Goal: Task Accomplishment & Management: Use online tool/utility

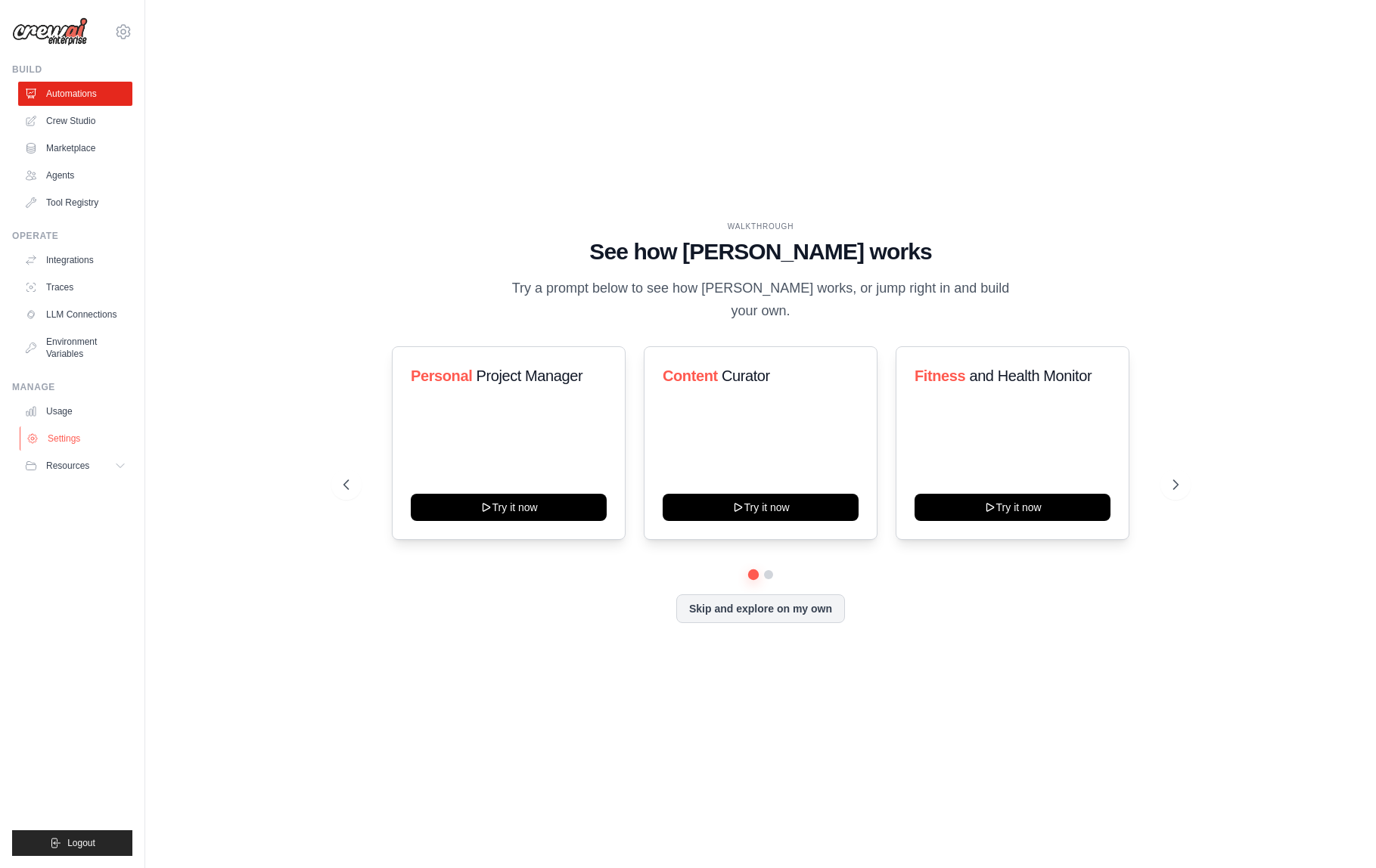
click at [47, 434] on link "Settings" at bounding box center [76, 438] width 114 height 24
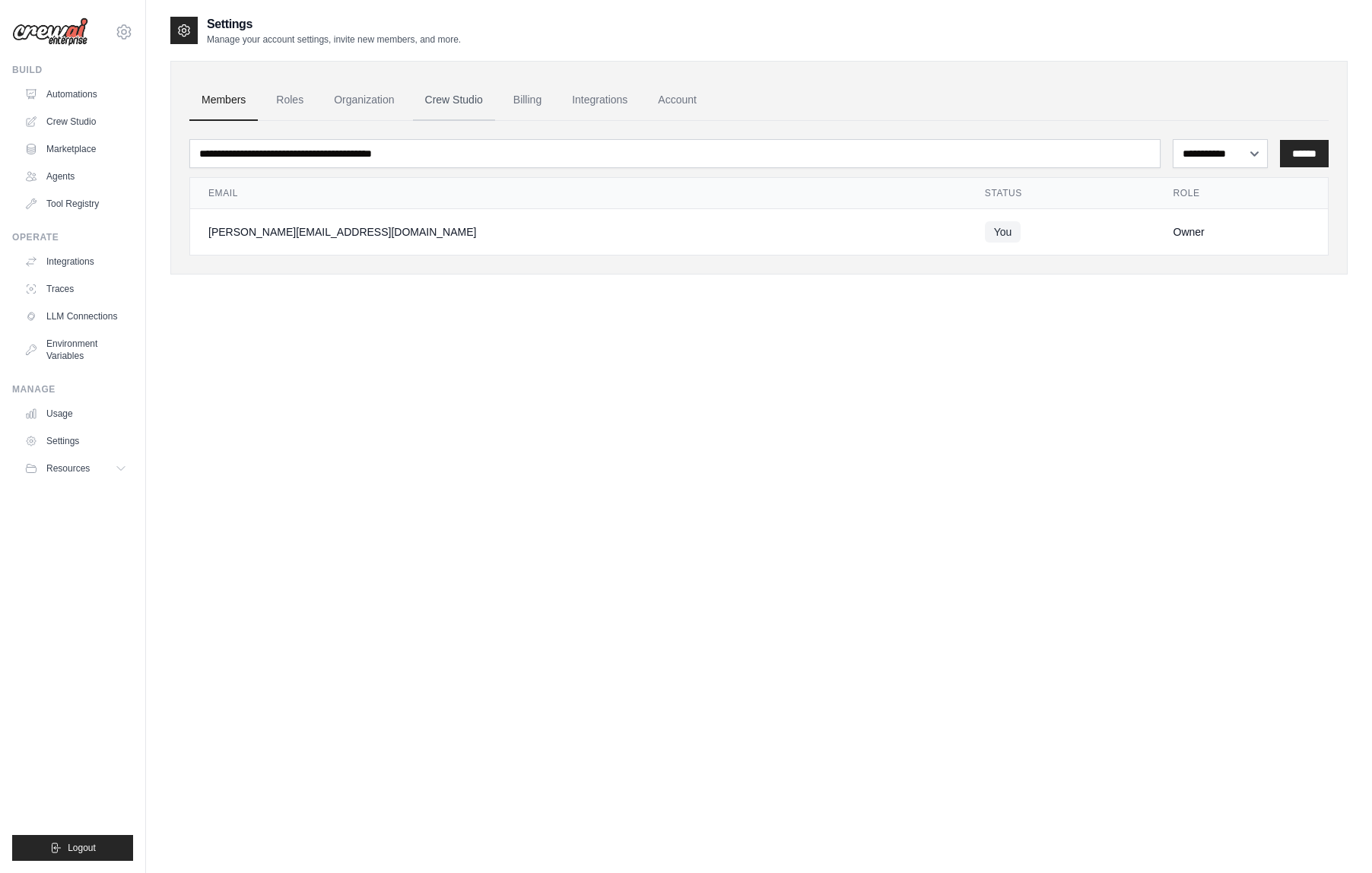
click at [466, 96] on link "Crew Studio" at bounding box center [454, 100] width 82 height 42
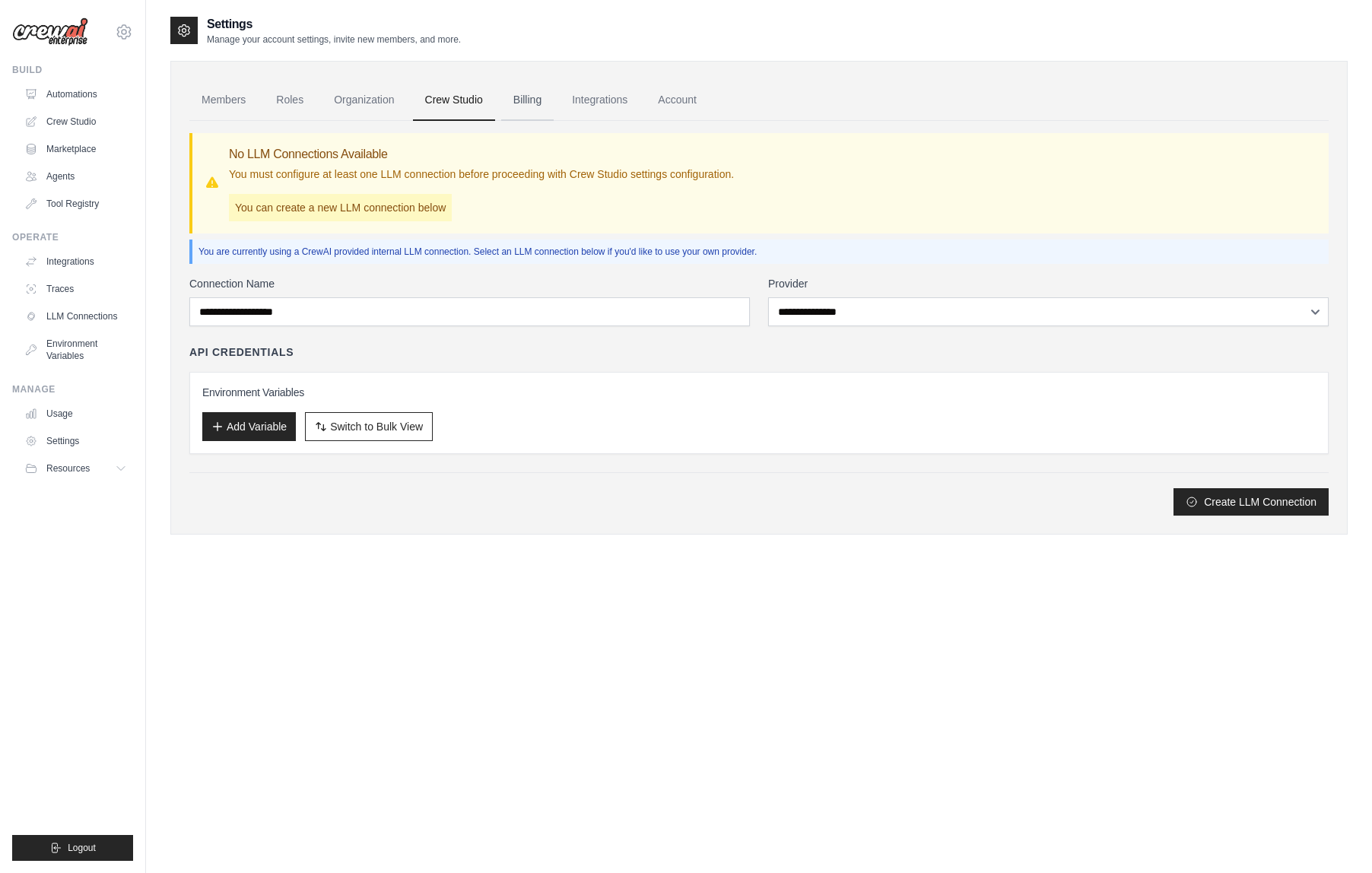
click at [553, 103] on link "Billing" at bounding box center [527, 100] width 52 height 42
click at [77, 94] on link "Automations" at bounding box center [76, 94] width 115 height 24
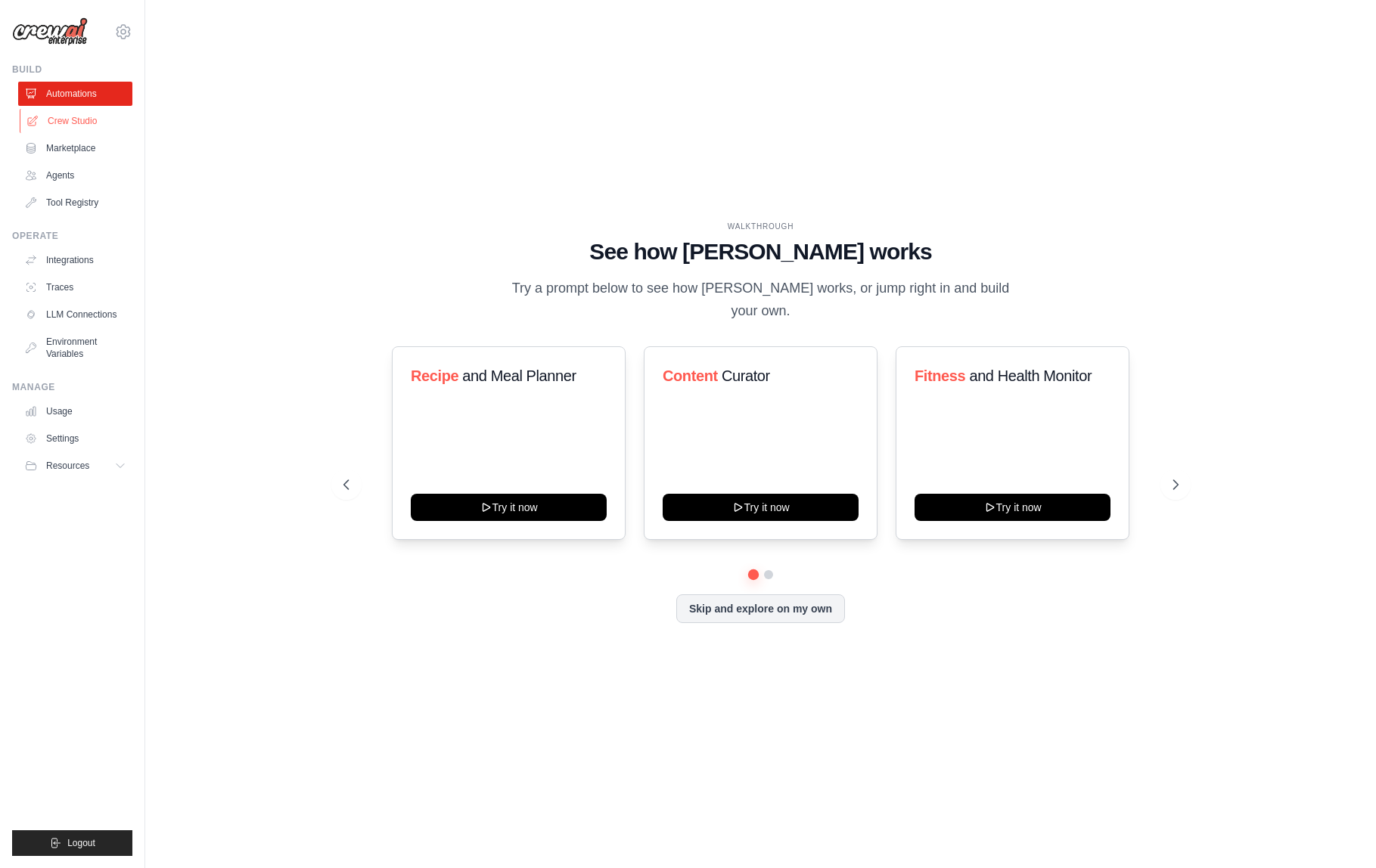
click at [78, 116] on link "Crew Studio" at bounding box center [76, 120] width 114 height 24
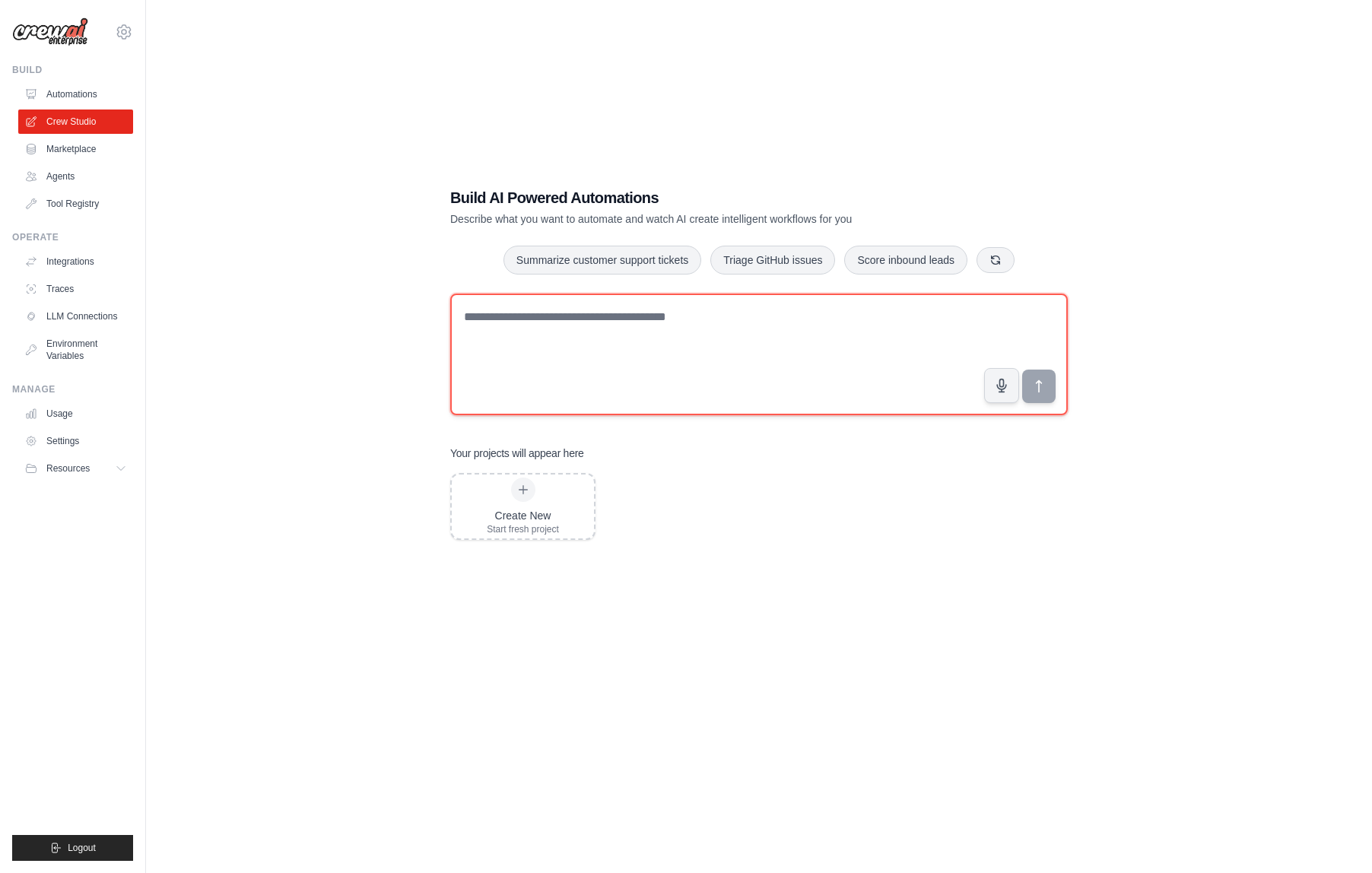
click at [576, 377] on textarea at bounding box center [759, 354] width 618 height 122
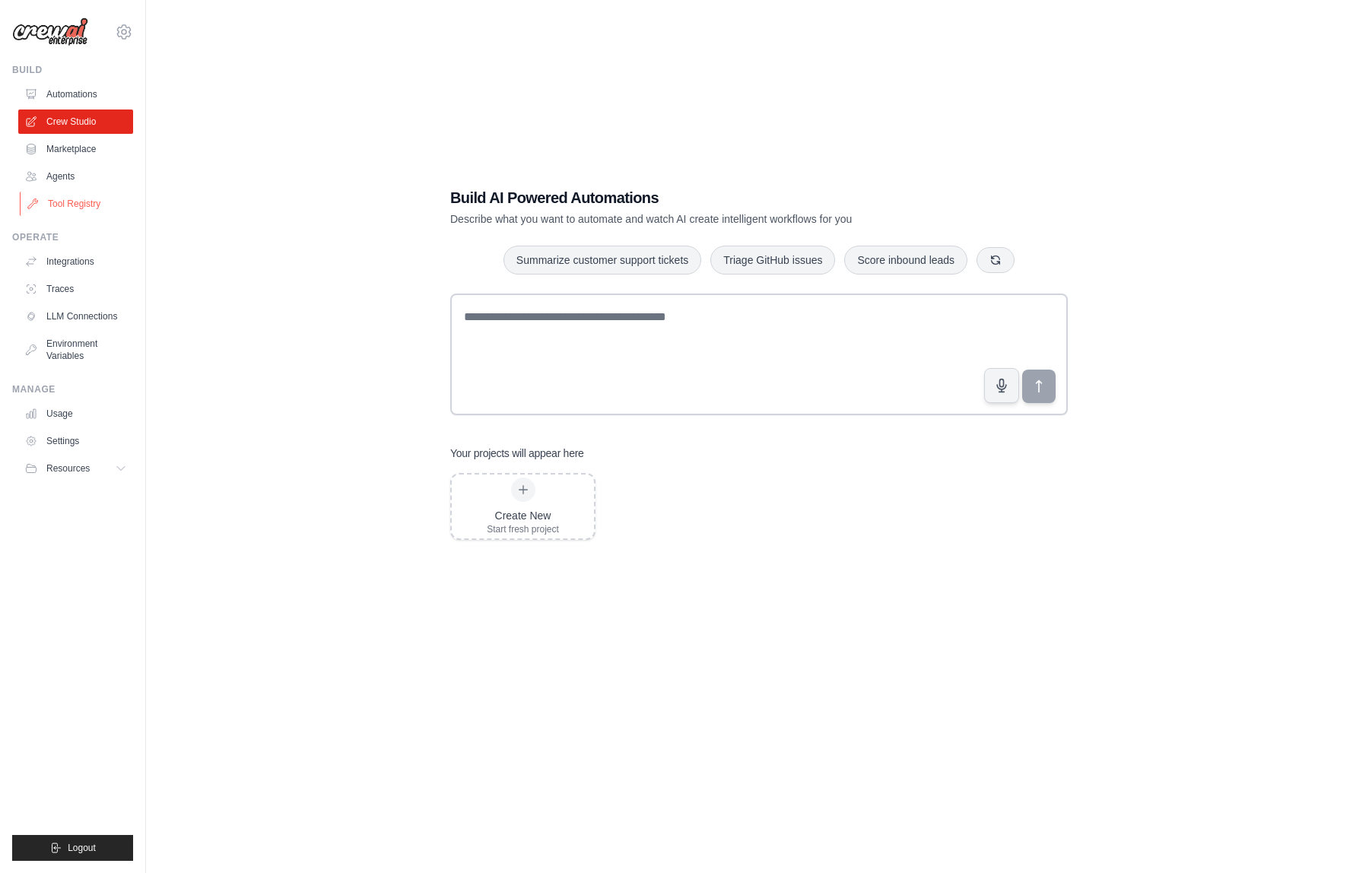
click at [78, 202] on link "Tool Registry" at bounding box center [76, 203] width 115 height 24
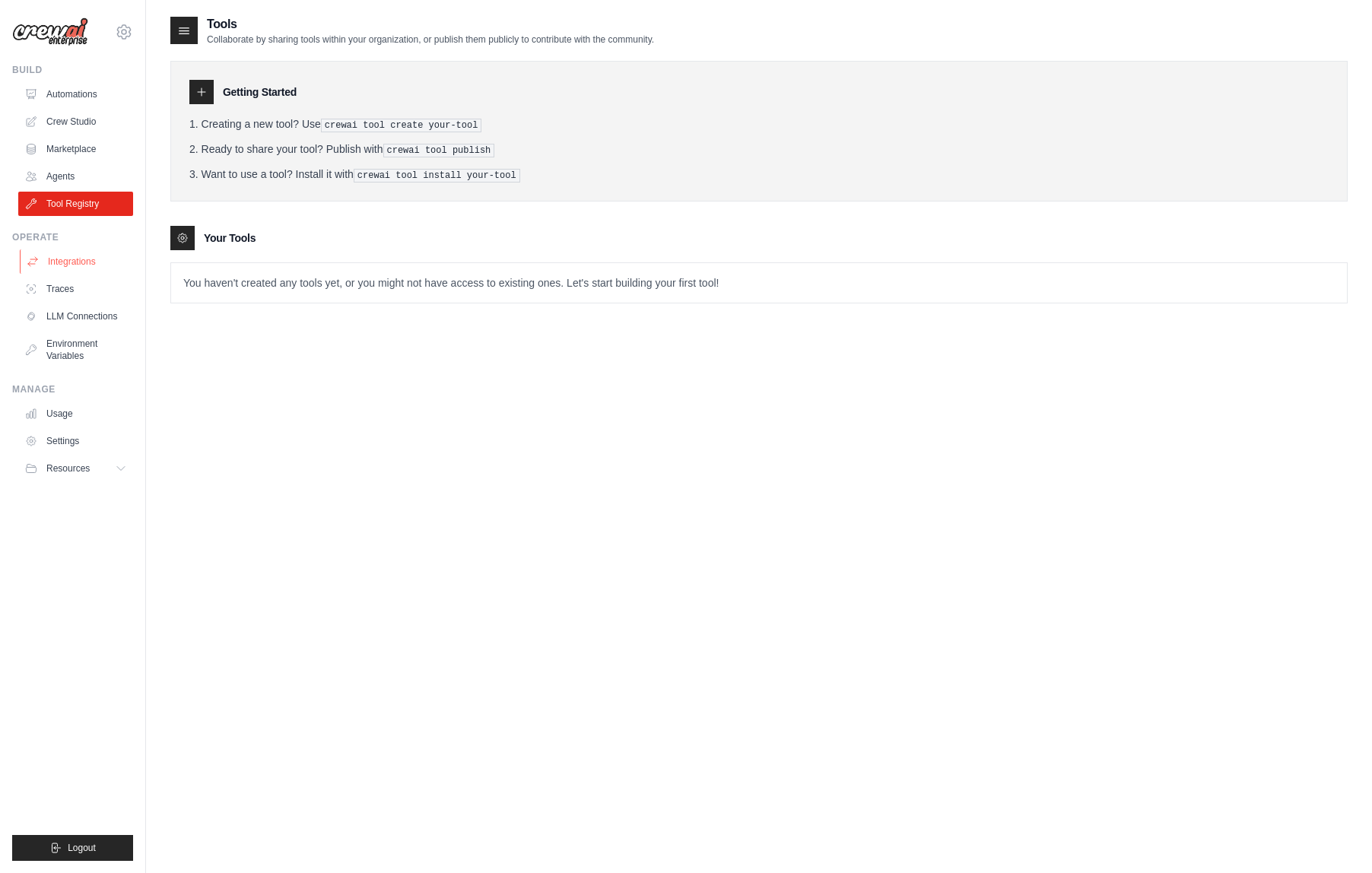
click at [65, 268] on link "Integrations" at bounding box center [76, 261] width 115 height 24
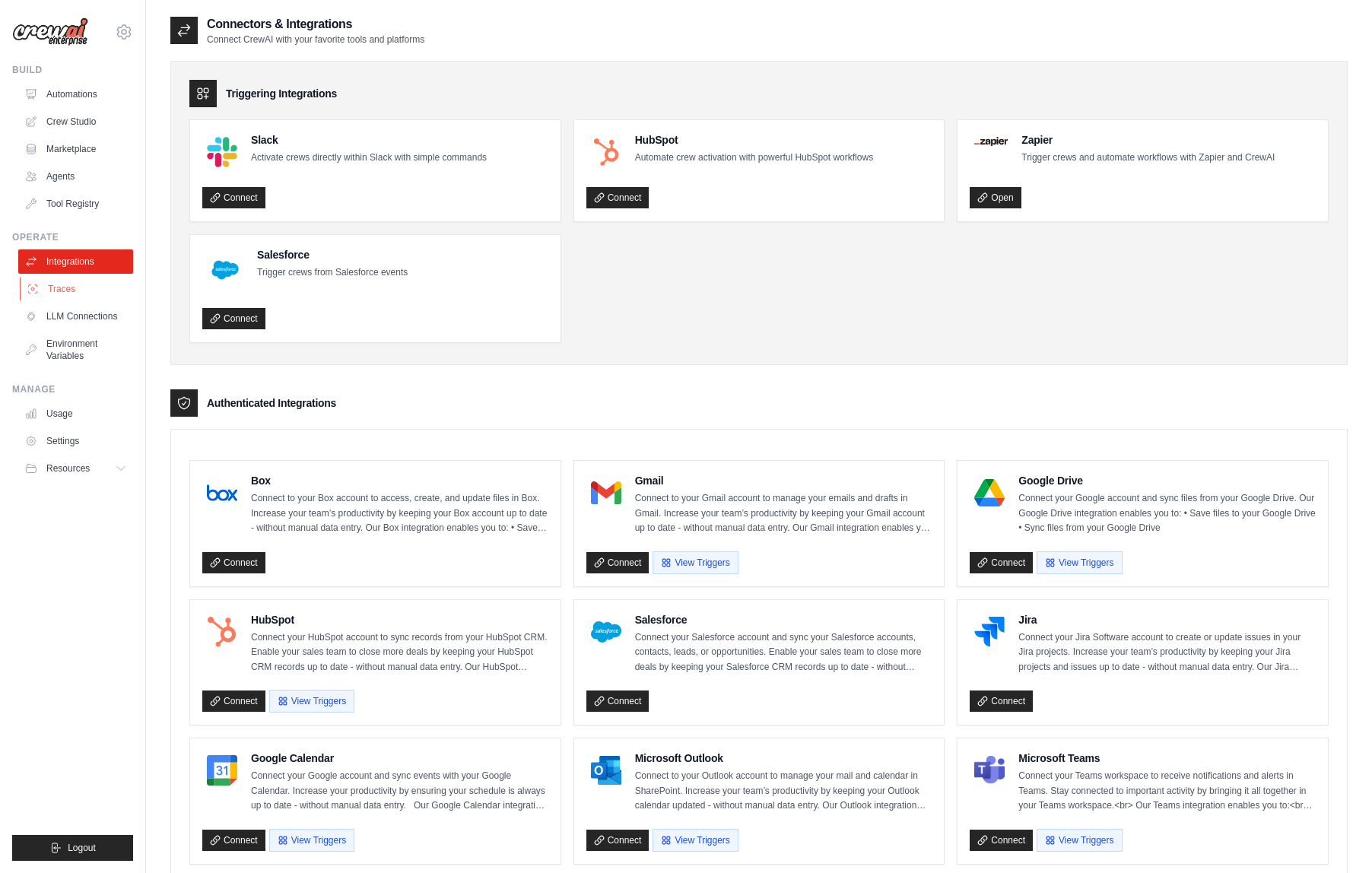
click at [62, 296] on link "Traces" at bounding box center [76, 289] width 115 height 24
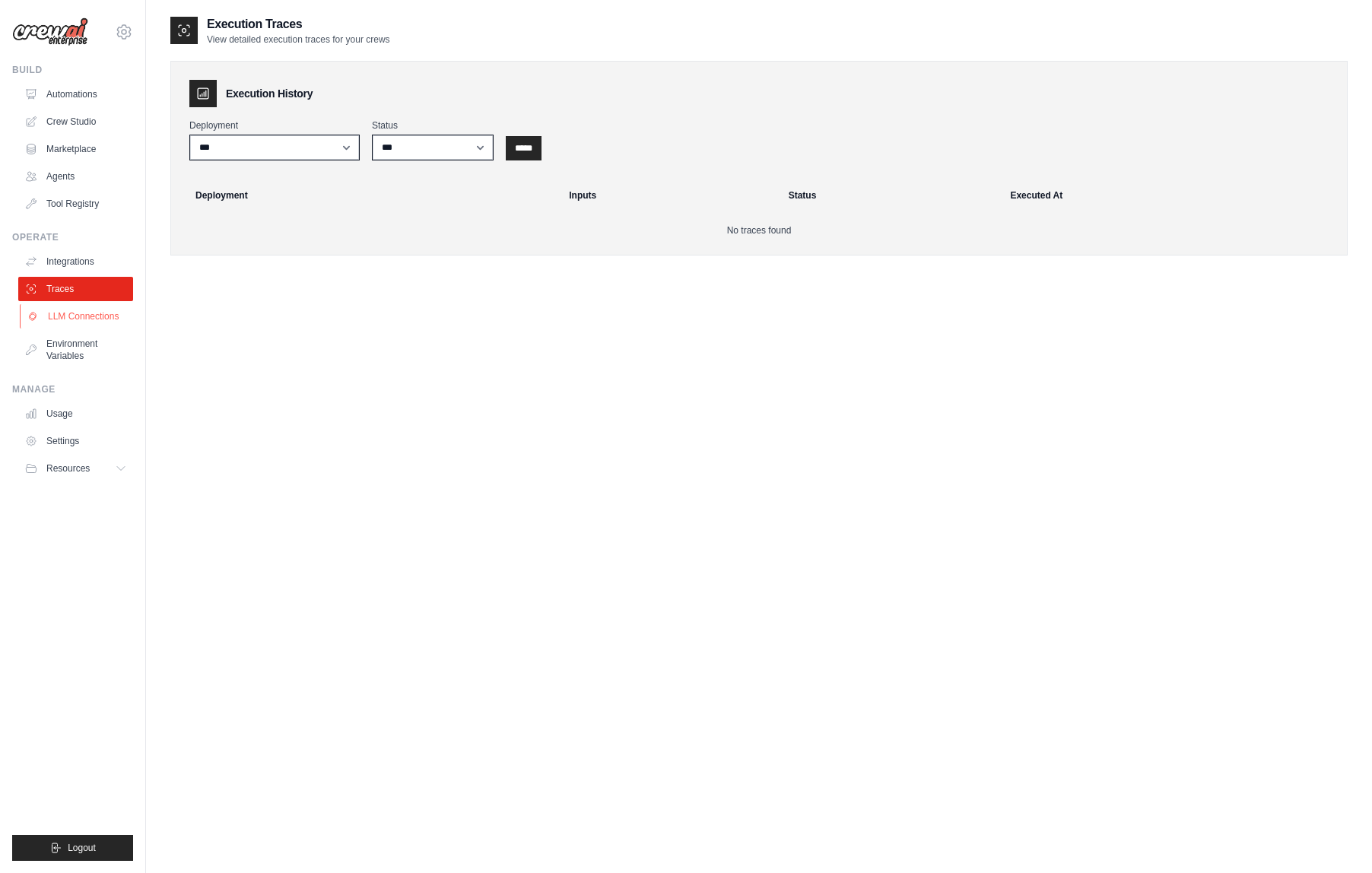
click at [67, 321] on link "LLM Connections" at bounding box center [76, 316] width 115 height 24
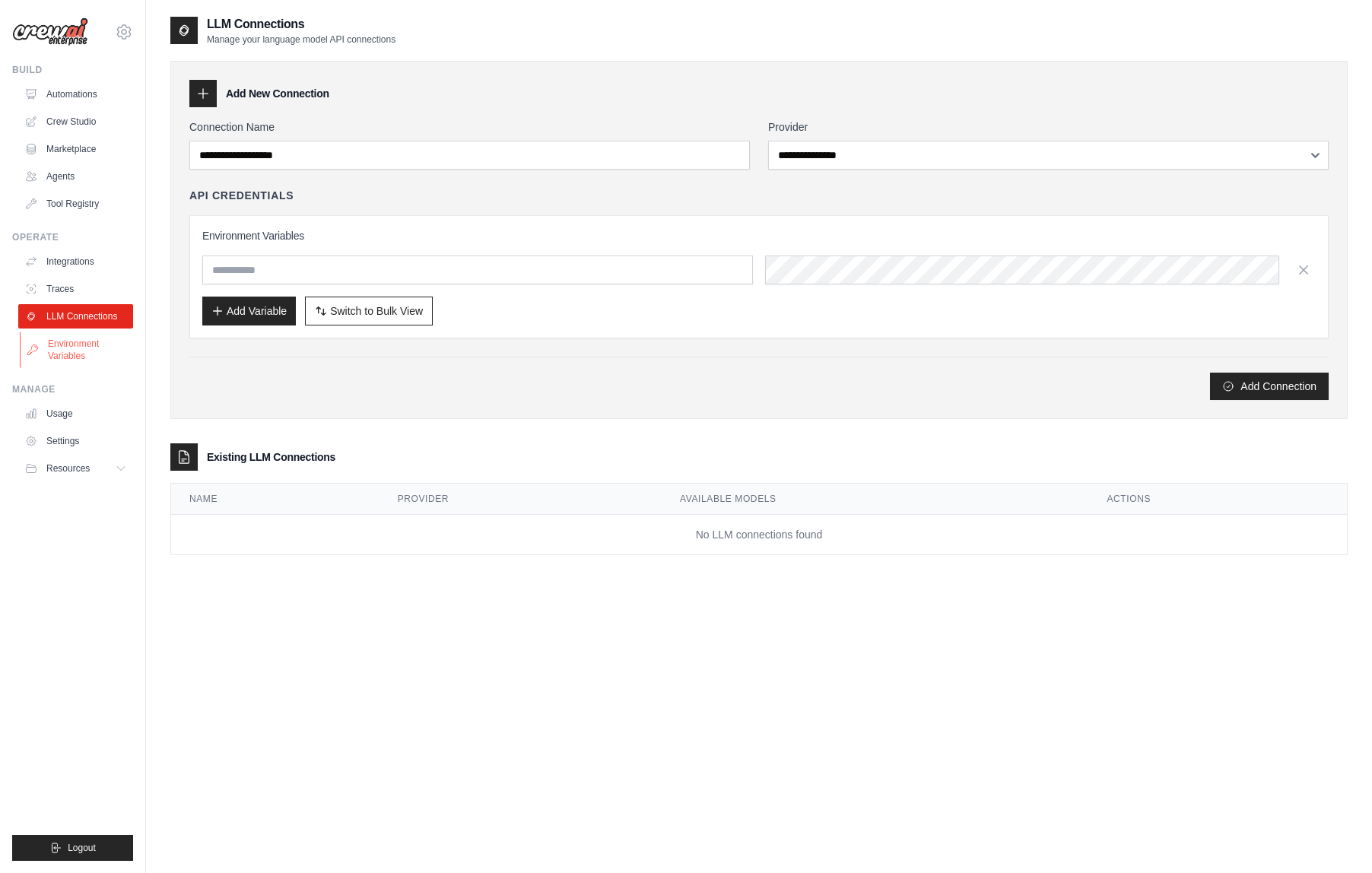
click at [70, 350] on link "Environment Variables" at bounding box center [76, 350] width 115 height 37
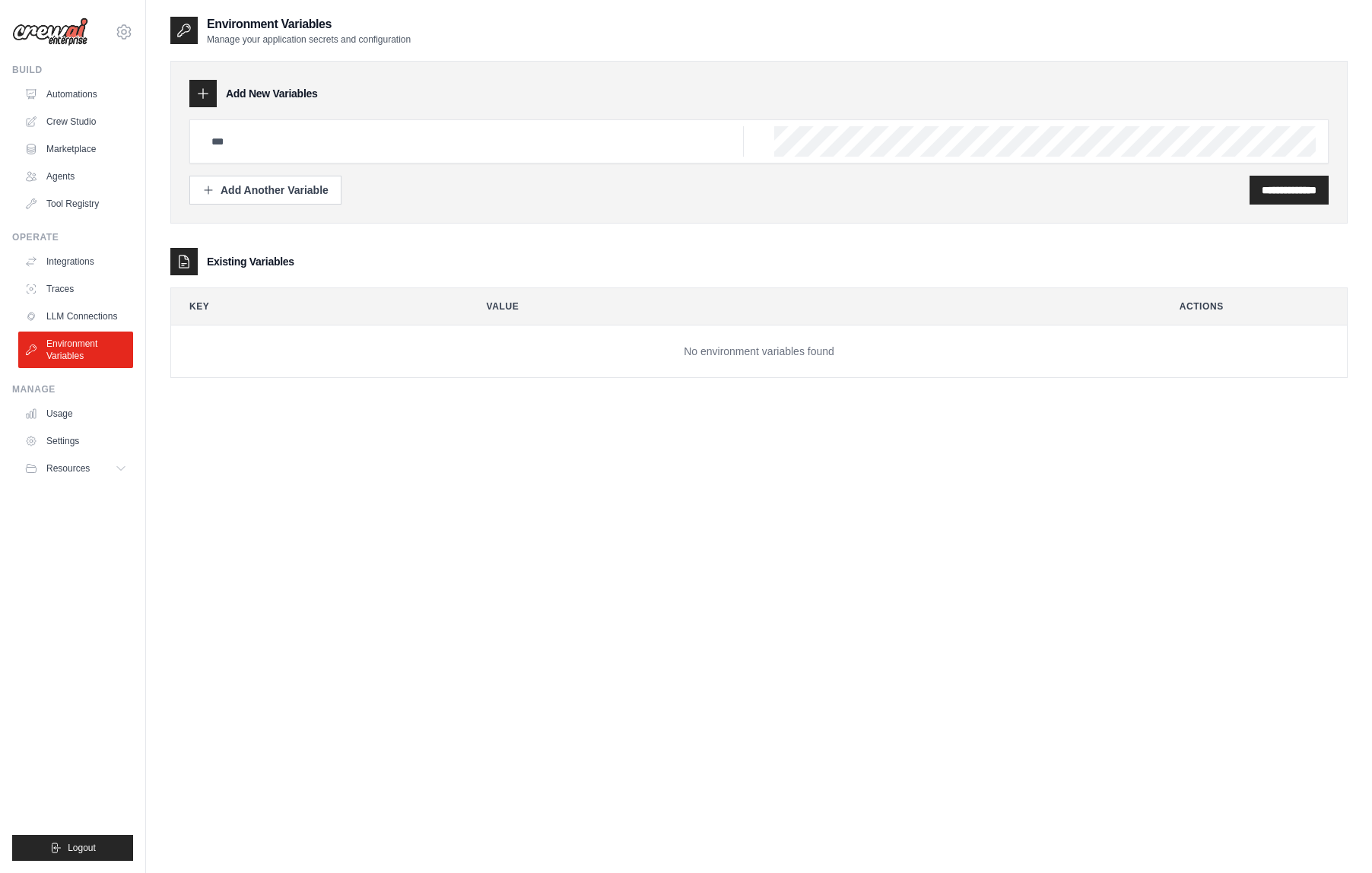
click at [63, 37] on img at bounding box center [50, 32] width 76 height 29
click at [120, 29] on icon at bounding box center [124, 32] width 18 height 18
click at [116, 66] on div "[PERSON_NAME][EMAIL_ADDRESS][DOMAIN_NAME]" at bounding box center [124, 66] width 109 height 15
click at [80, 103] on link "Settings" at bounding box center [124, 102] width 134 height 27
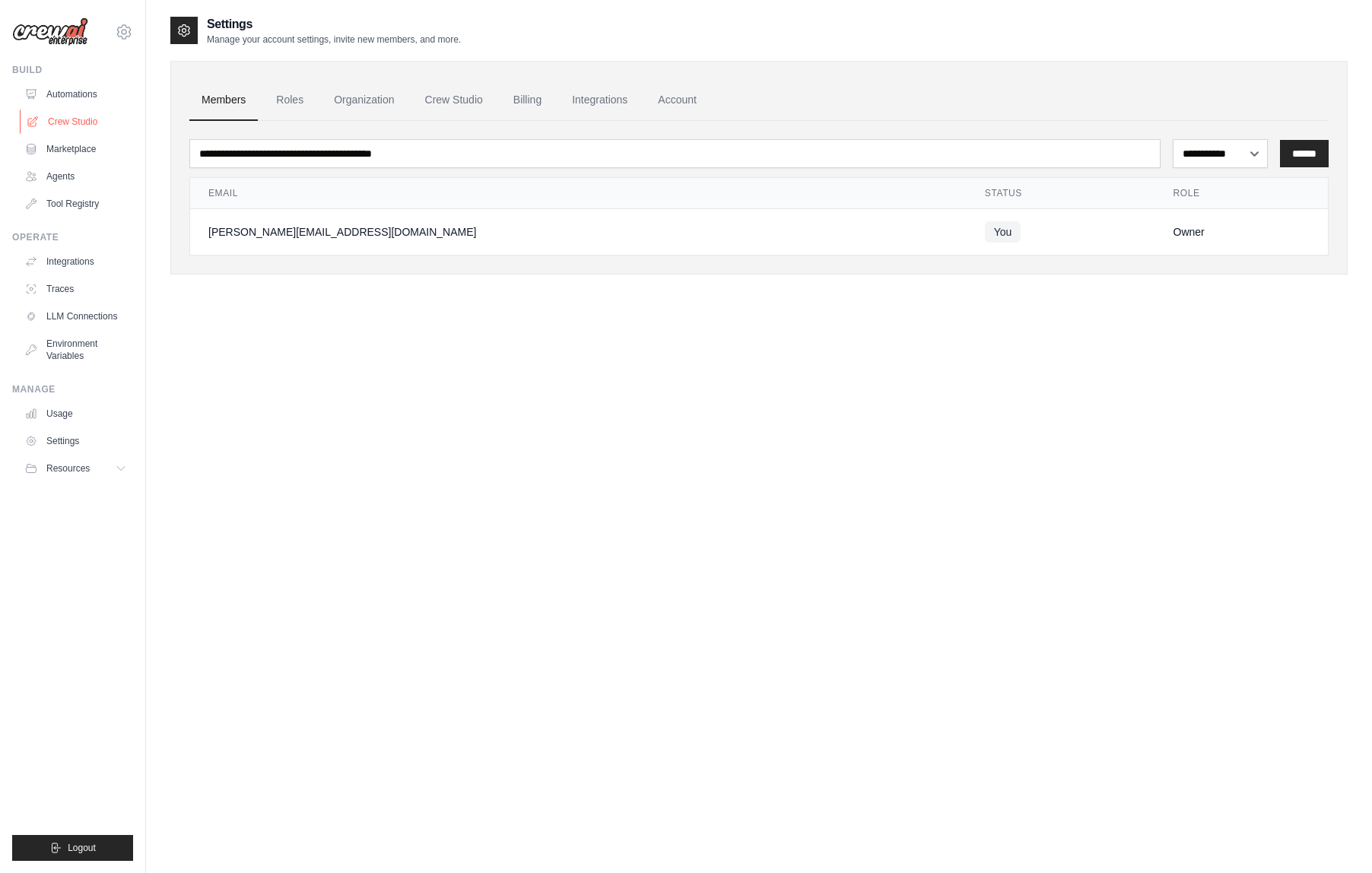
click at [63, 117] on link "Crew Studio" at bounding box center [76, 121] width 115 height 24
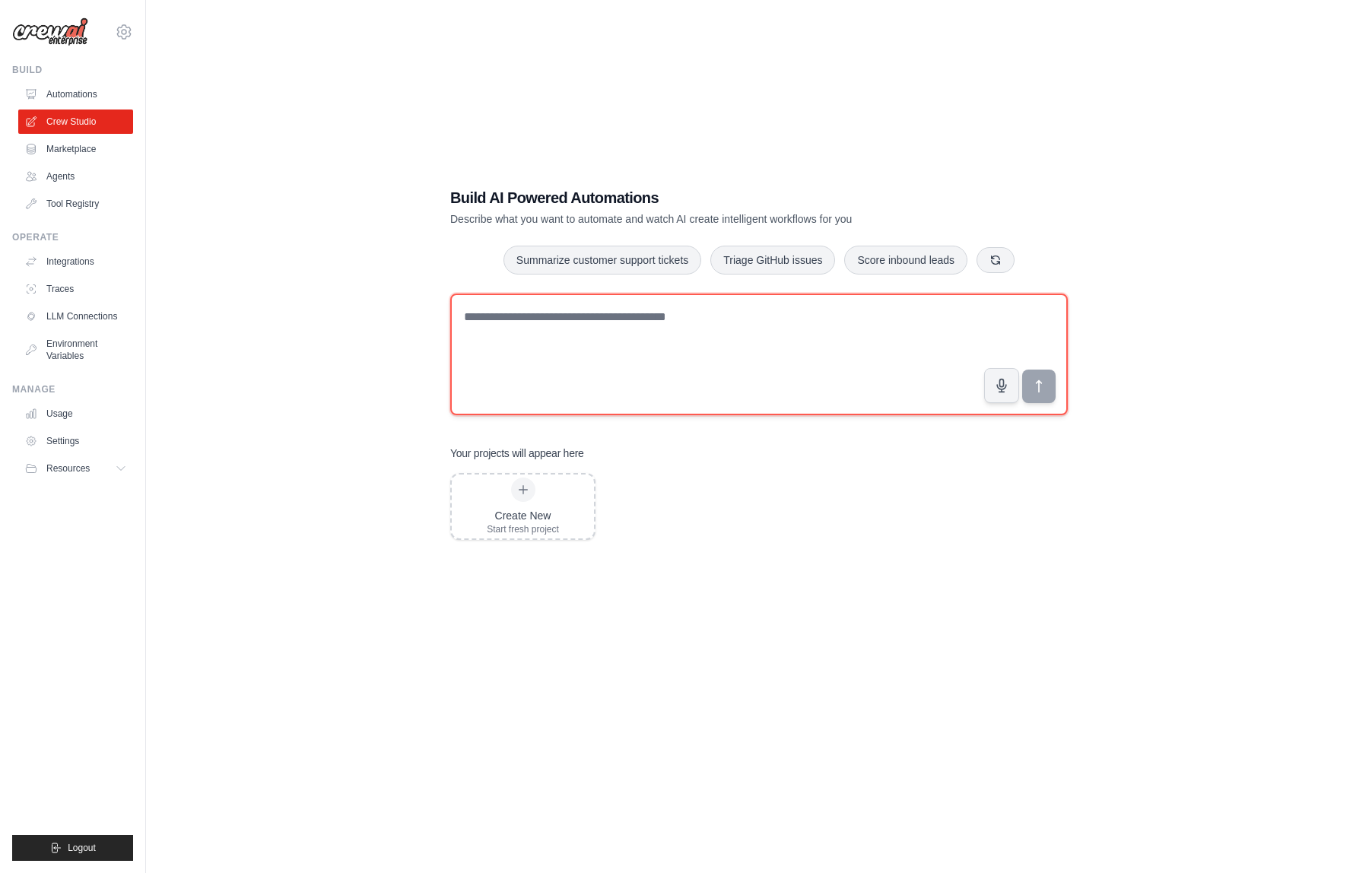
click at [557, 373] on textarea at bounding box center [759, 354] width 618 height 122
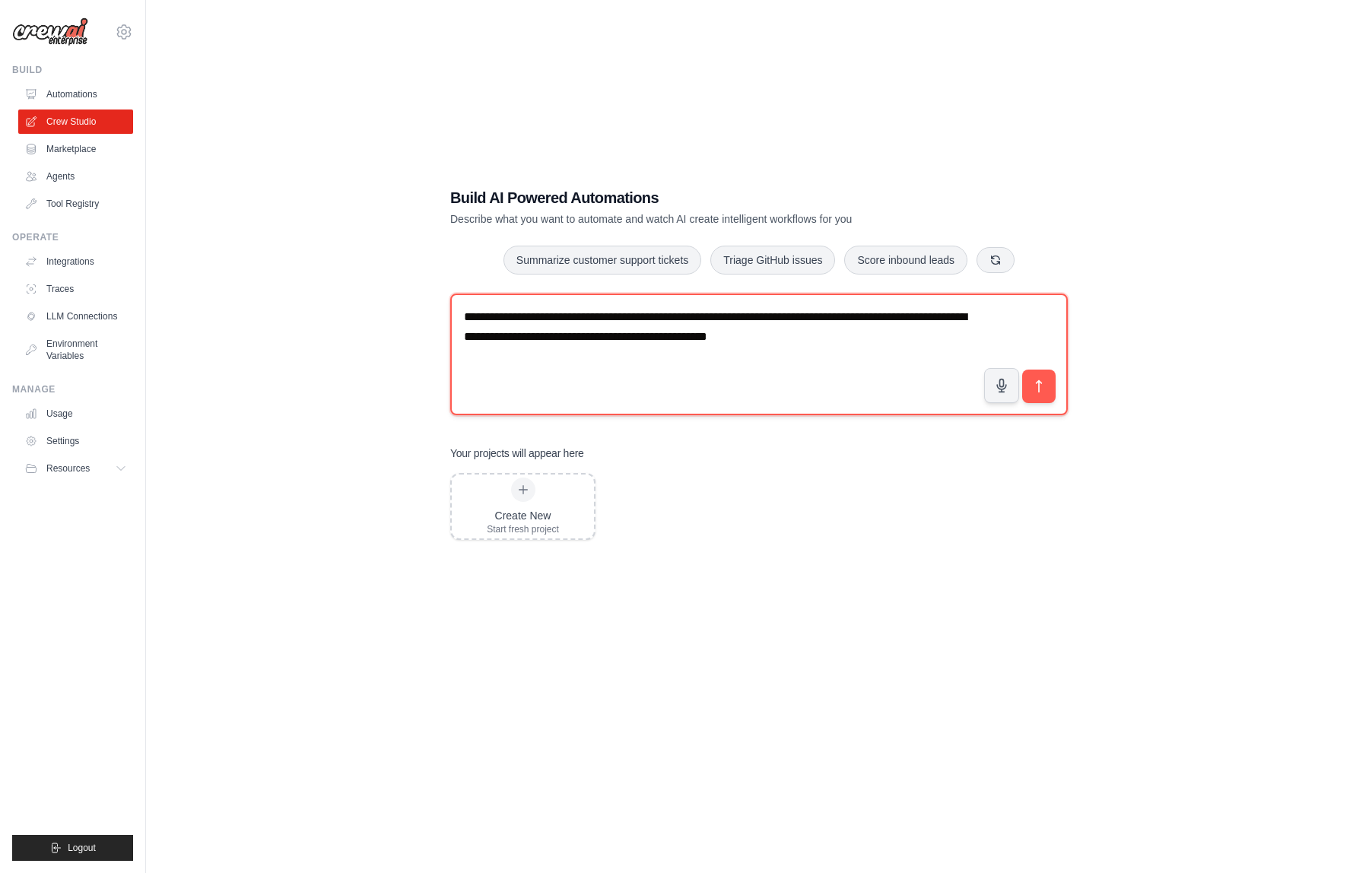
drag, startPoint x: 803, startPoint y: 321, endPoint x: 836, endPoint y: 321, distance: 33.0
click at [836, 321] on textarea "**********" at bounding box center [759, 354] width 618 height 122
type textarea "**********"
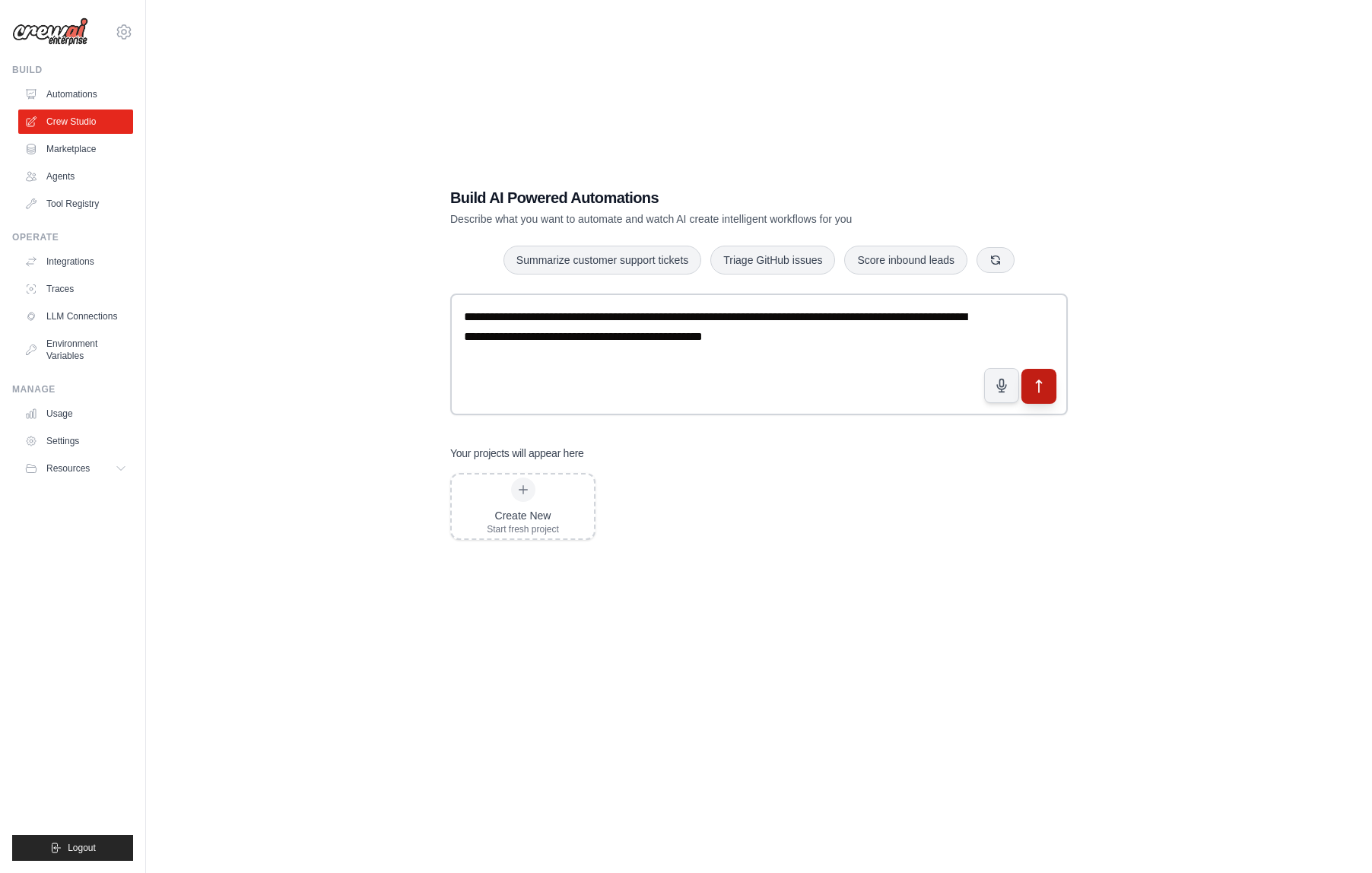
click at [1033, 385] on icon "submit" at bounding box center [1039, 386] width 16 height 16
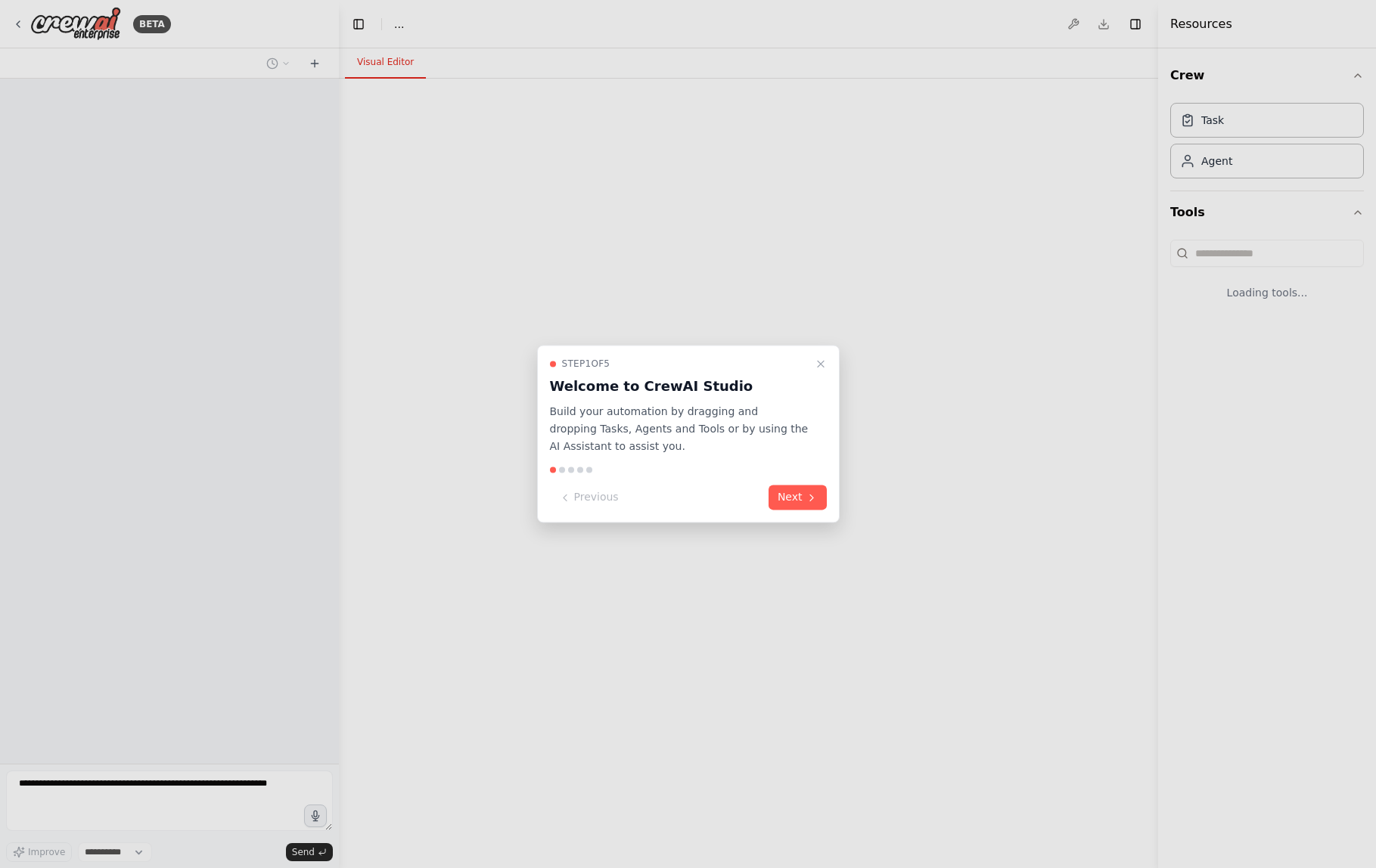
select select "****"
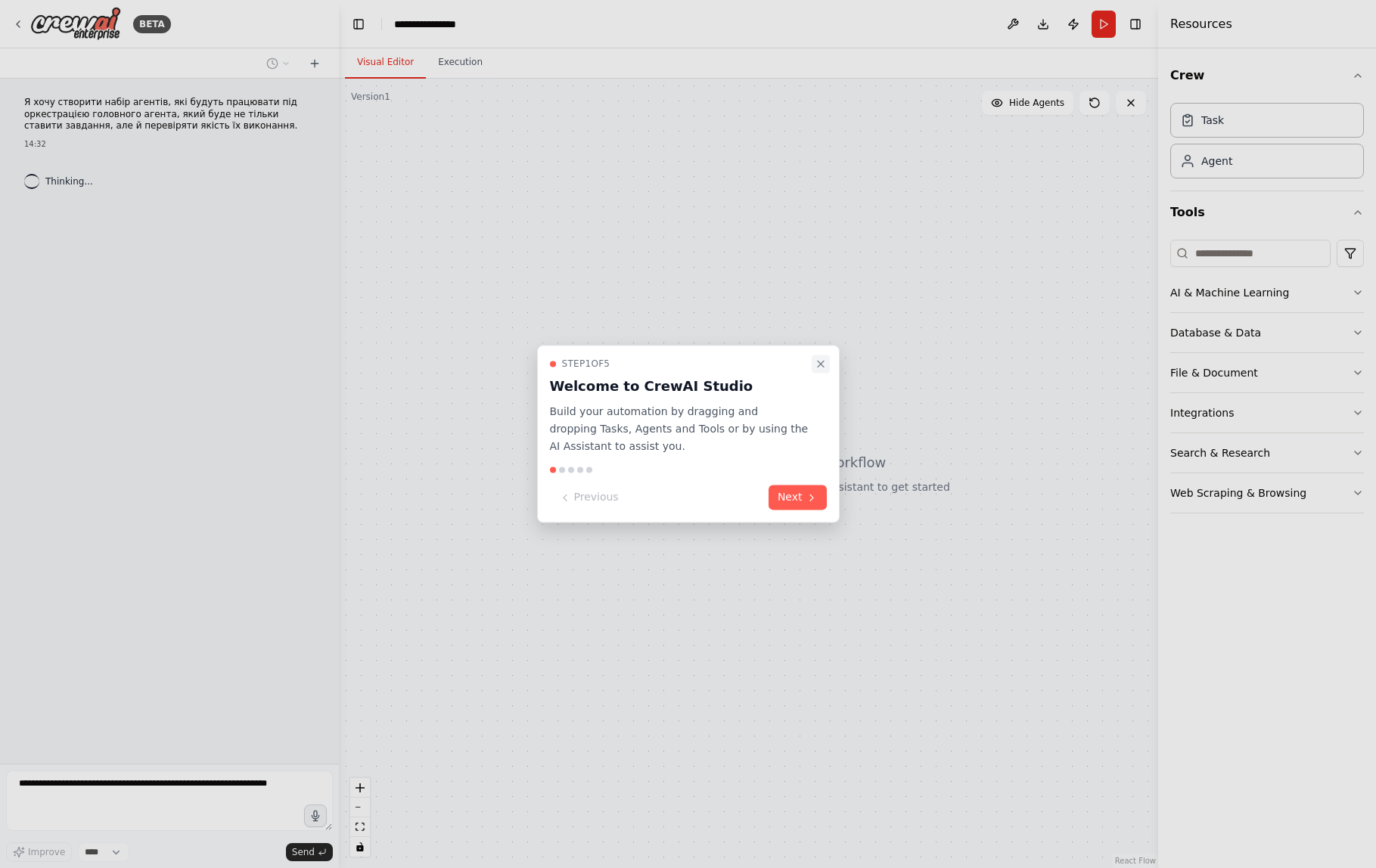
click at [825, 363] on icon "Close walkthrough" at bounding box center [820, 364] width 12 height 12
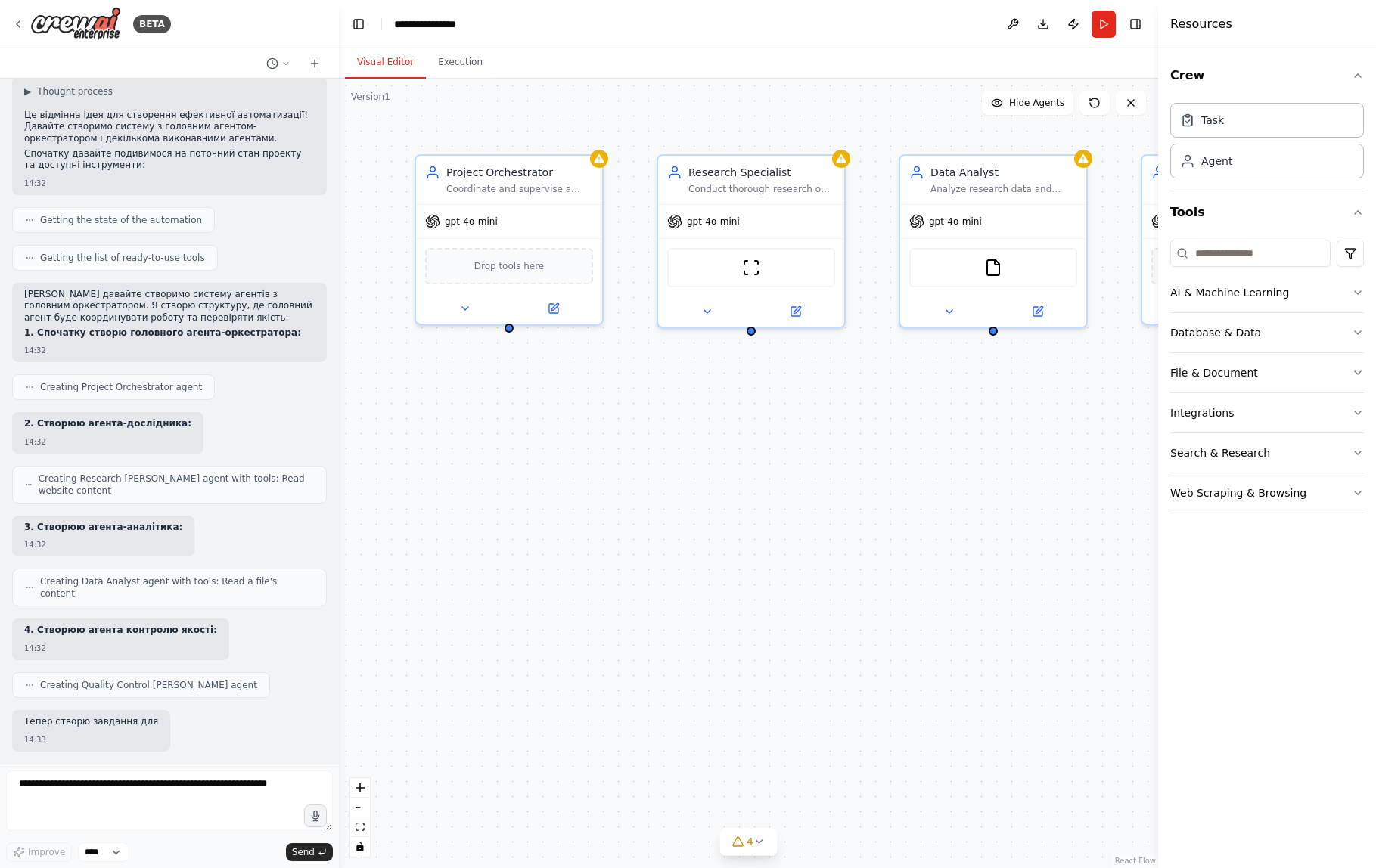
scroll to position [170, 0]
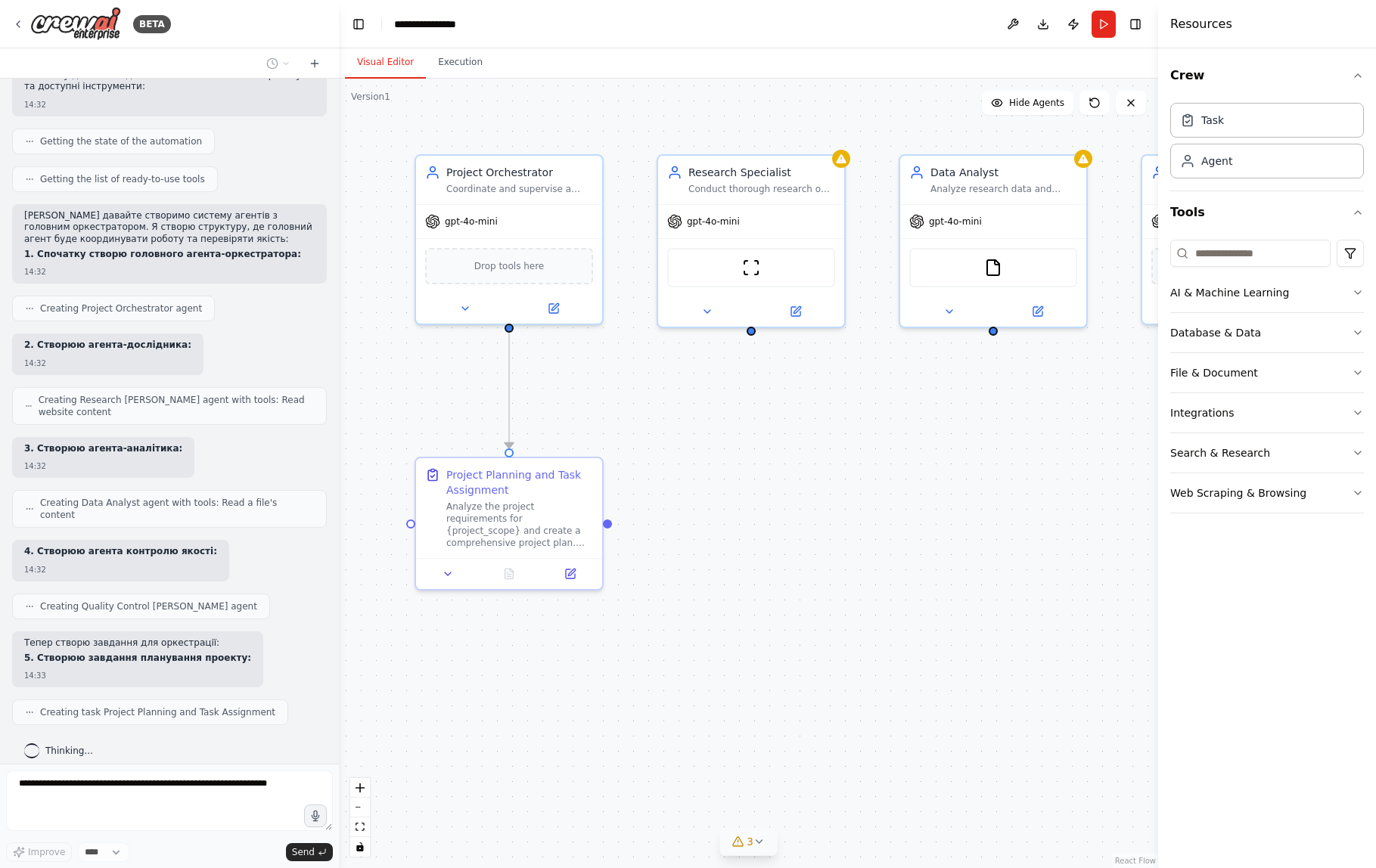
click at [756, 841] on icon at bounding box center [760, 841] width 12 height 12
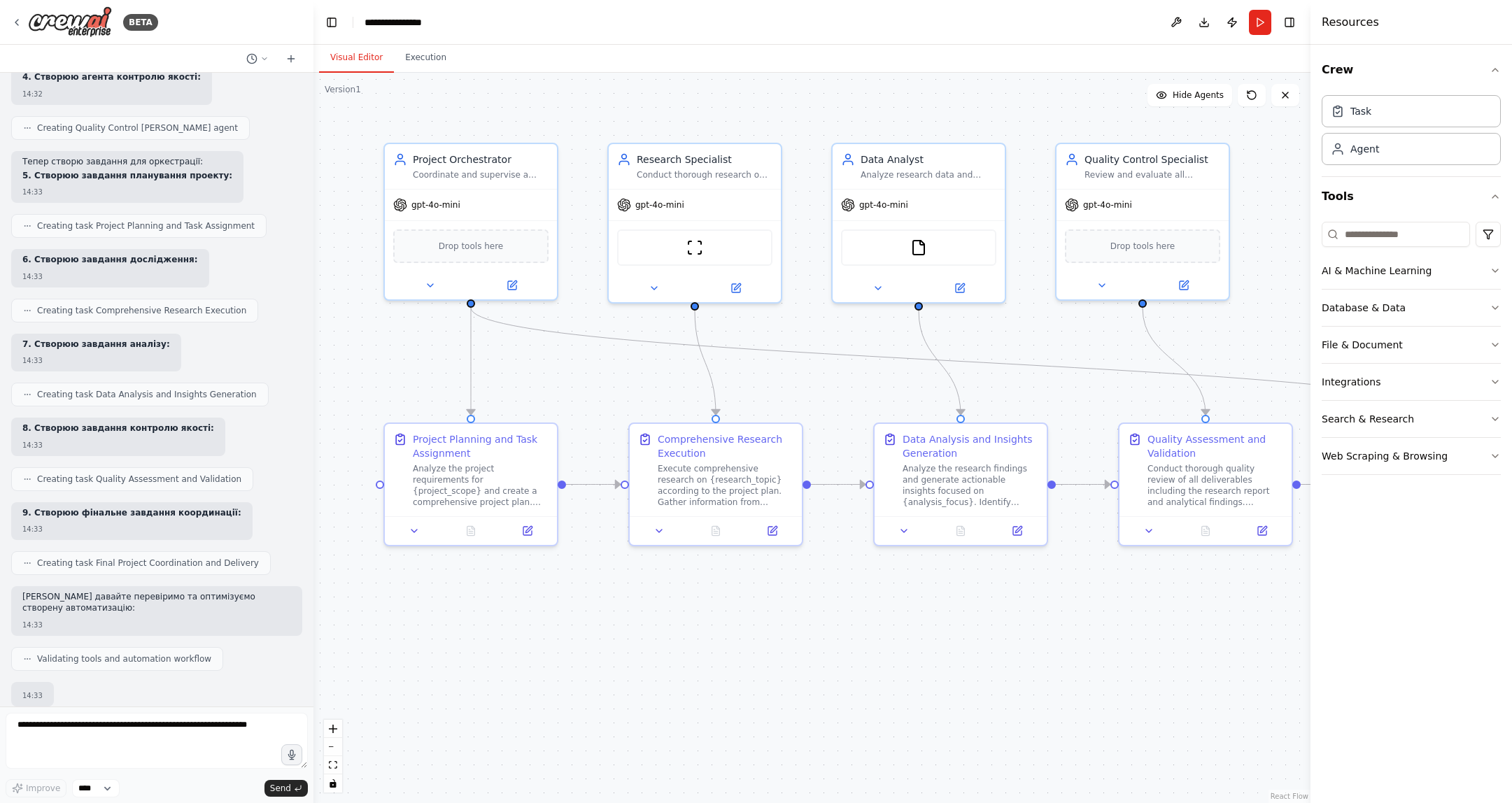
scroll to position [686, 0]
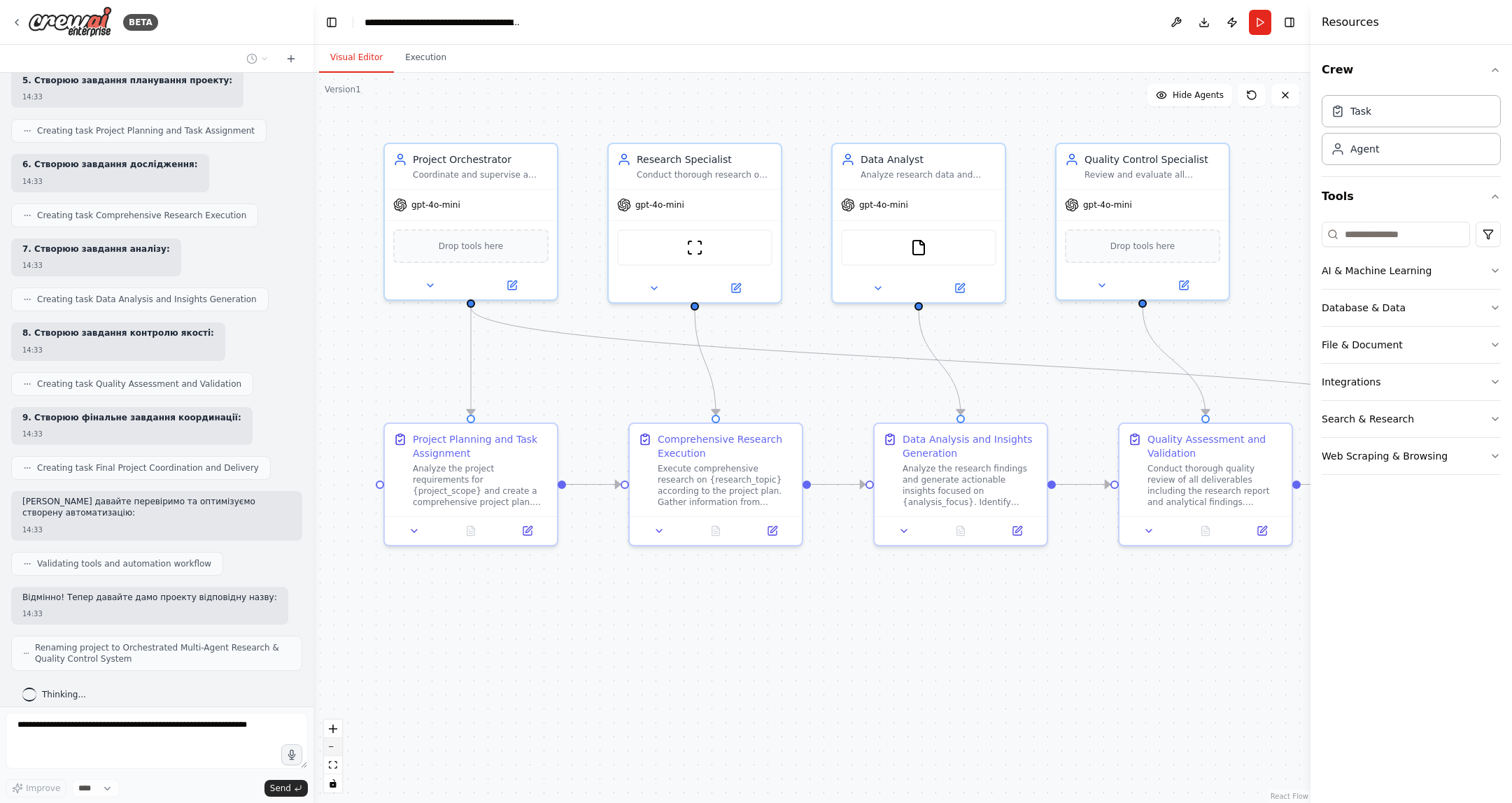
click at [332, 747] on icon "zoom out" at bounding box center [332, 747] width 8 height 2
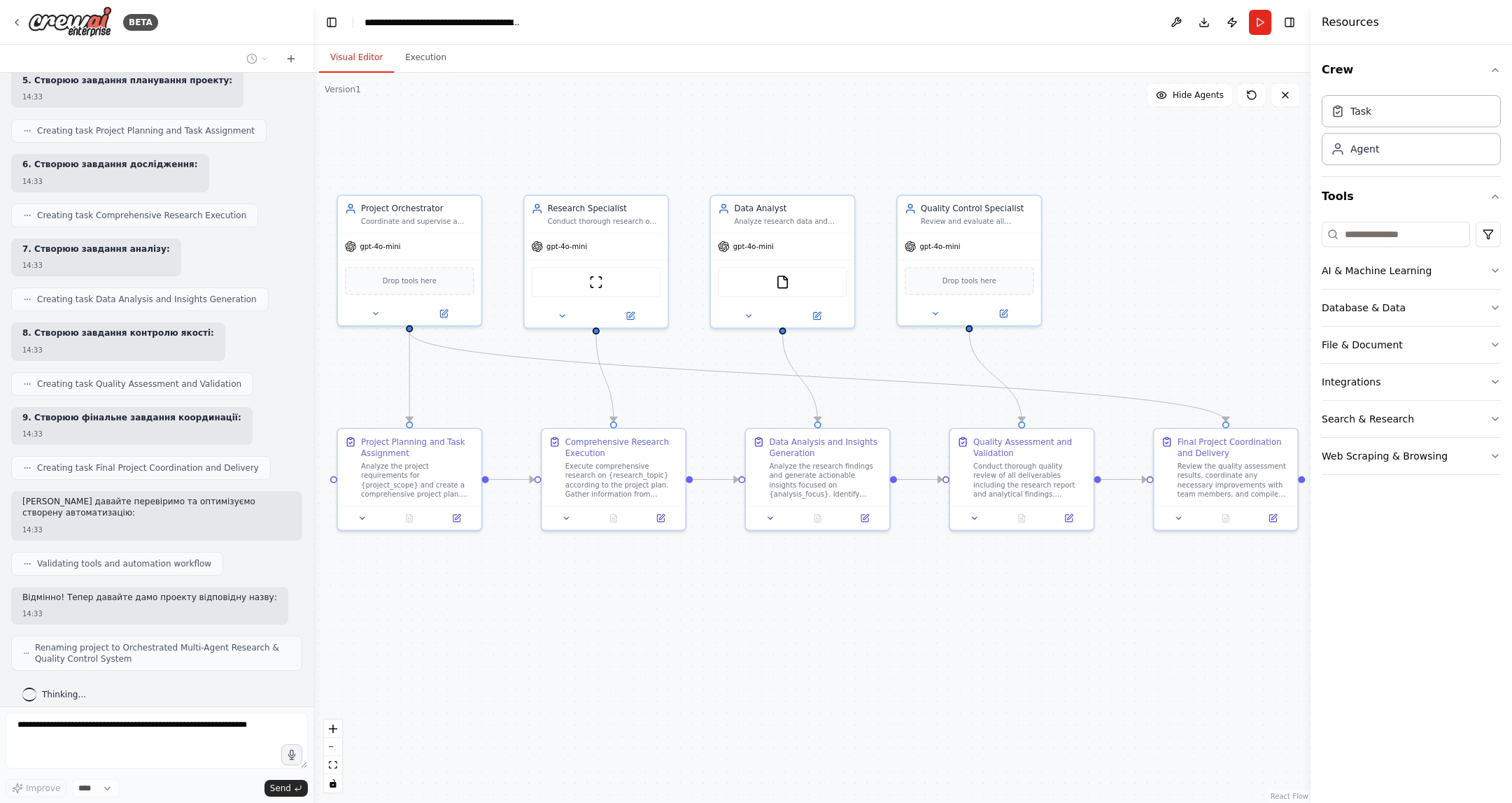
drag, startPoint x: 805, startPoint y: 694, endPoint x: 687, endPoint y: 697, distance: 118.0
click at [687, 697] on div ".deletable-edge-delete-btn { width: 20px; height: 20px; border: 0px solid #ffff…" at bounding box center [812, 438] width 997 height 730
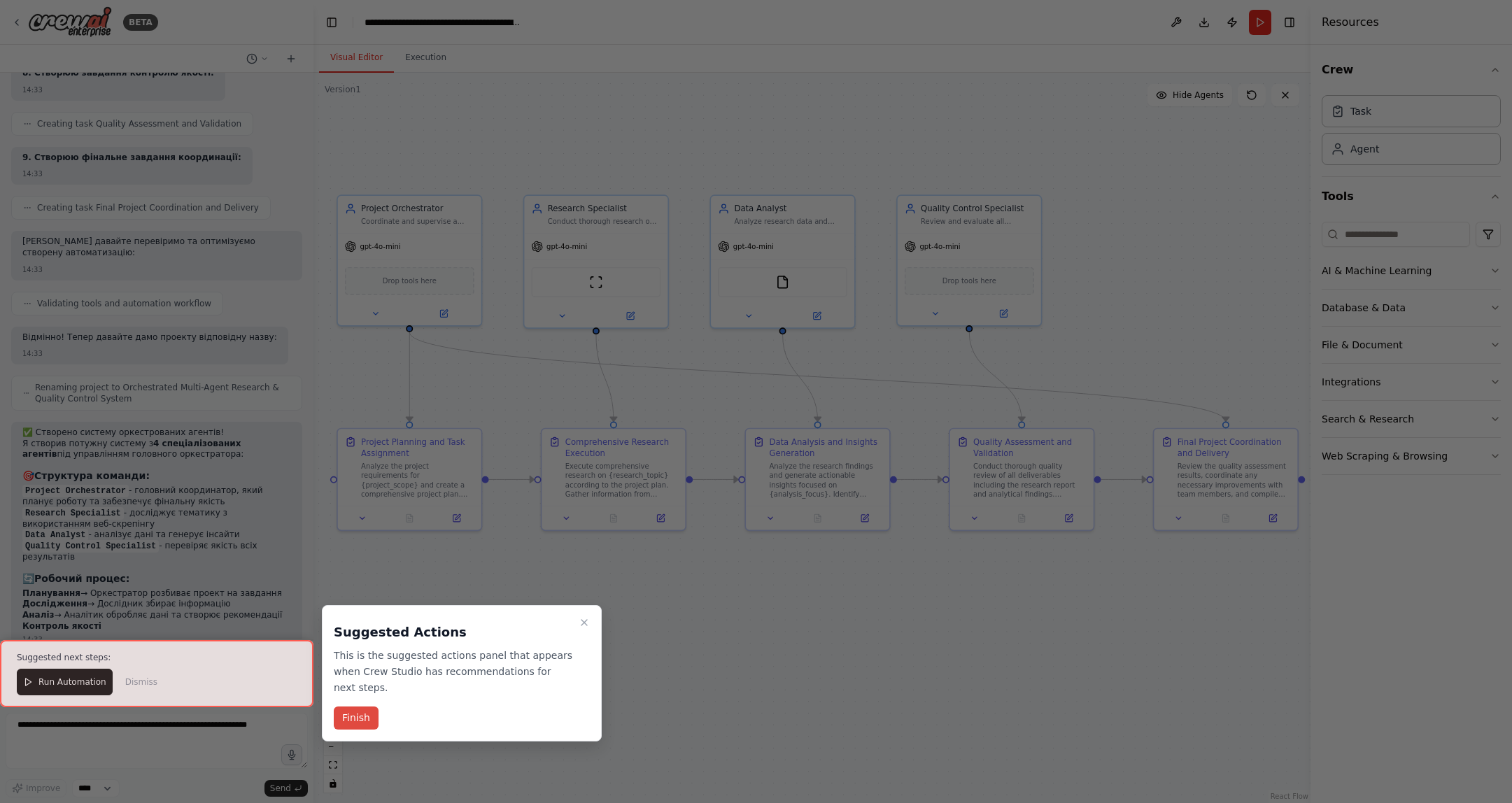
click at [364, 720] on button "Finish" at bounding box center [356, 719] width 44 height 23
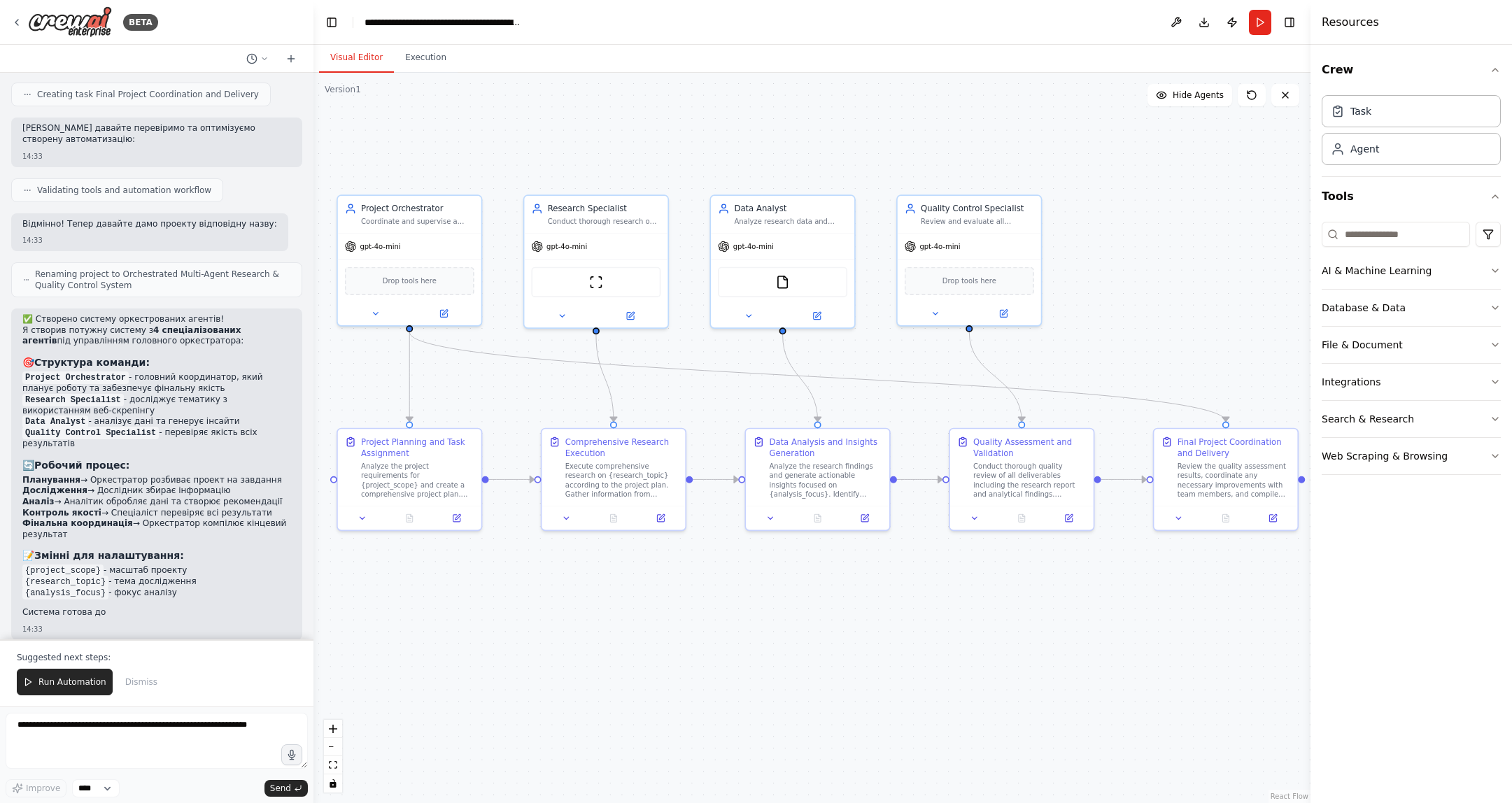
scroll to position [1070, 0]
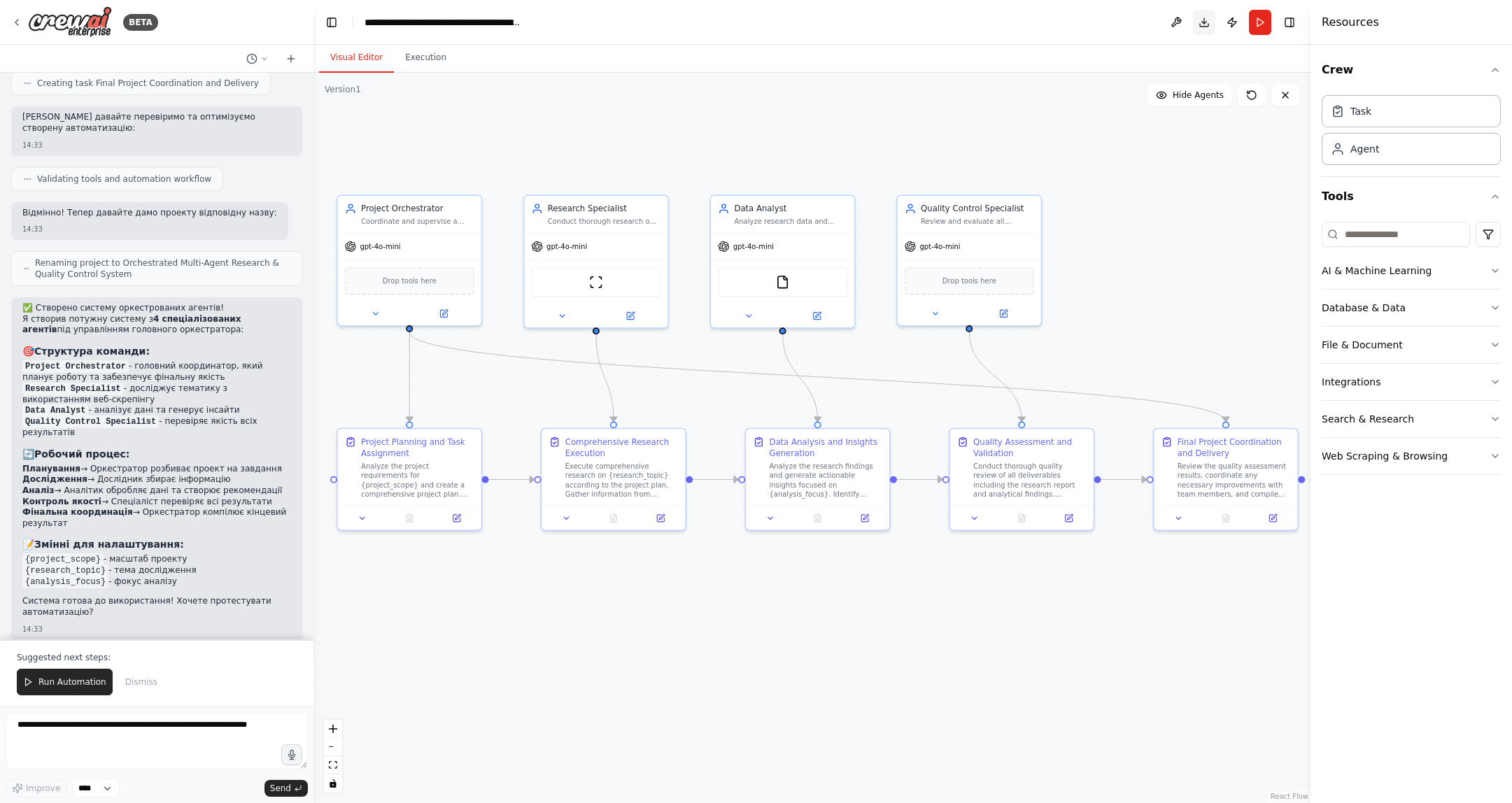
click at [1204, 24] on button "Download" at bounding box center [1204, 22] width 22 height 25
click at [1177, 20] on button at bounding box center [1175, 22] width 22 height 25
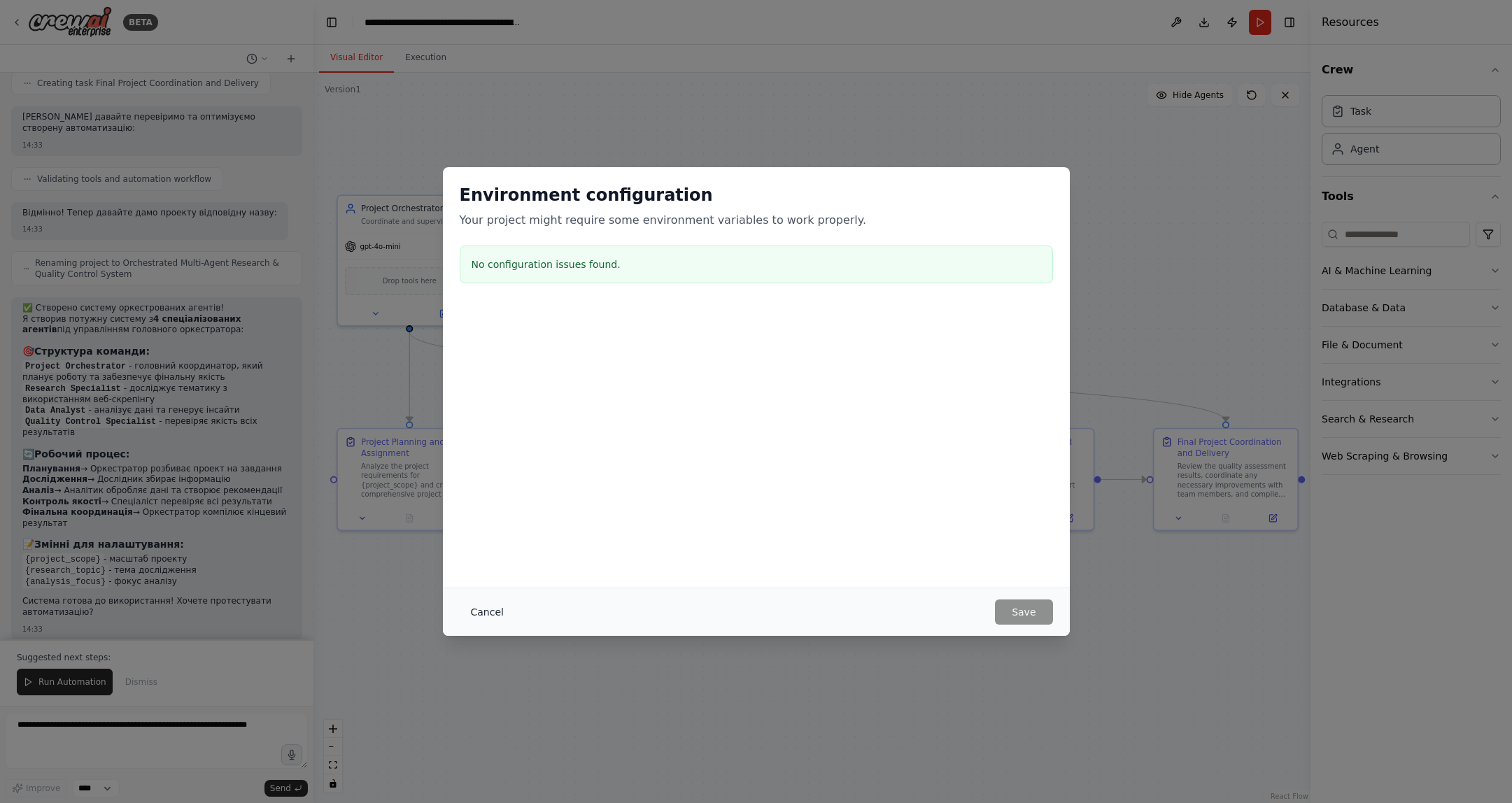
click at [478, 615] on button "Cancel" at bounding box center [487, 612] width 55 height 25
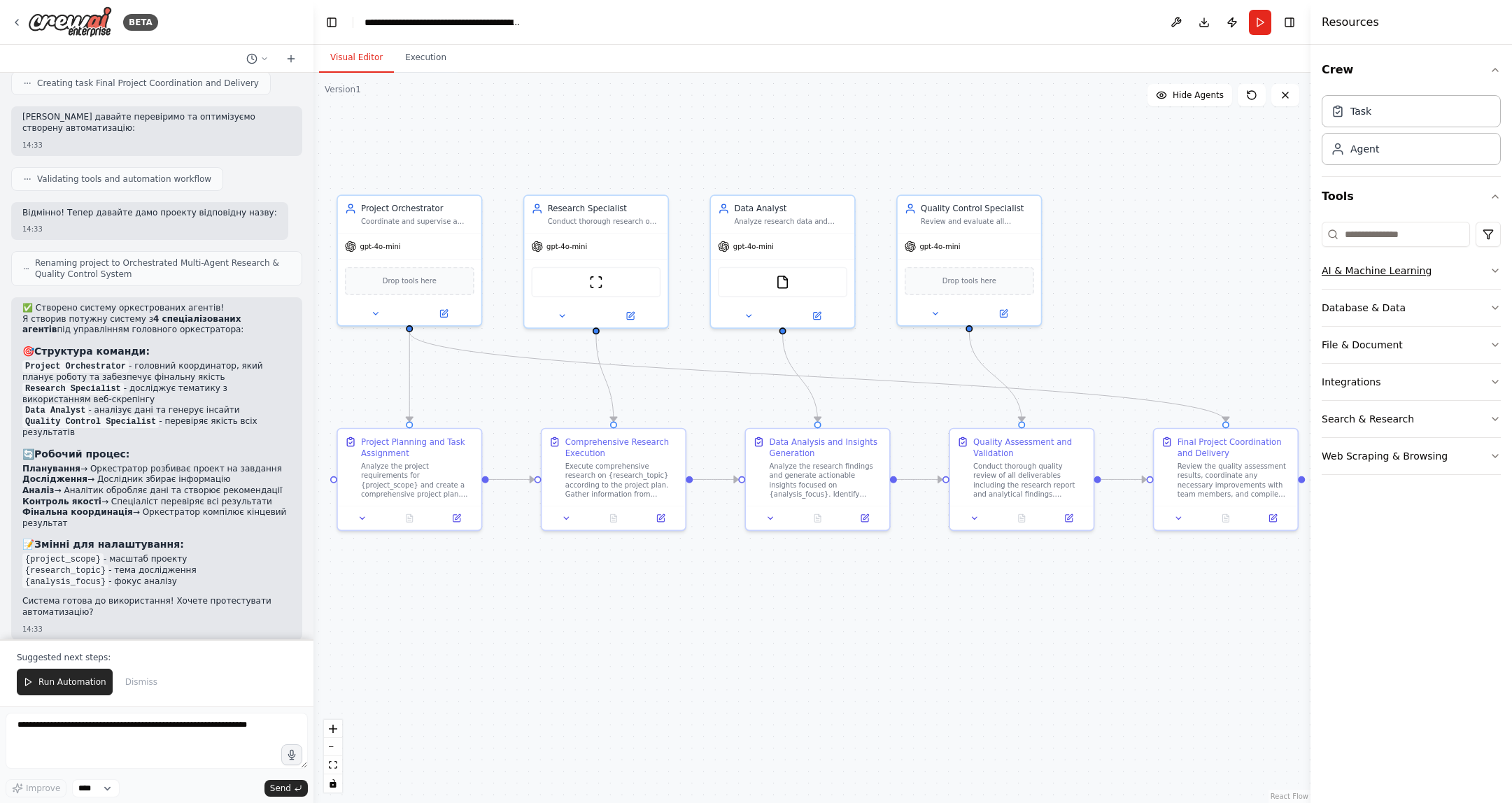
click at [1272, 272] on div "AI & Machine Learning" at bounding box center [1377, 271] width 110 height 14
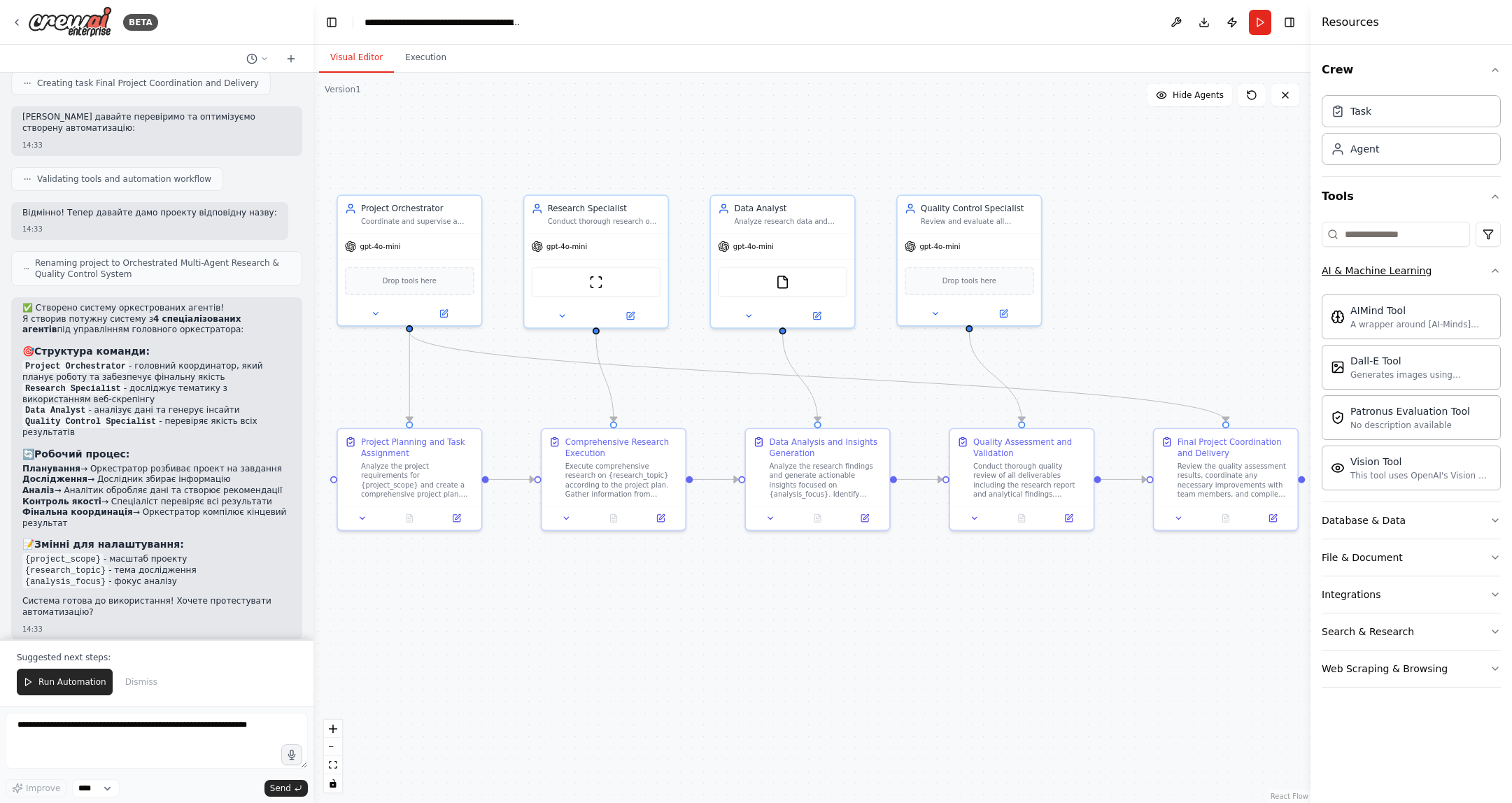
click at [1272, 269] on icon "button" at bounding box center [1495, 271] width 12 height 12
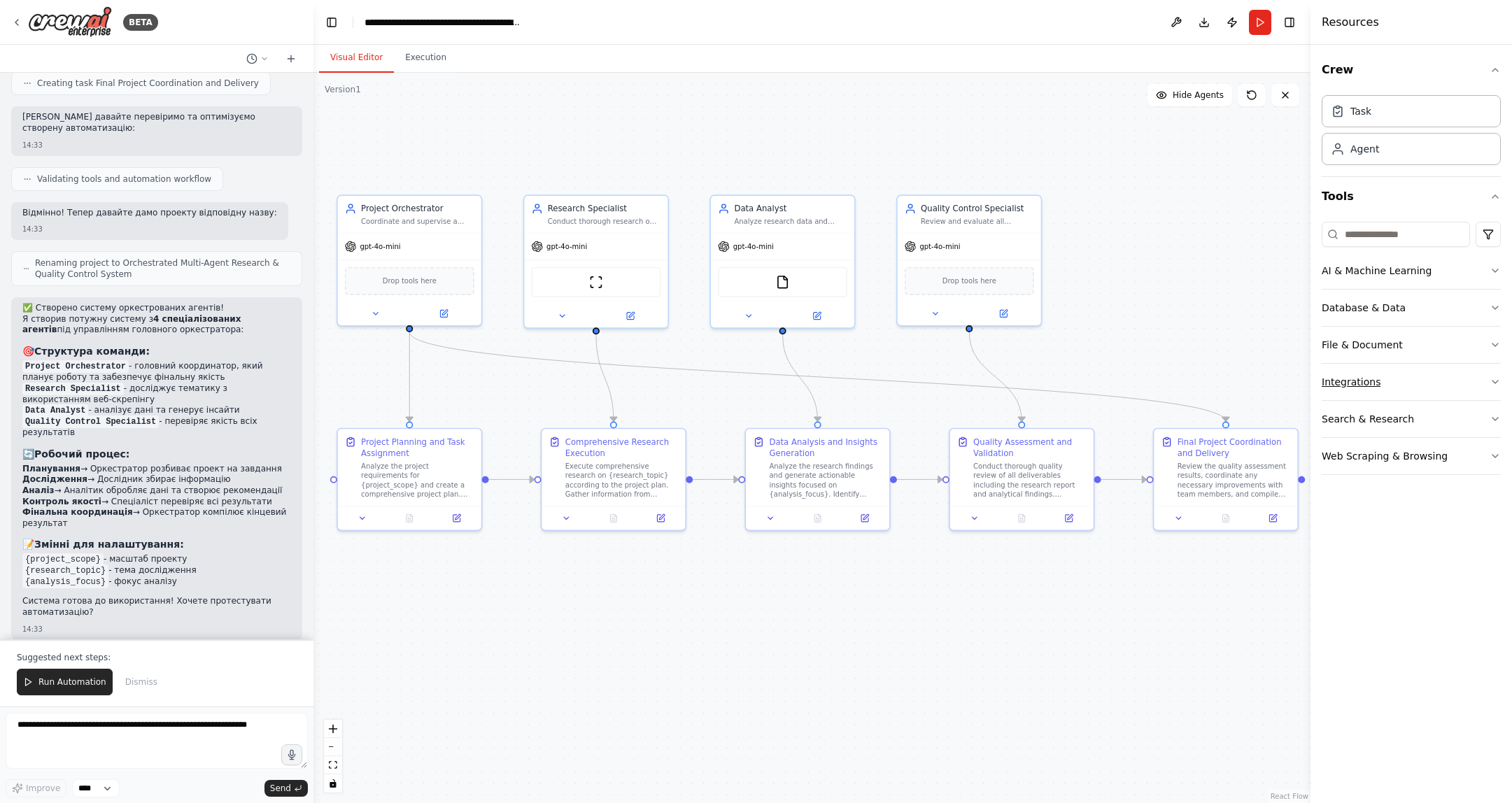
click at [1272, 380] on button "Integrations" at bounding box center [1412, 382] width 179 height 36
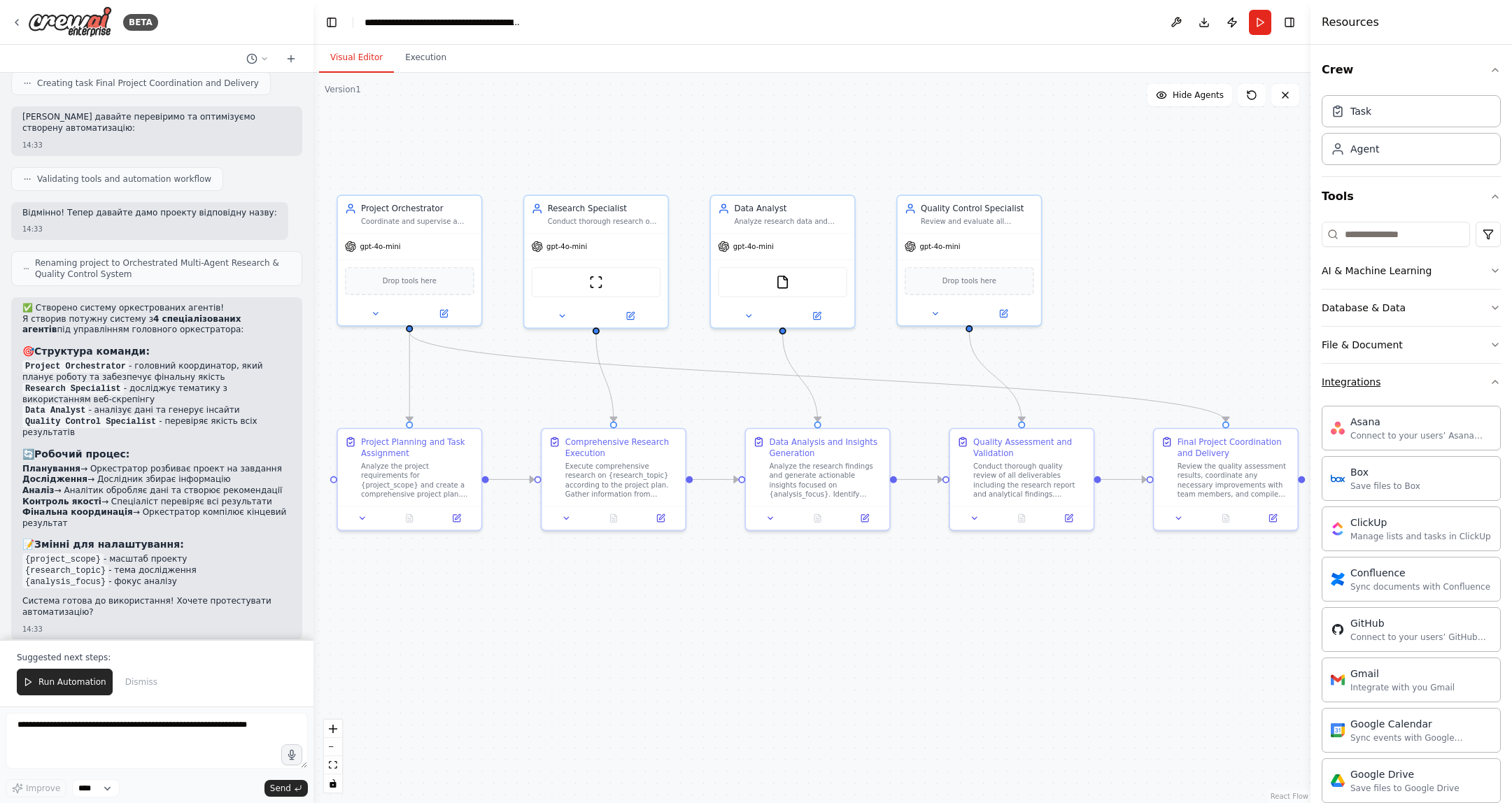
click at [1272, 380] on button "Integrations" at bounding box center [1412, 382] width 179 height 36
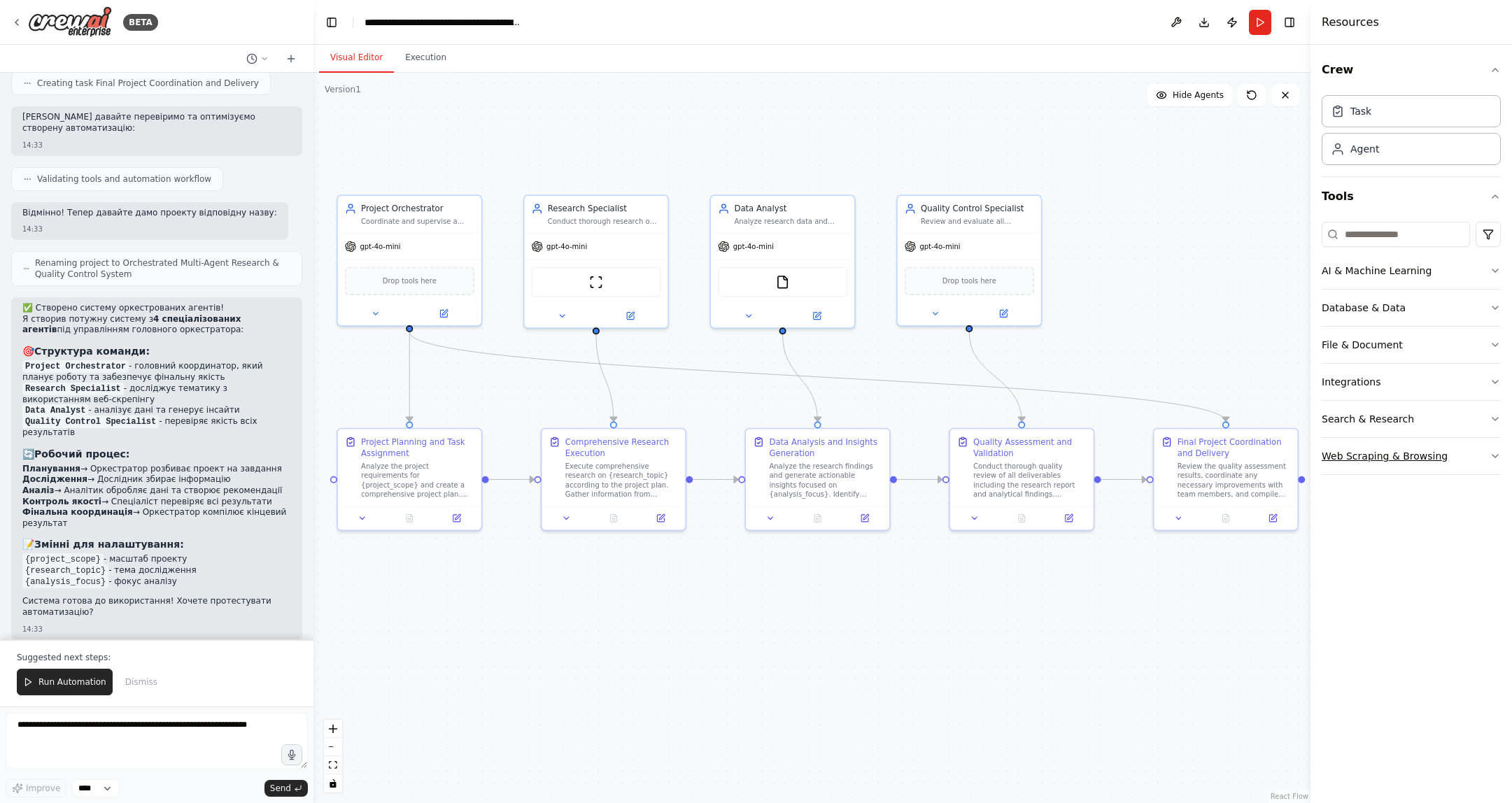
click at [1272, 463] on button "Web Scraping & Browsing" at bounding box center [1412, 456] width 179 height 36
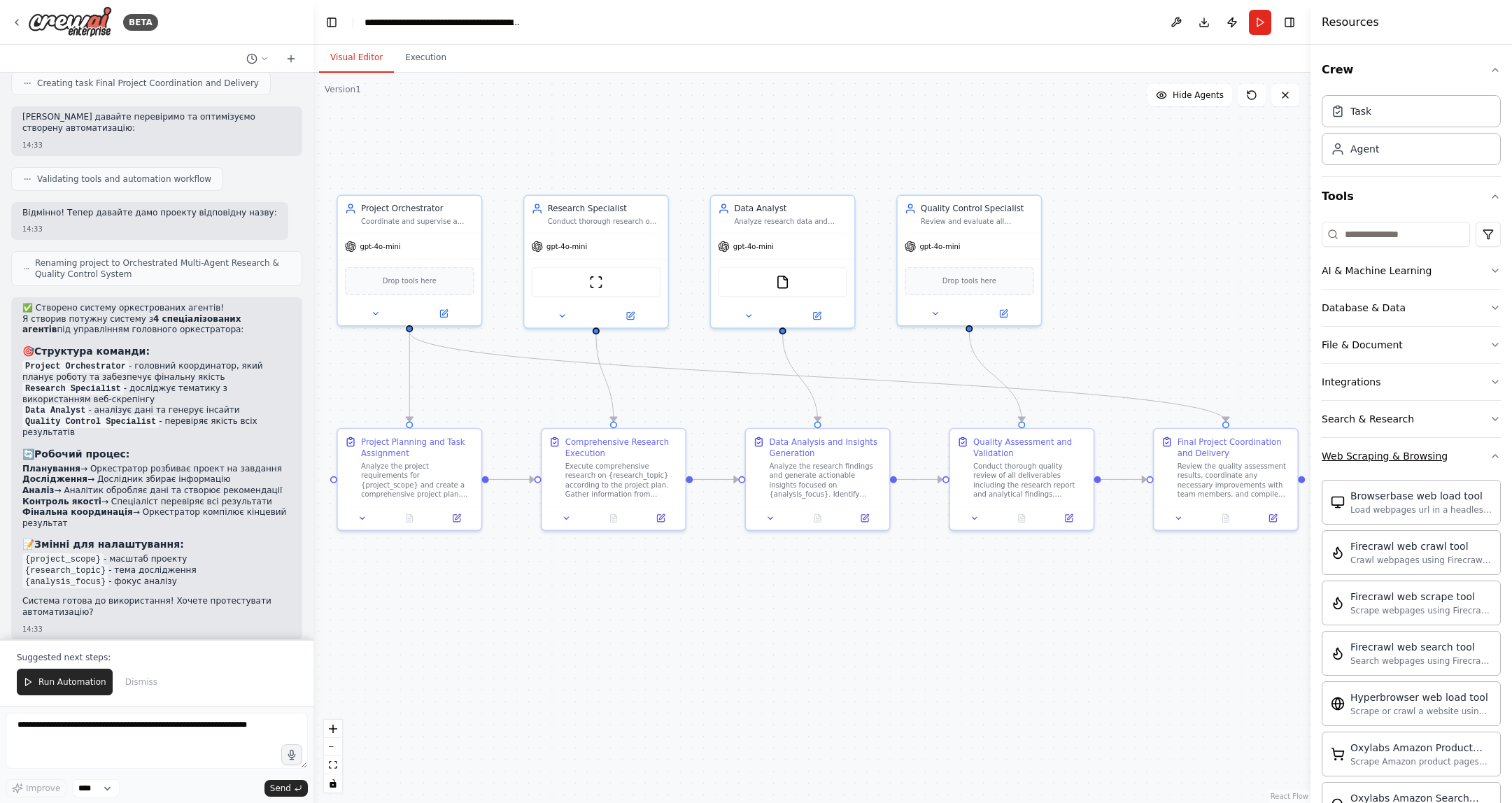
click at [1272, 459] on div "Web Scraping & Browsing" at bounding box center [1385, 457] width 126 height 14
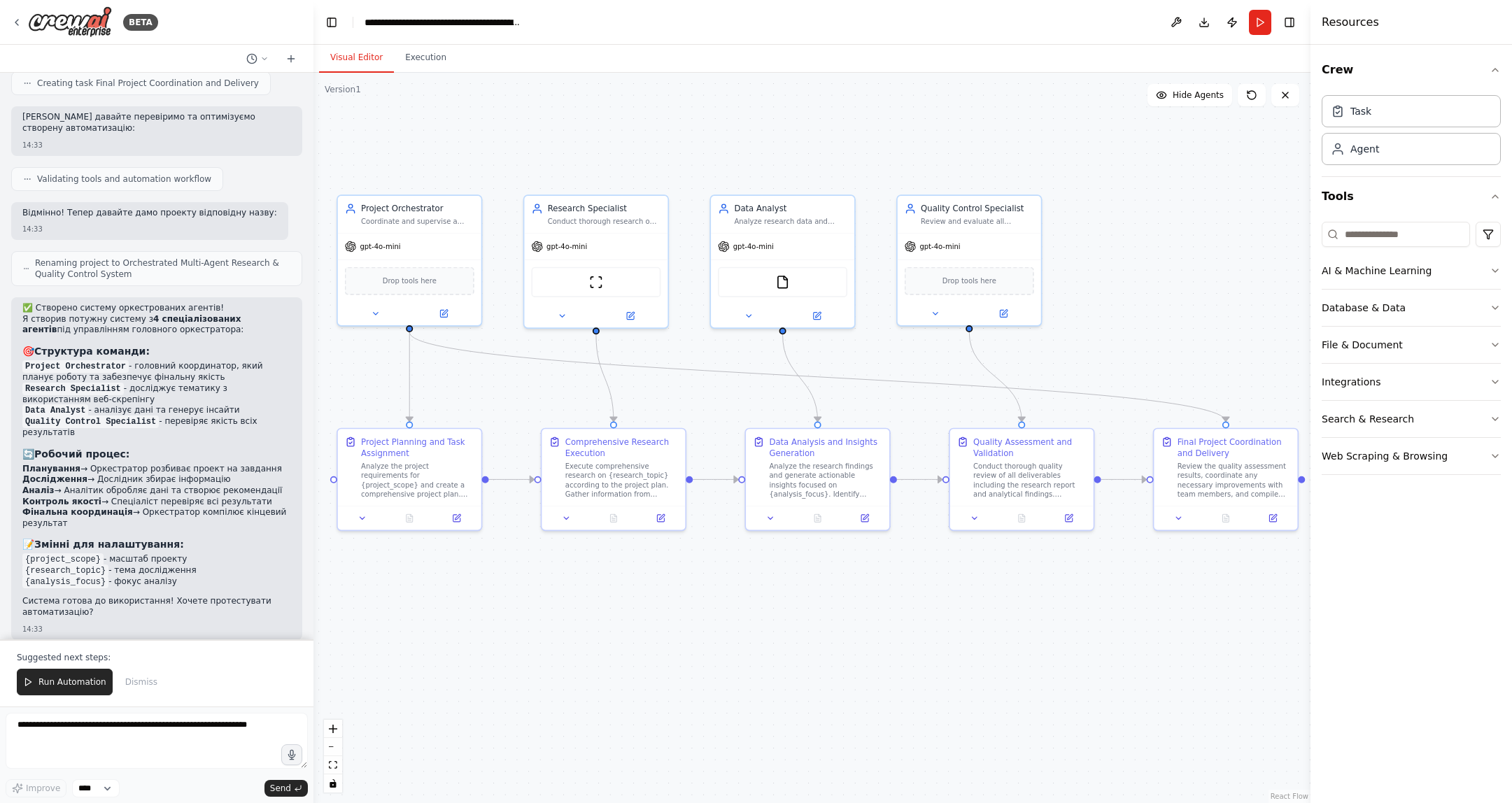
click at [1182, 680] on div ".deletable-edge-delete-btn { width: 20px; height: 20px; border: 0px solid #ffff…" at bounding box center [812, 438] width 997 height 730
click at [591, 226] on div "Research [PERSON_NAME] Conduct thorough research on {research_topic}, gather co…" at bounding box center [595, 212] width 143 height 37
click at [600, 221] on div "Conduct thorough research on {research_topic}, gather comprehensive information…" at bounding box center [605, 219] width 114 height 9
click at [597, 282] on img at bounding box center [596, 280] width 14 height 14
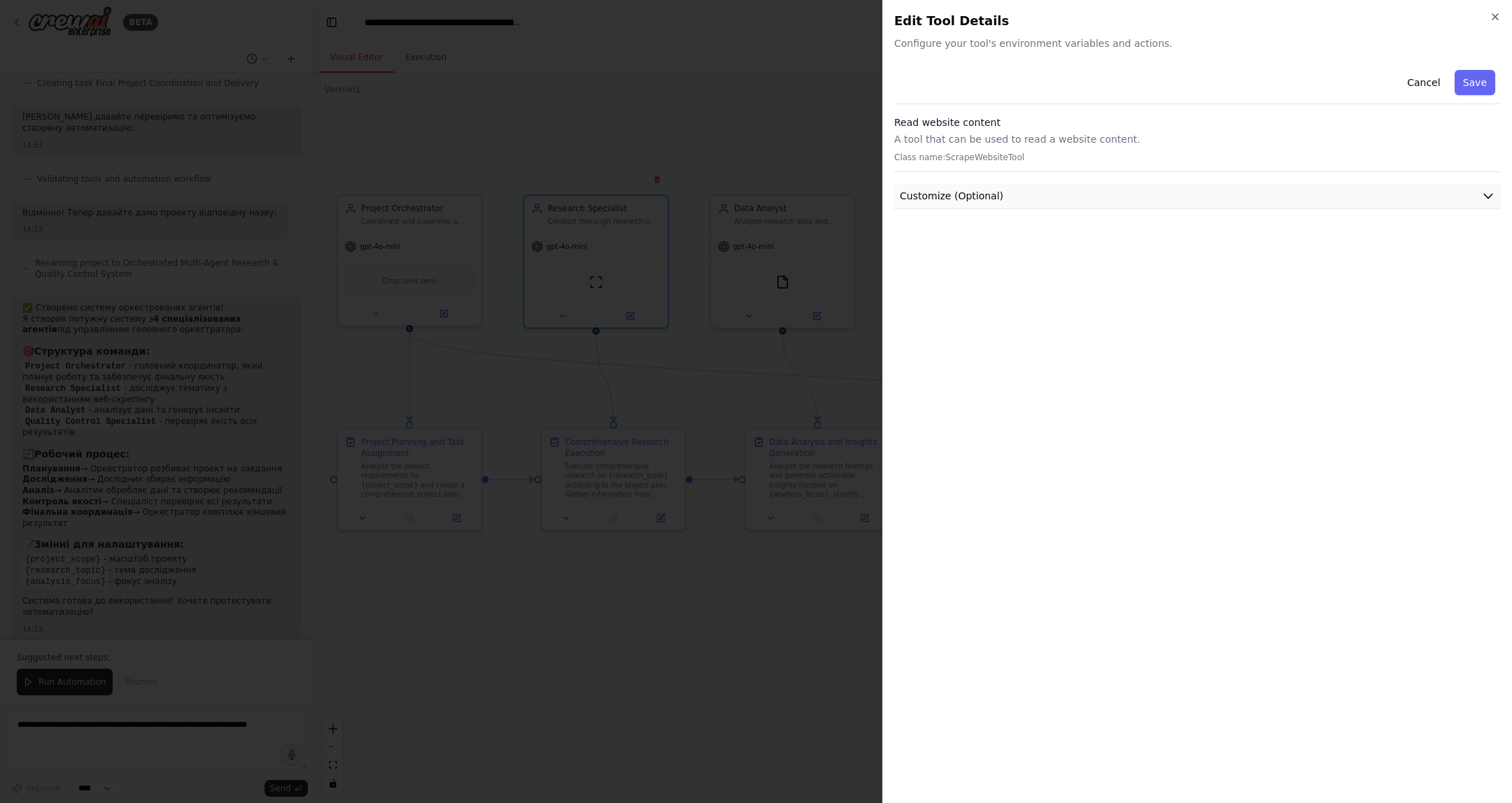
click at [965, 193] on span "Customize (Optional)" at bounding box center [951, 196] width 104 height 14
click at [728, 364] on div at bounding box center [756, 402] width 1512 height 803
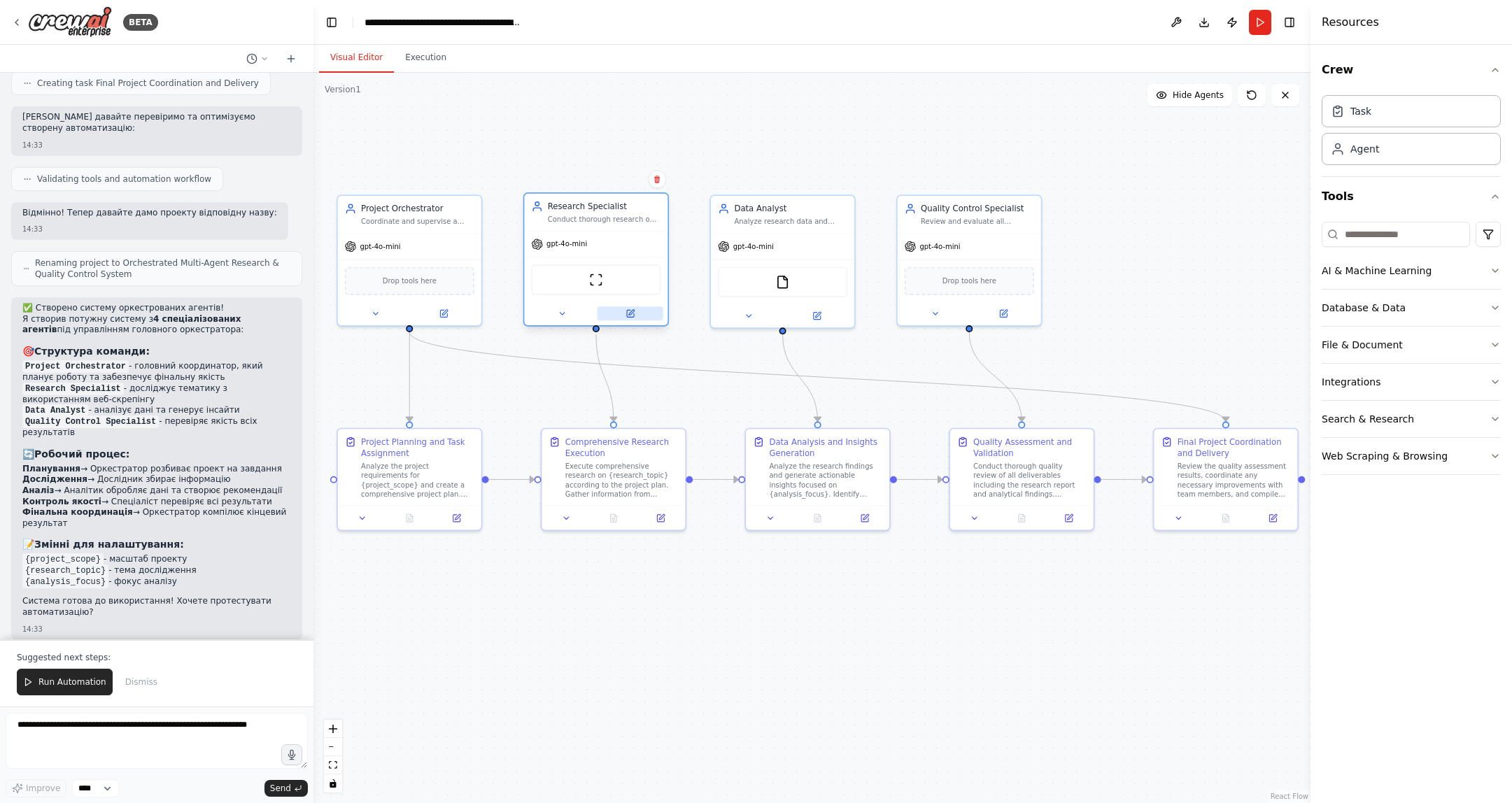
click at [631, 314] on icon at bounding box center [631, 313] width 5 height 5
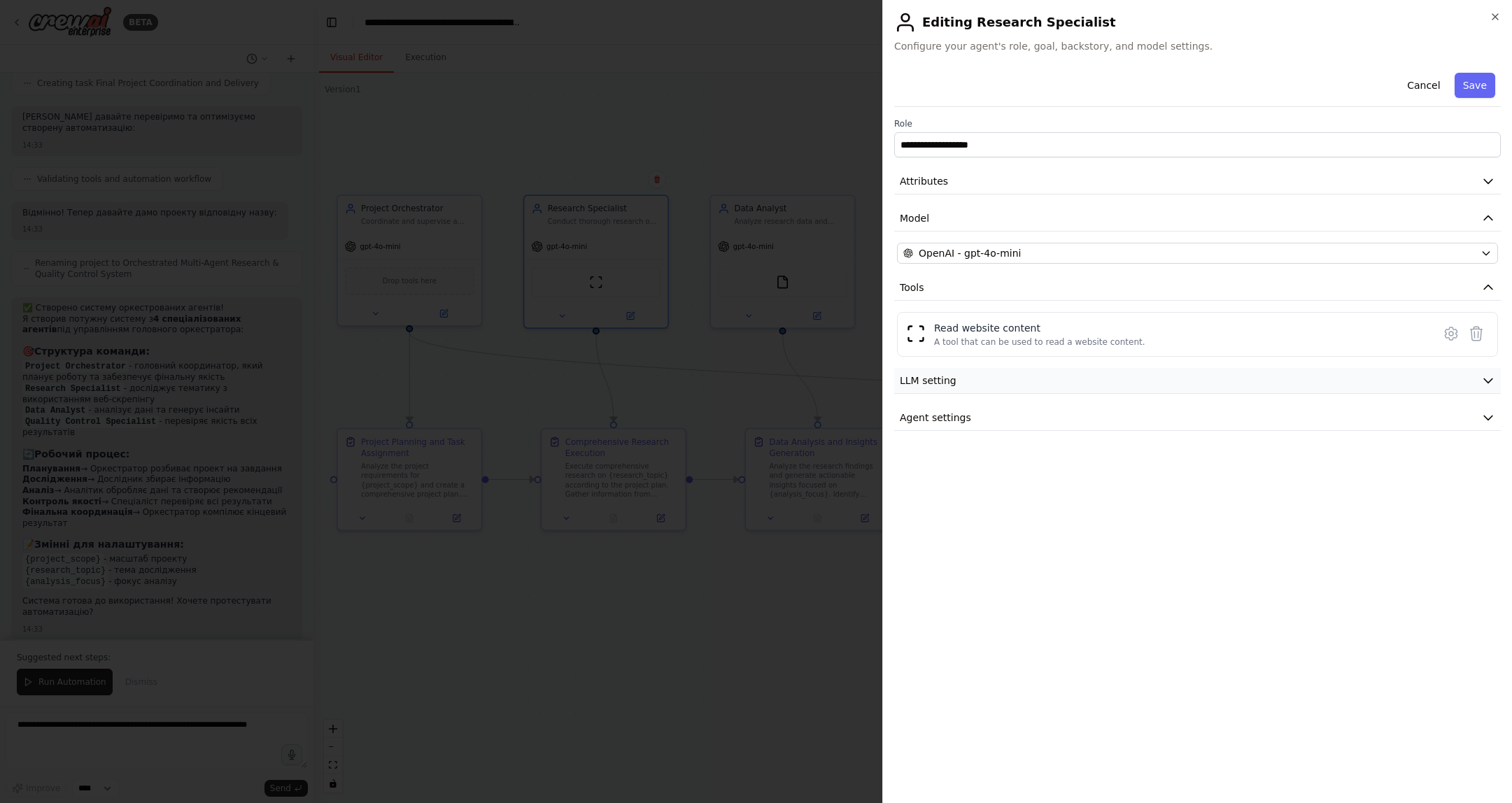
click at [939, 385] on span "LLM setting" at bounding box center [928, 381] width 57 height 14
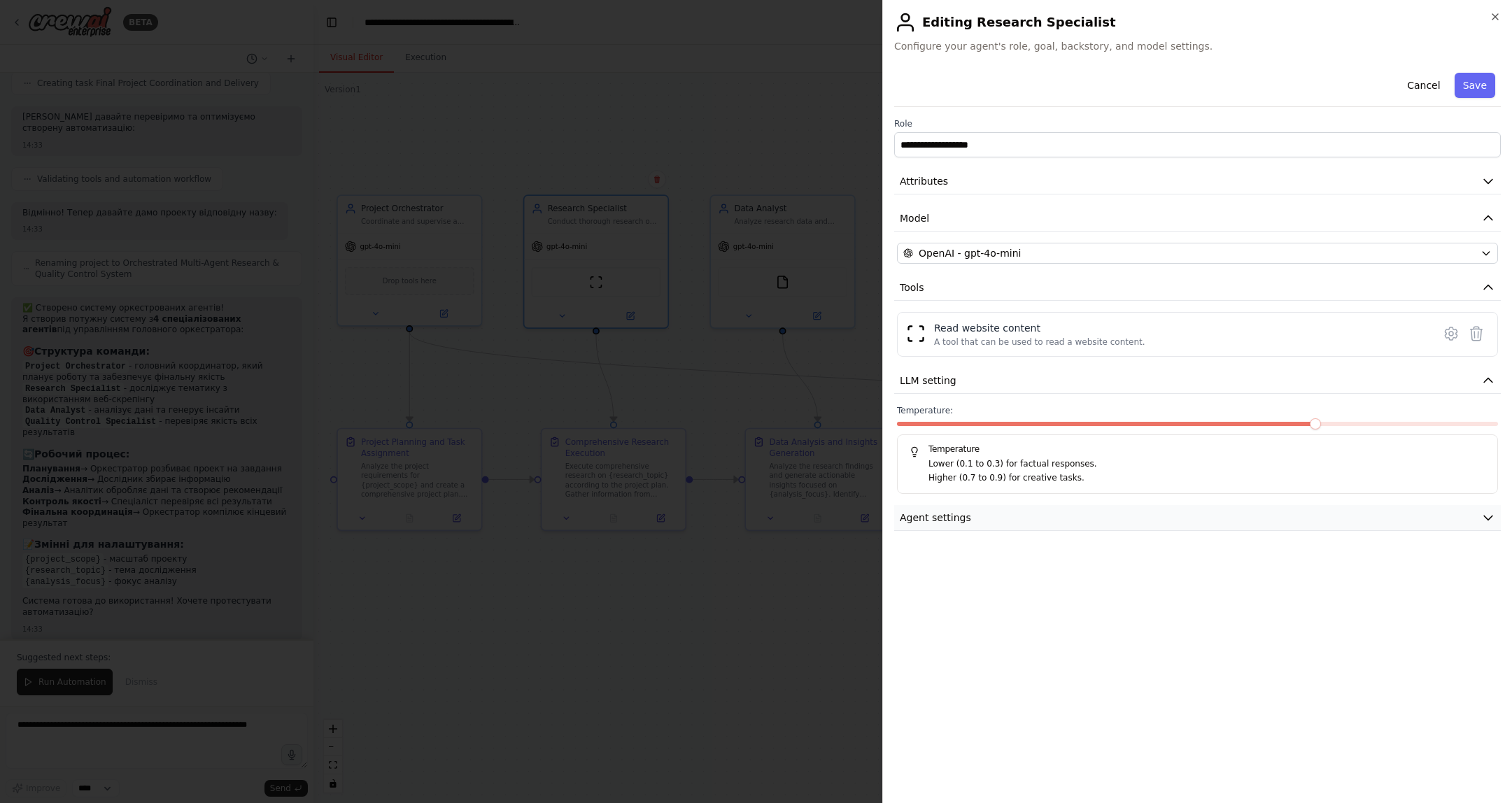
click at [942, 516] on span "Agent settings" at bounding box center [935, 518] width 71 height 14
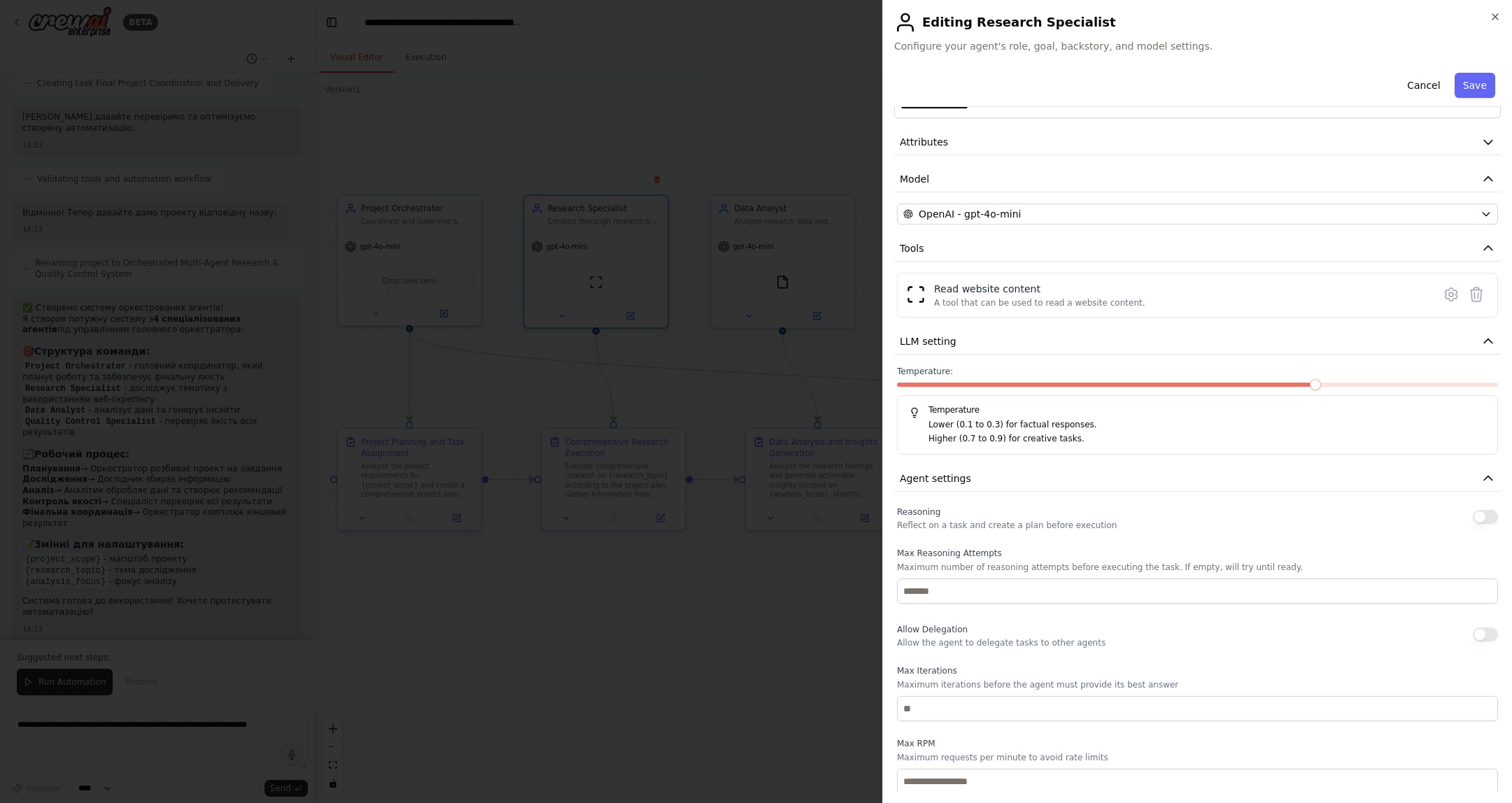
scroll to position [0, 0]
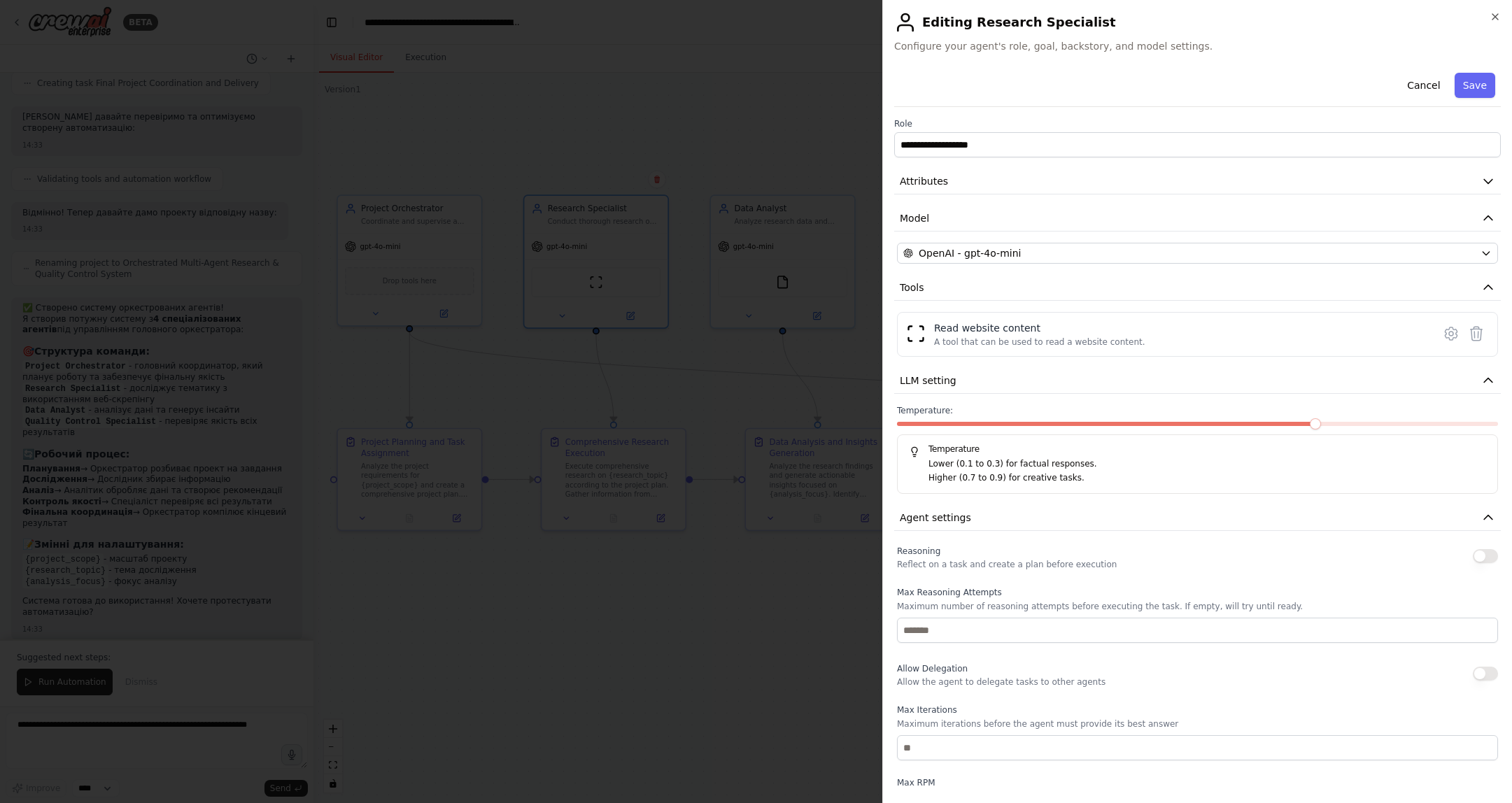
click at [809, 654] on div at bounding box center [756, 402] width 1512 height 803
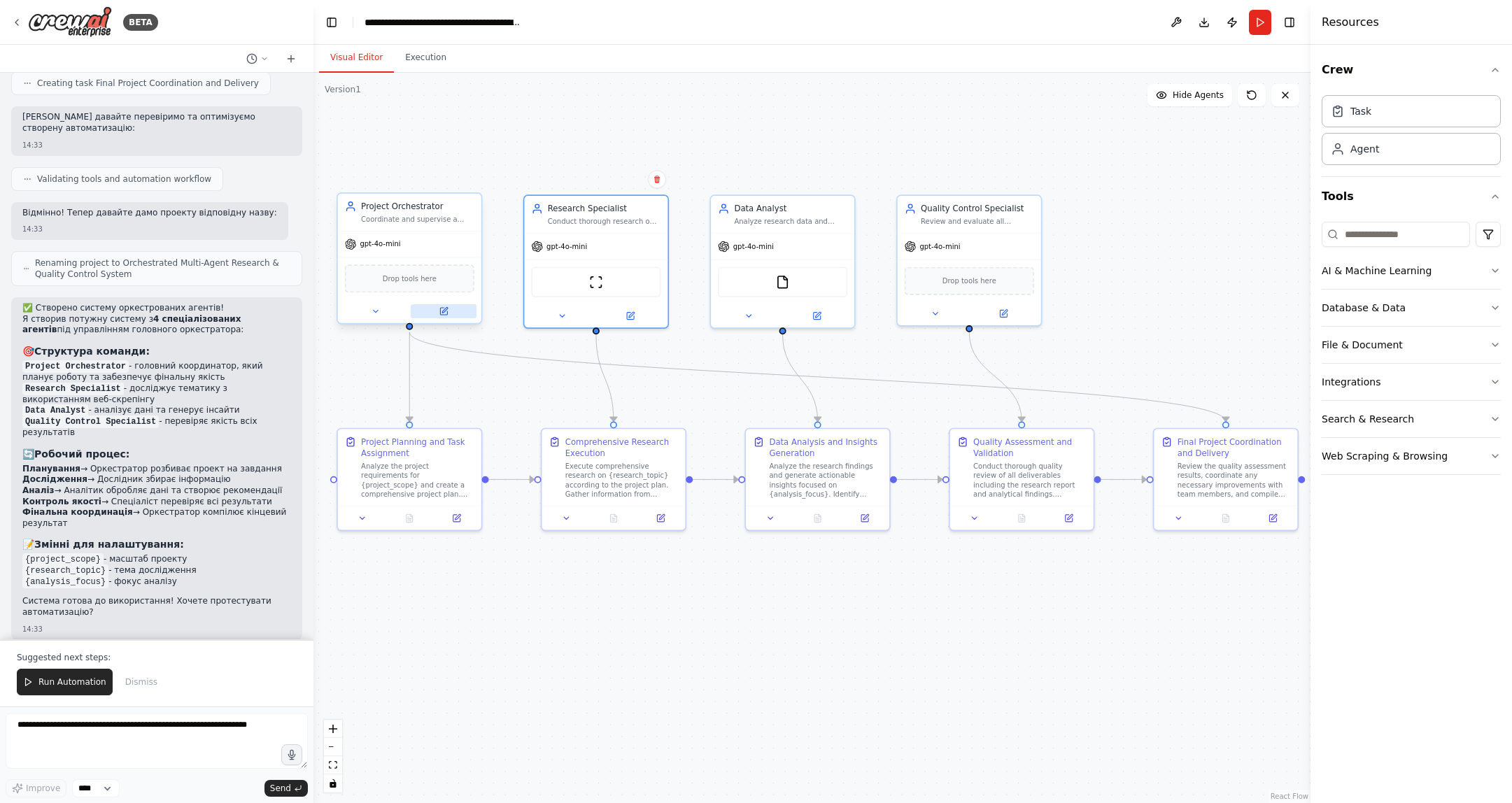
click at [448, 314] on icon at bounding box center [443, 311] width 9 height 9
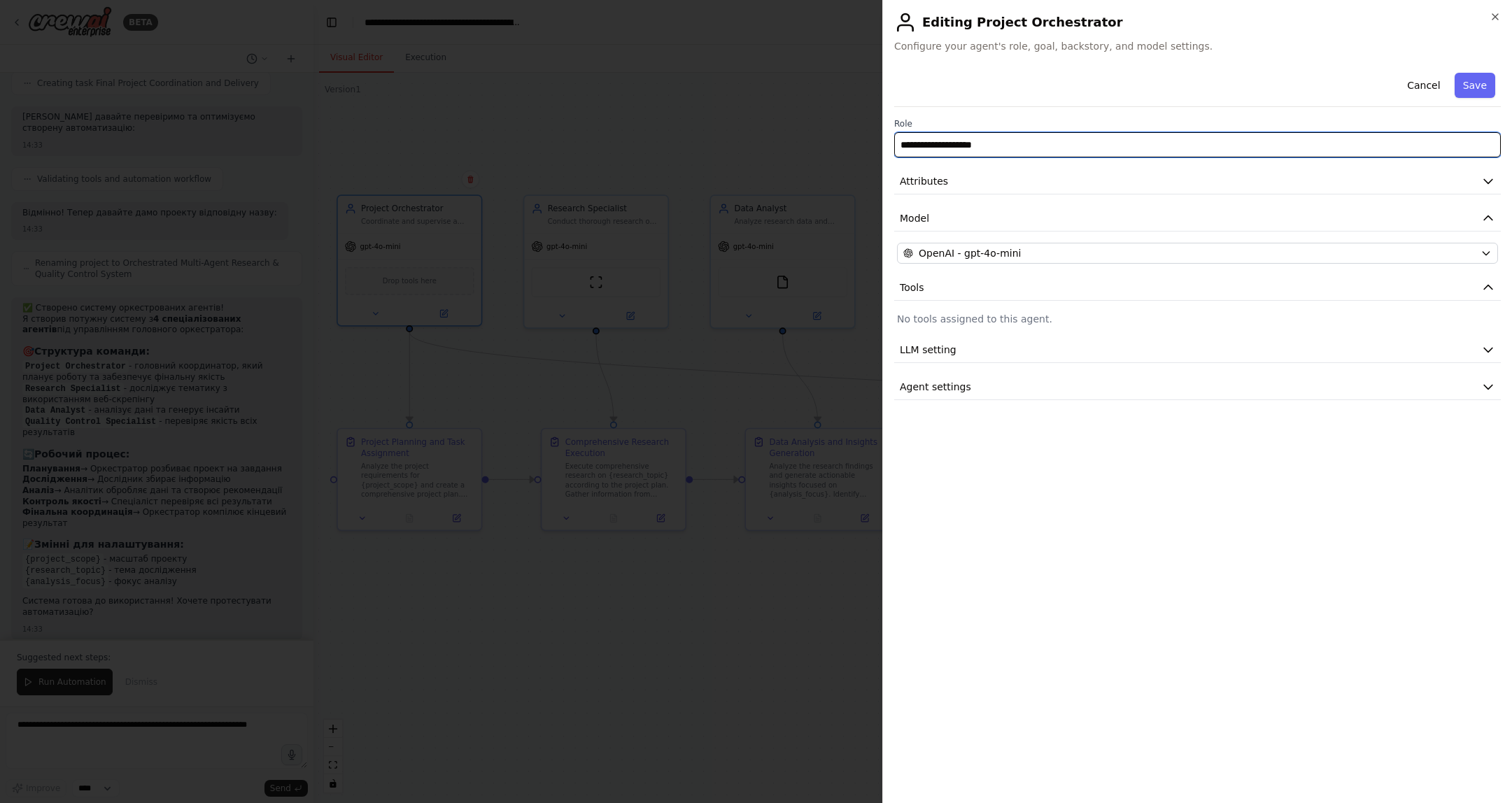
click at [977, 146] on input "**********" at bounding box center [1198, 145] width 607 height 25
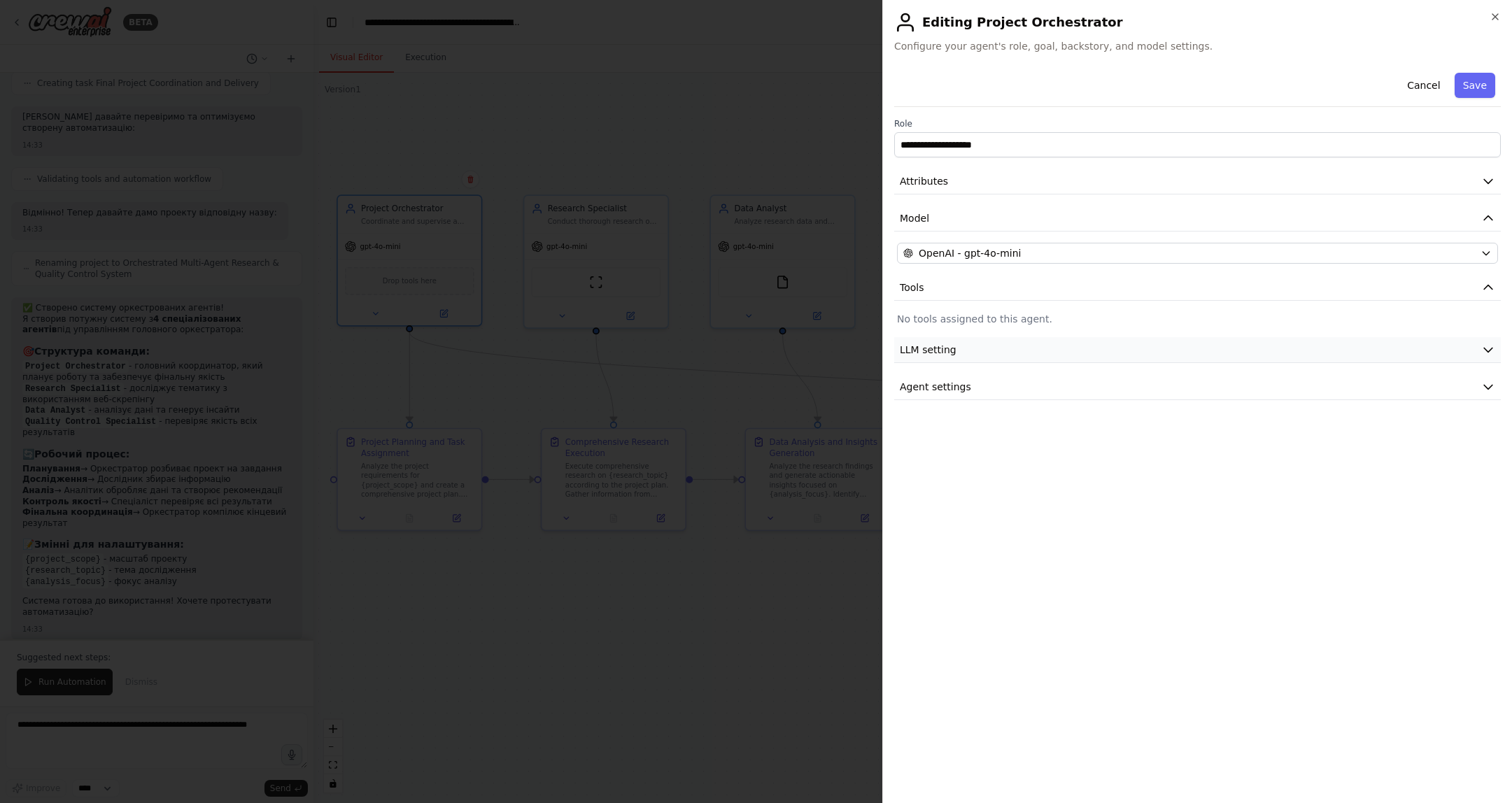
click at [913, 351] on span "LLM setting" at bounding box center [928, 350] width 57 height 14
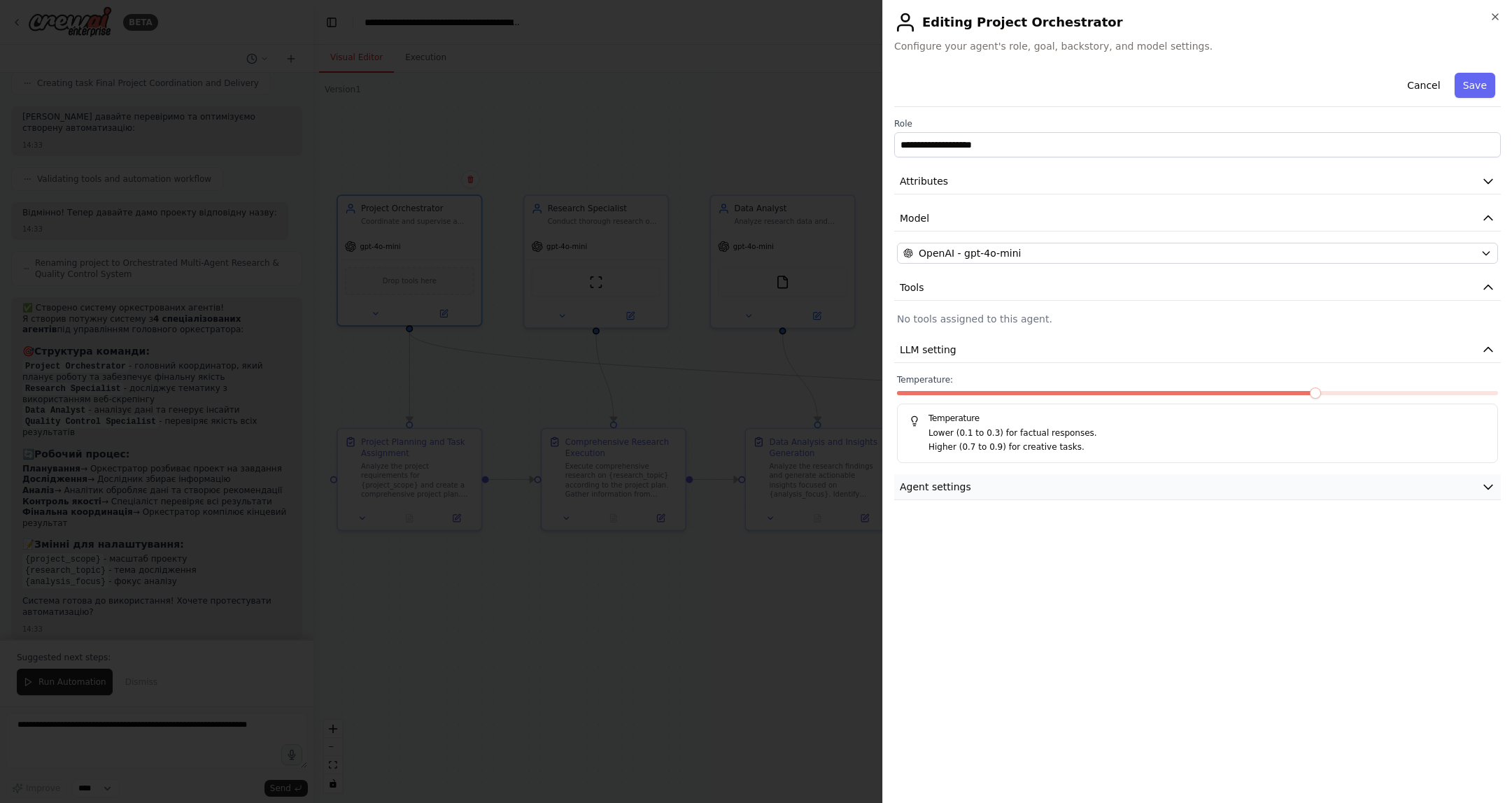
click at [937, 476] on button "Agent settings" at bounding box center [1198, 487] width 607 height 26
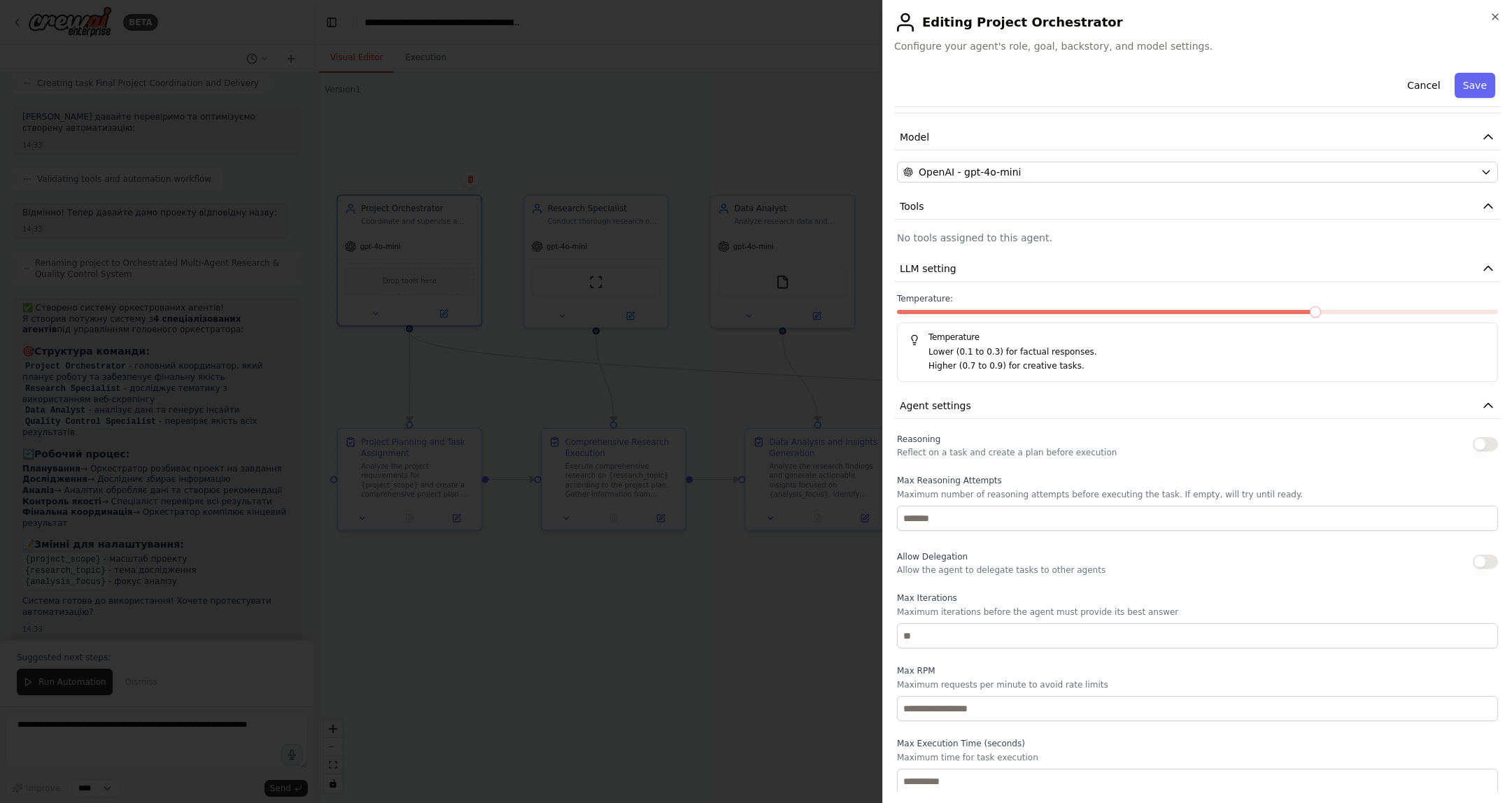
scroll to position [83, 0]
click at [780, 688] on div at bounding box center [756, 402] width 1512 height 803
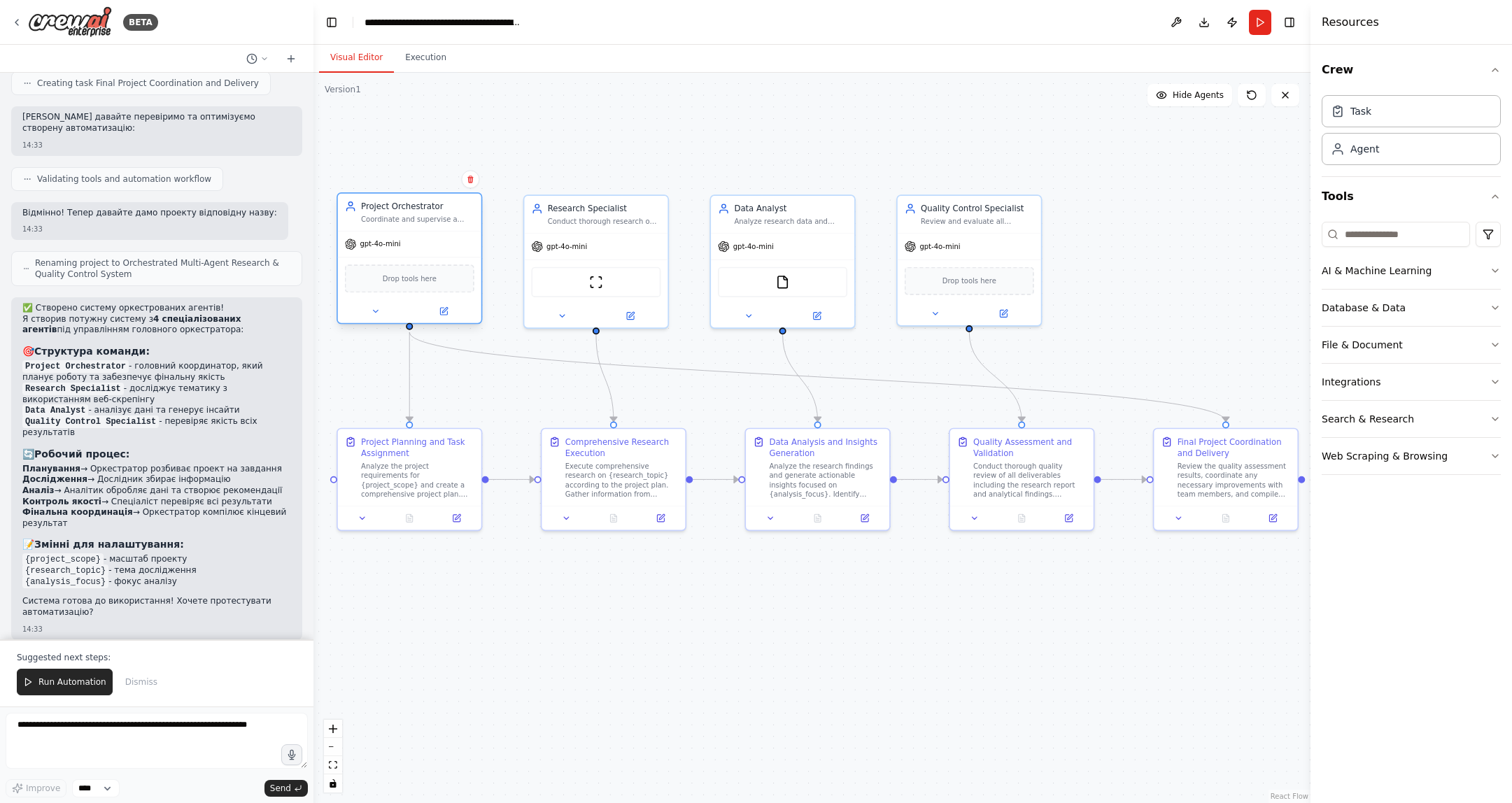
click at [400, 207] on div "Project Orchestrator" at bounding box center [418, 206] width 114 height 12
click at [401, 210] on div "Project Orchestrator" at bounding box center [418, 206] width 114 height 12
click at [588, 246] on div "gpt-4o-mini" at bounding box center [595, 244] width 143 height 26
click at [380, 222] on div "Coordinate and supervise a team of specialized agents, assign tasks strategical…" at bounding box center [418, 219] width 114 height 9
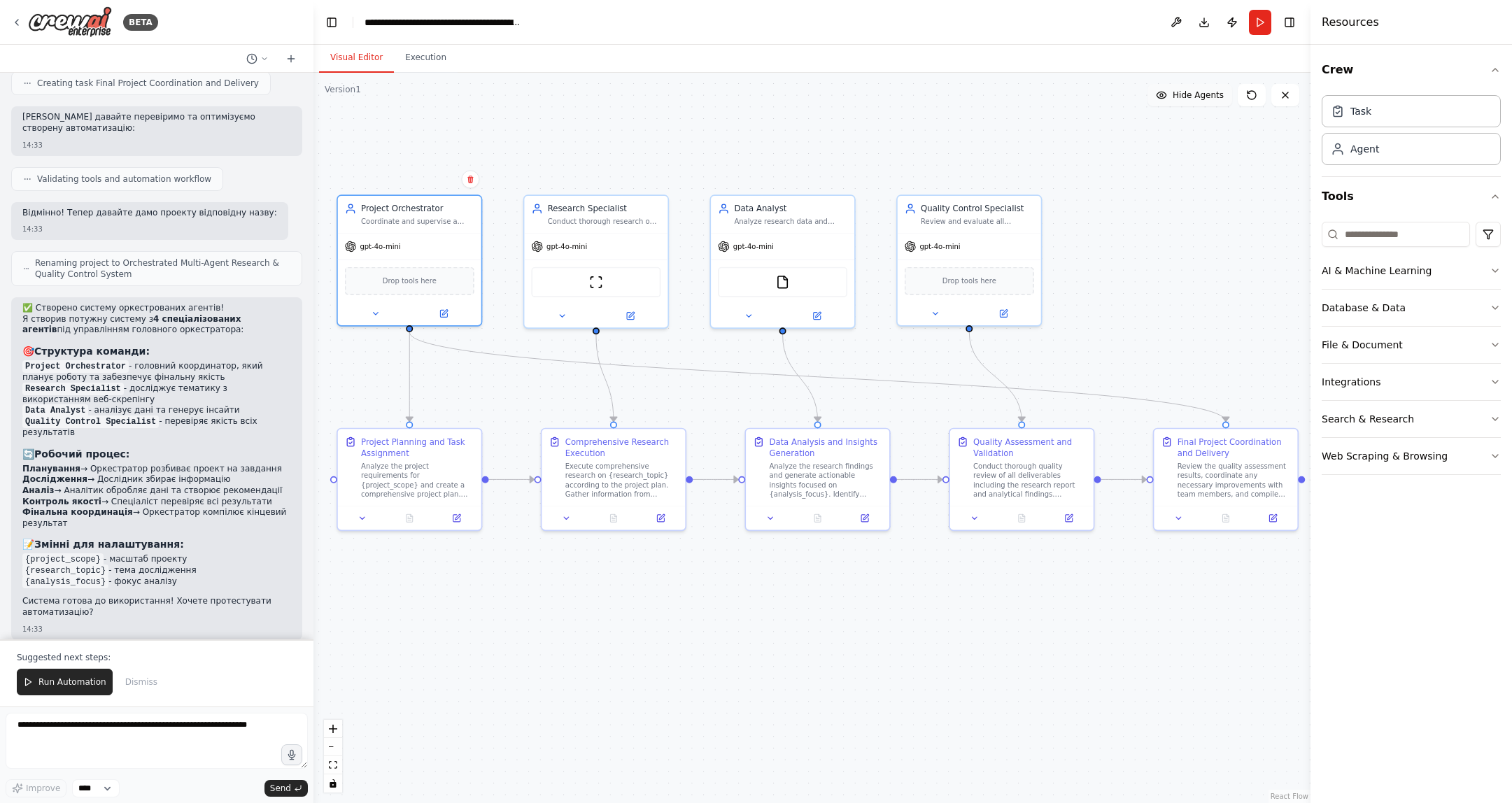
click at [1182, 103] on button "Hide Agents" at bounding box center [1190, 95] width 84 height 22
click at [1185, 97] on span "Show Agents" at bounding box center [1196, 95] width 54 height 12
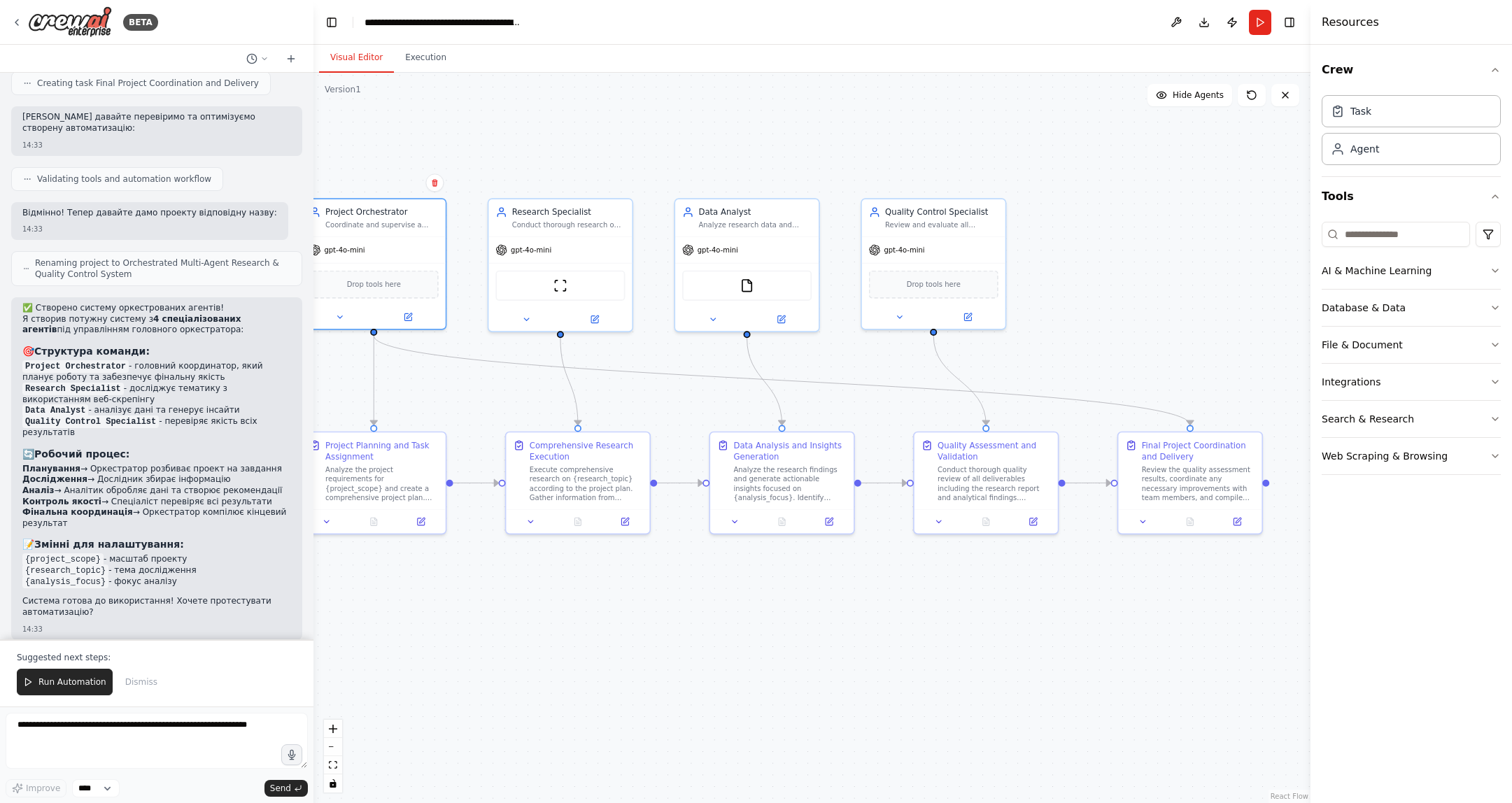
drag, startPoint x: 825, startPoint y: 652, endPoint x: 780, endPoint y: 656, distance: 45.2
click at [780, 656] on div ".deletable-edge-delete-btn { width: 20px; height: 20px; border: 0px solid #ffff…" at bounding box center [812, 438] width 997 height 730
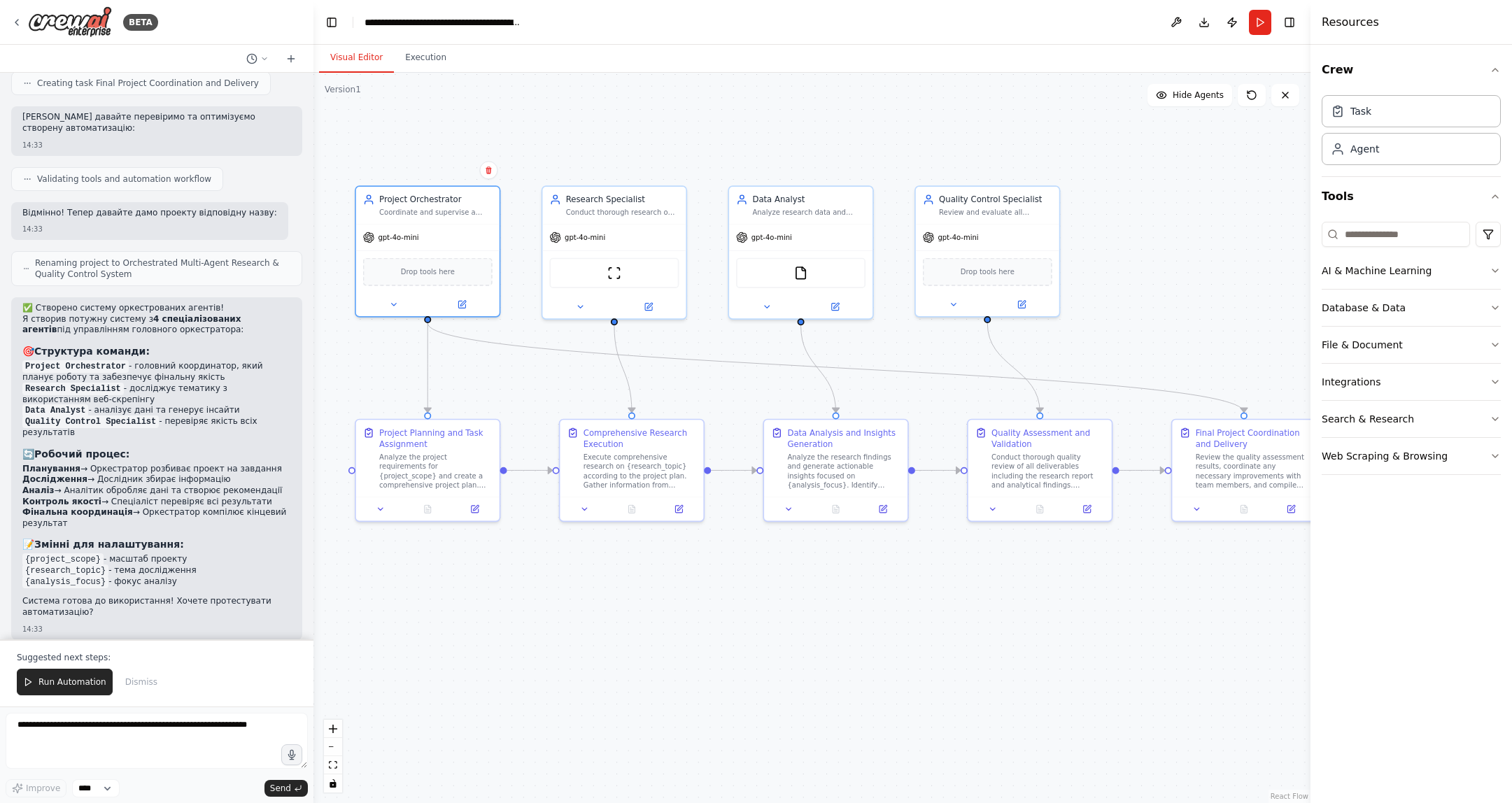
drag, startPoint x: 1075, startPoint y: 651, endPoint x: 1175, endPoint y: 633, distance: 101.6
click at [1175, 633] on div ".deletable-edge-delete-btn { width: 20px; height: 20px; border: 0px solid #ffff…" at bounding box center [812, 438] width 997 height 730
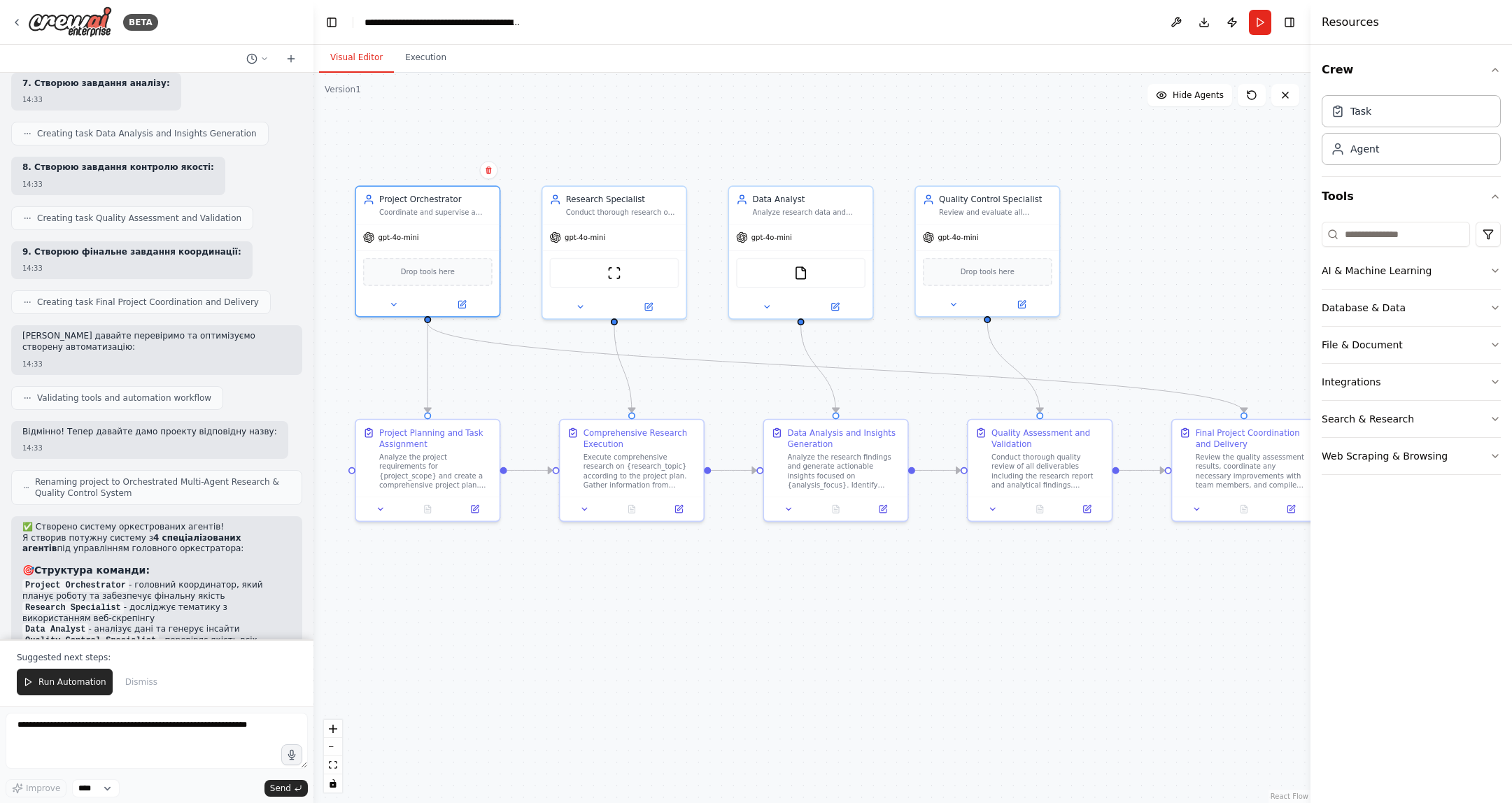
scroll to position [1070, 0]
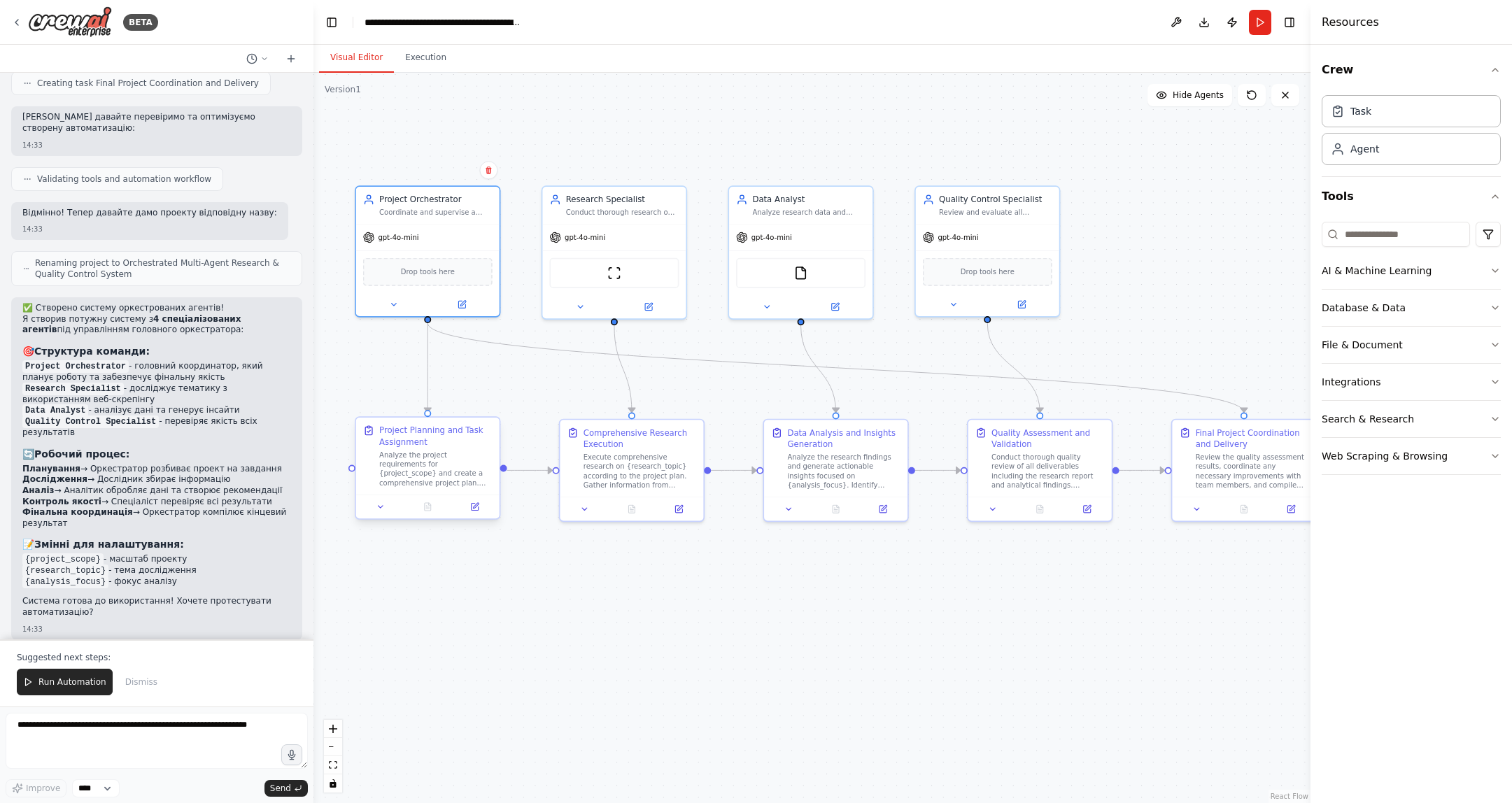
click at [450, 475] on div "Analyze the project requirements for {project_scope} and create a comprehensive…" at bounding box center [436, 469] width 114 height 37
click at [439, 457] on div "Analyze the project requirements for {project_scope} and create a comprehensive…" at bounding box center [436, 469] width 114 height 37
click at [475, 506] on icon at bounding box center [475, 505] width 5 height 5
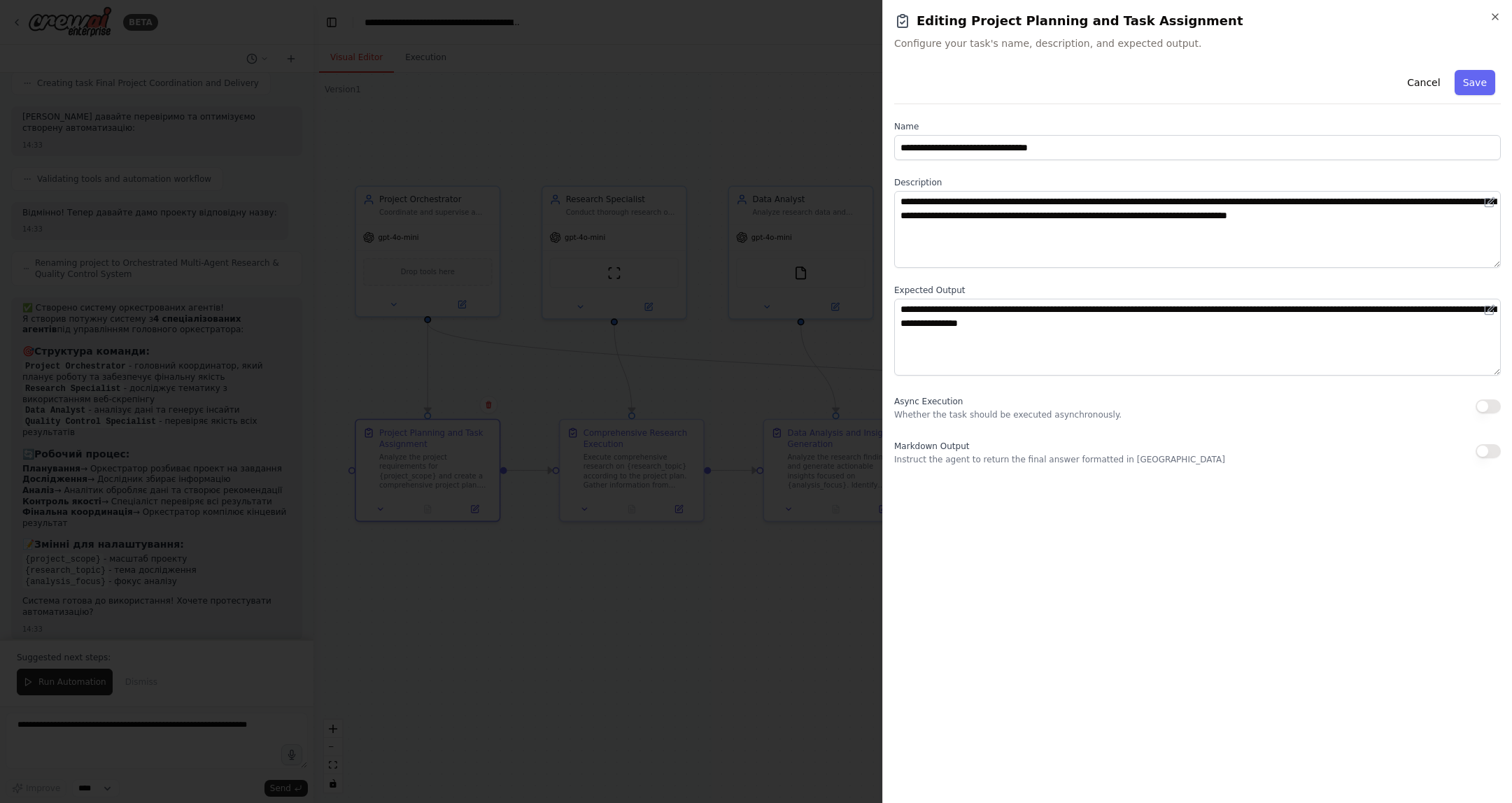
click at [473, 574] on div at bounding box center [756, 402] width 1512 height 803
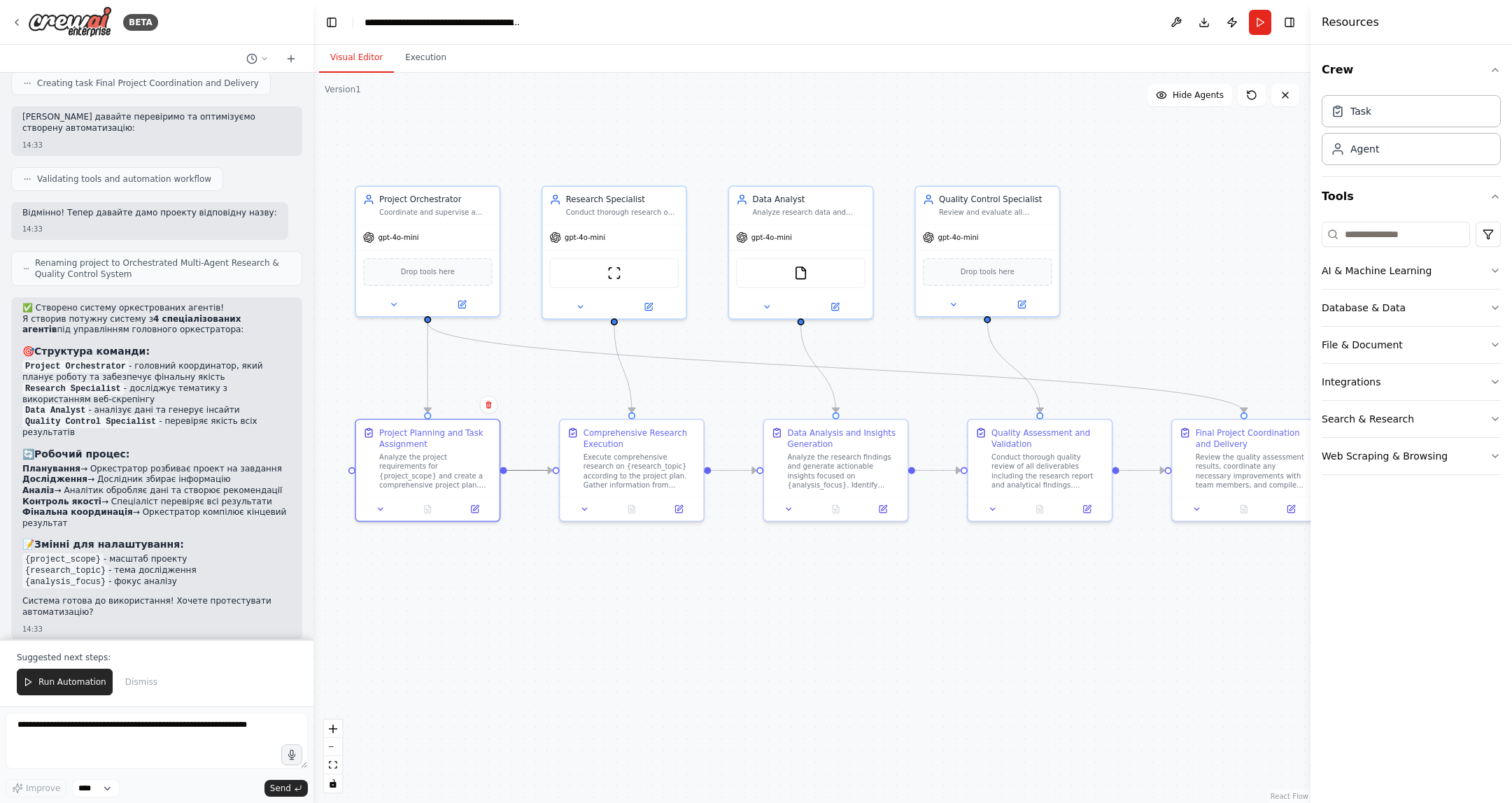
click at [529, 470] on icon "Edge from 345ee86a-2ca3-4281-aba6-343e9d8f0be0 to 7fe0ae91-9995-4c5f-8e49-d5a99…" at bounding box center [529, 470] width 45 height 0
click at [430, 482] on div "Analyze the project requirements for {project_scope} and create a comprehensive…" at bounding box center [436, 469] width 114 height 37
click at [1272, 106] on div "Task" at bounding box center [1412, 110] width 179 height 32
click at [1272, 153] on div "Agent" at bounding box center [1412, 148] width 179 height 32
drag, startPoint x: 688, startPoint y: 659, endPoint x: 628, endPoint y: 595, distance: 87.7
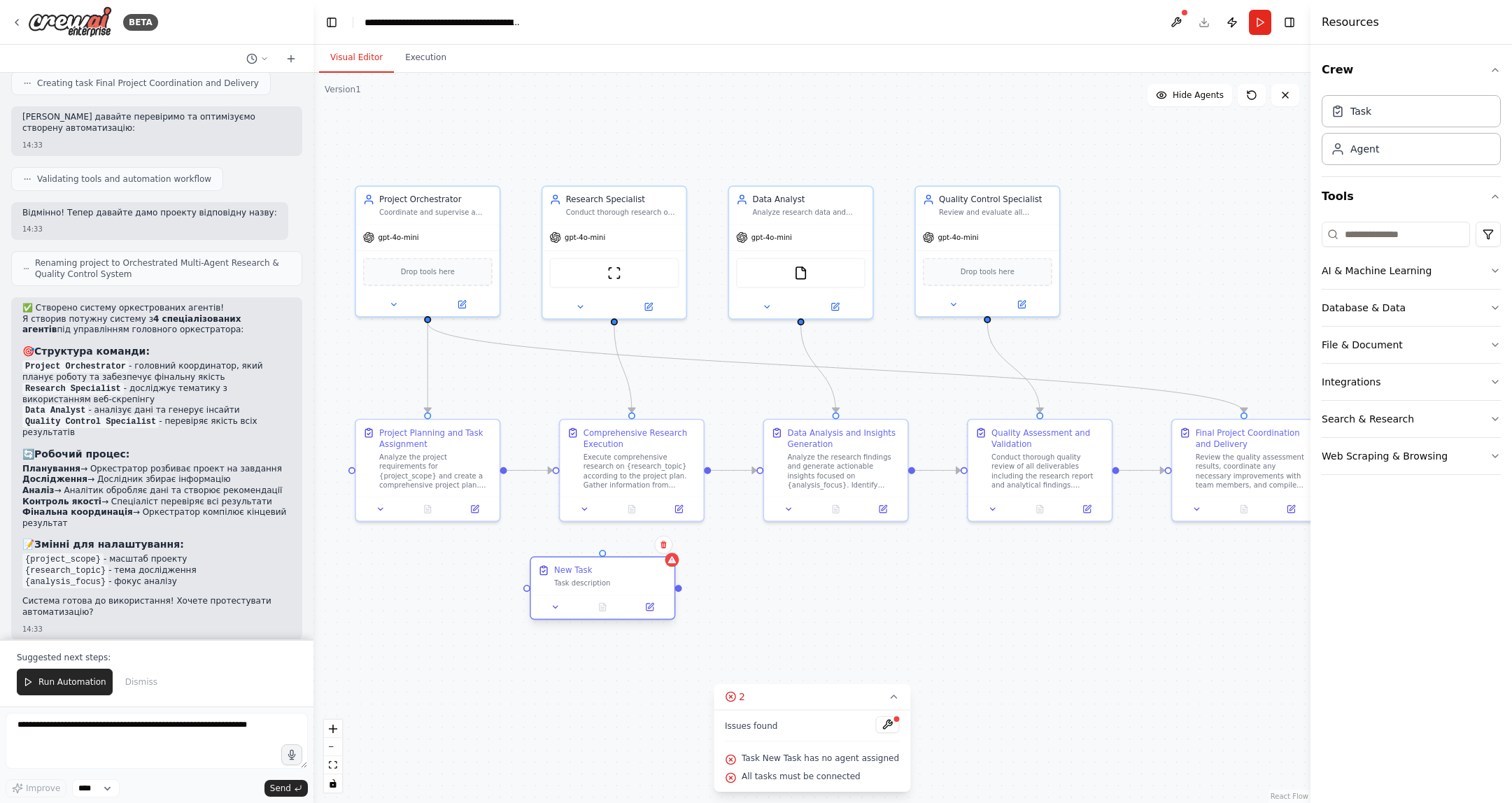
click at [628, 595] on div "New Task Task description" at bounding box center [602, 588] width 146 height 64
click at [667, 545] on icon at bounding box center [663, 545] width 8 height 8
click at [633, 547] on button "Confirm" at bounding box center [624, 545] width 50 height 17
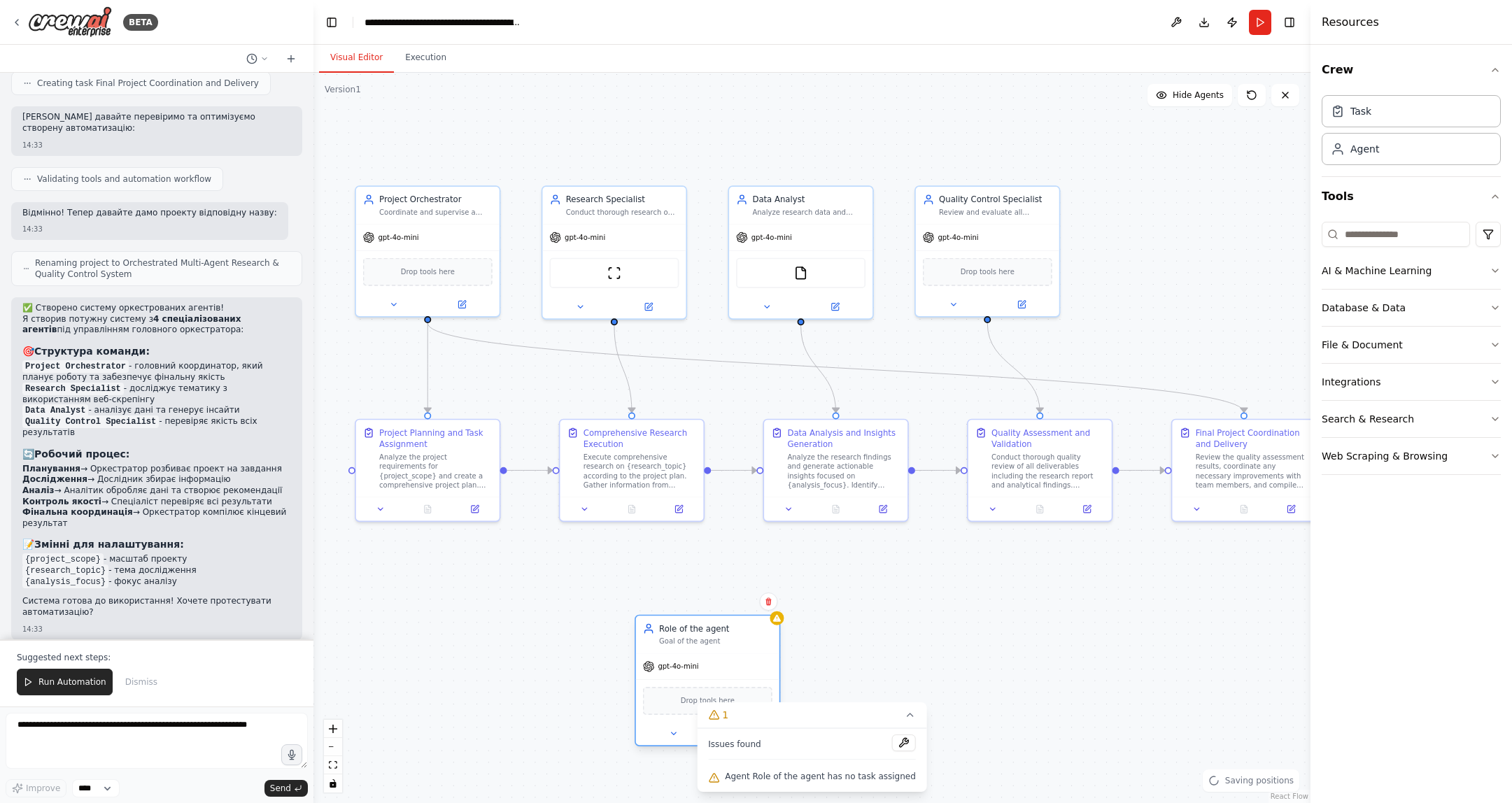
click at [694, 667] on span "gpt-4o-mini" at bounding box center [678, 666] width 41 height 9
click at [669, 656] on div "gpt-4o-mini" at bounding box center [707, 666] width 143 height 26
click at [677, 732] on icon at bounding box center [673, 734] width 9 height 9
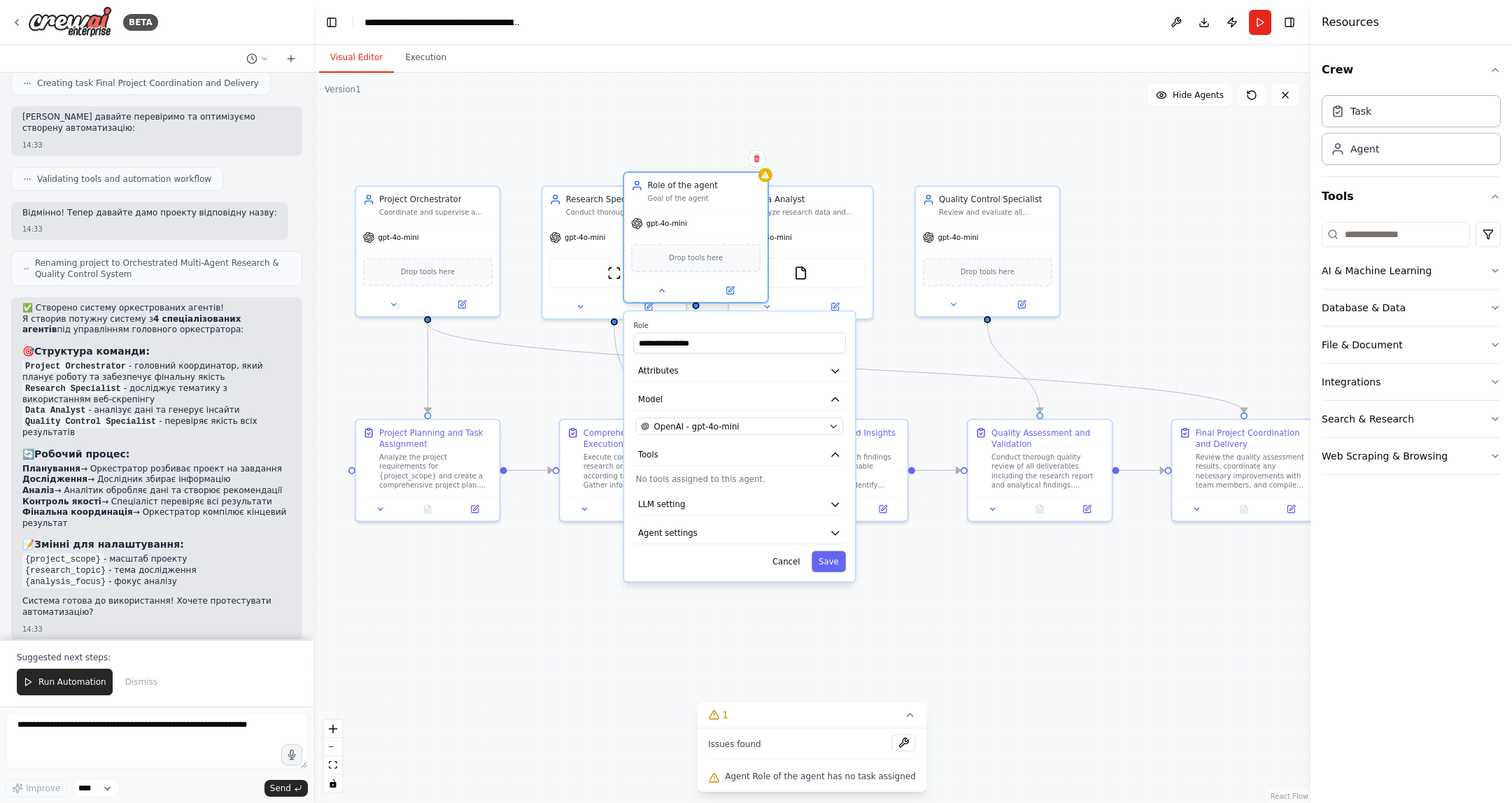
drag, startPoint x: 680, startPoint y: 633, endPoint x: 665, endPoint y: 183, distance: 450.2
click at [665, 183] on div "Role of the agent" at bounding box center [704, 185] width 114 height 12
click at [799, 424] on div "OpenAI - gpt-4o-mini" at bounding box center [732, 425] width 183 height 12
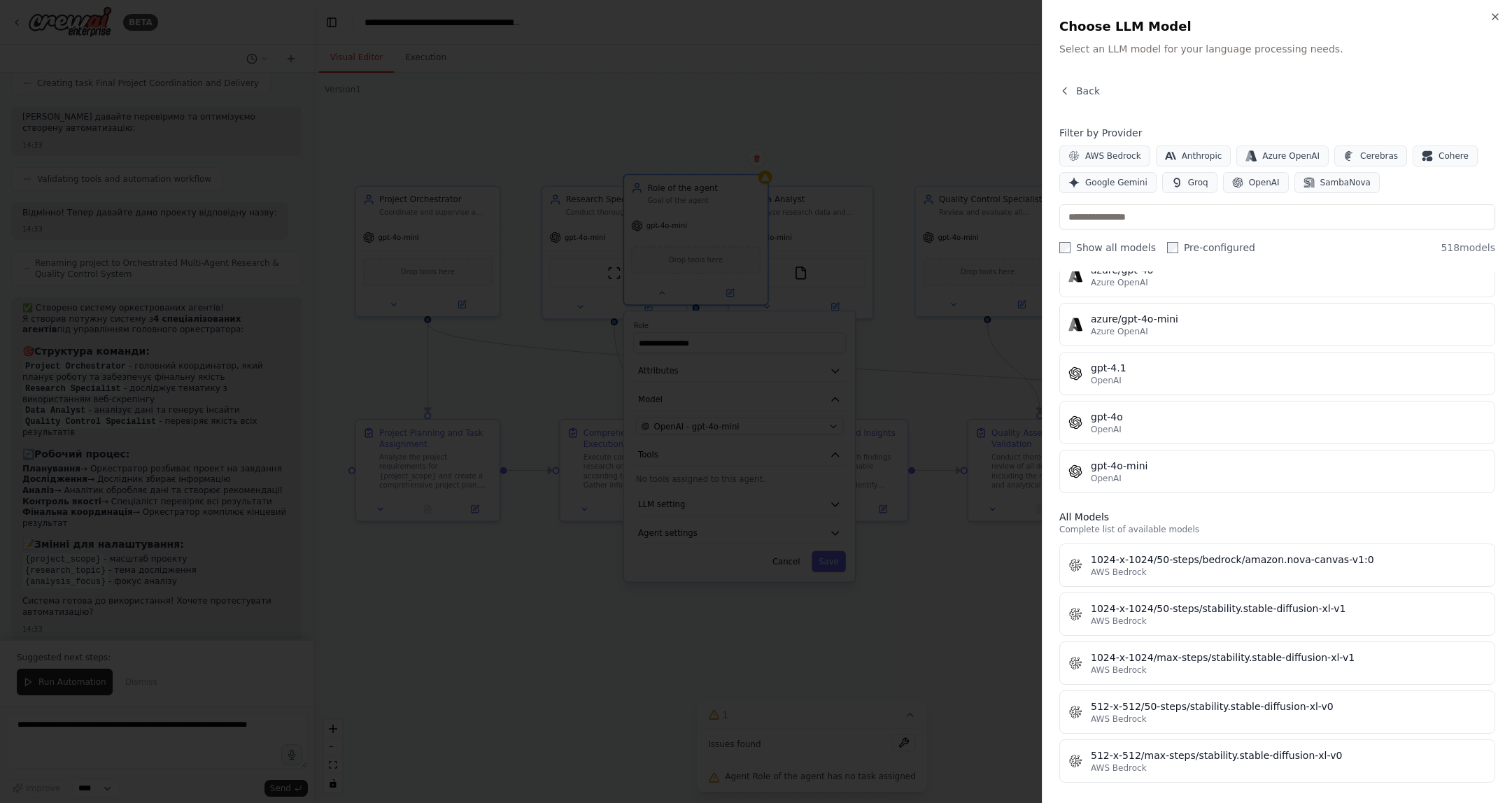
scroll to position [0, 0]
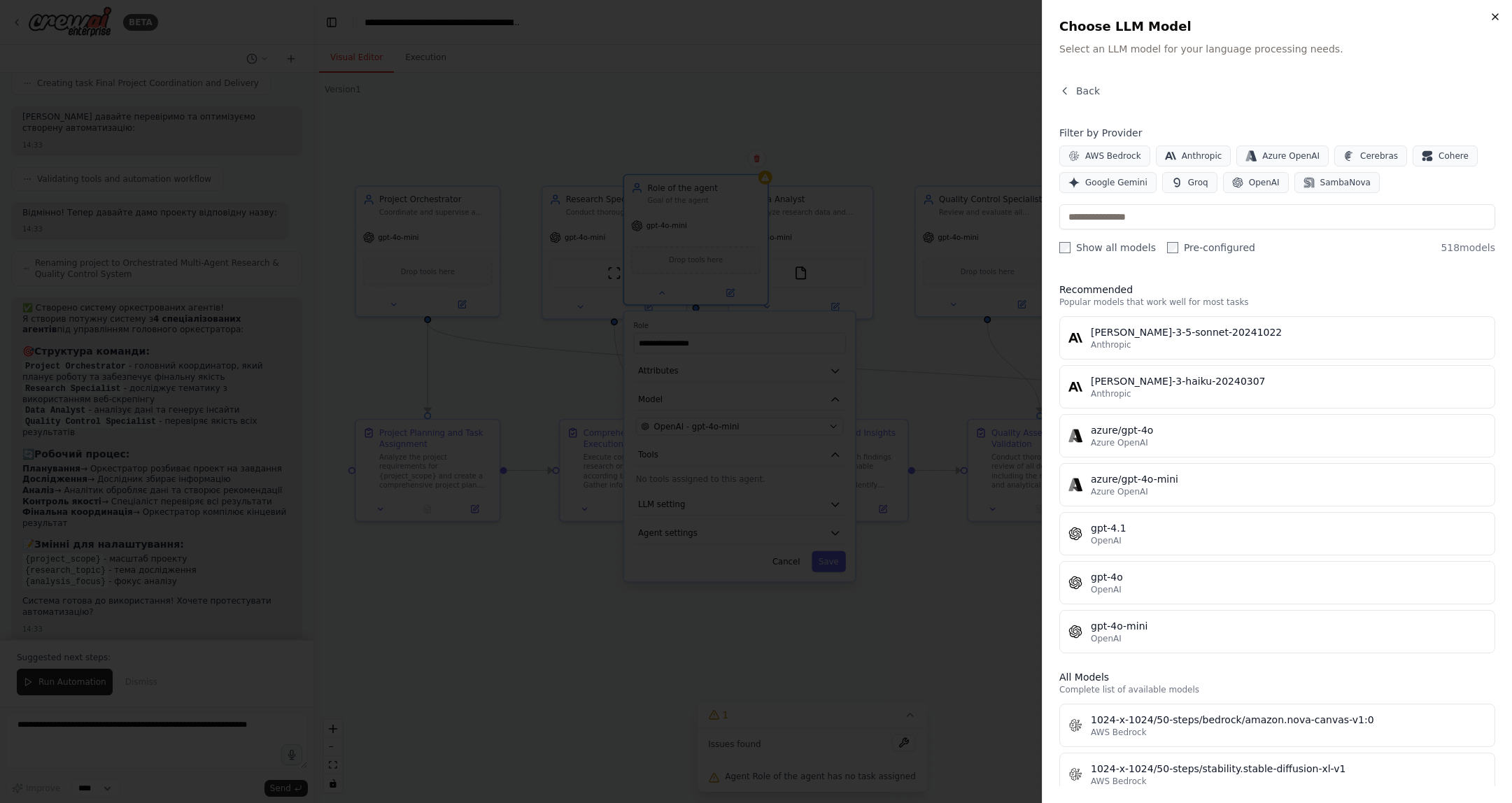
click at [1272, 20] on icon "button" at bounding box center [1495, 17] width 12 height 12
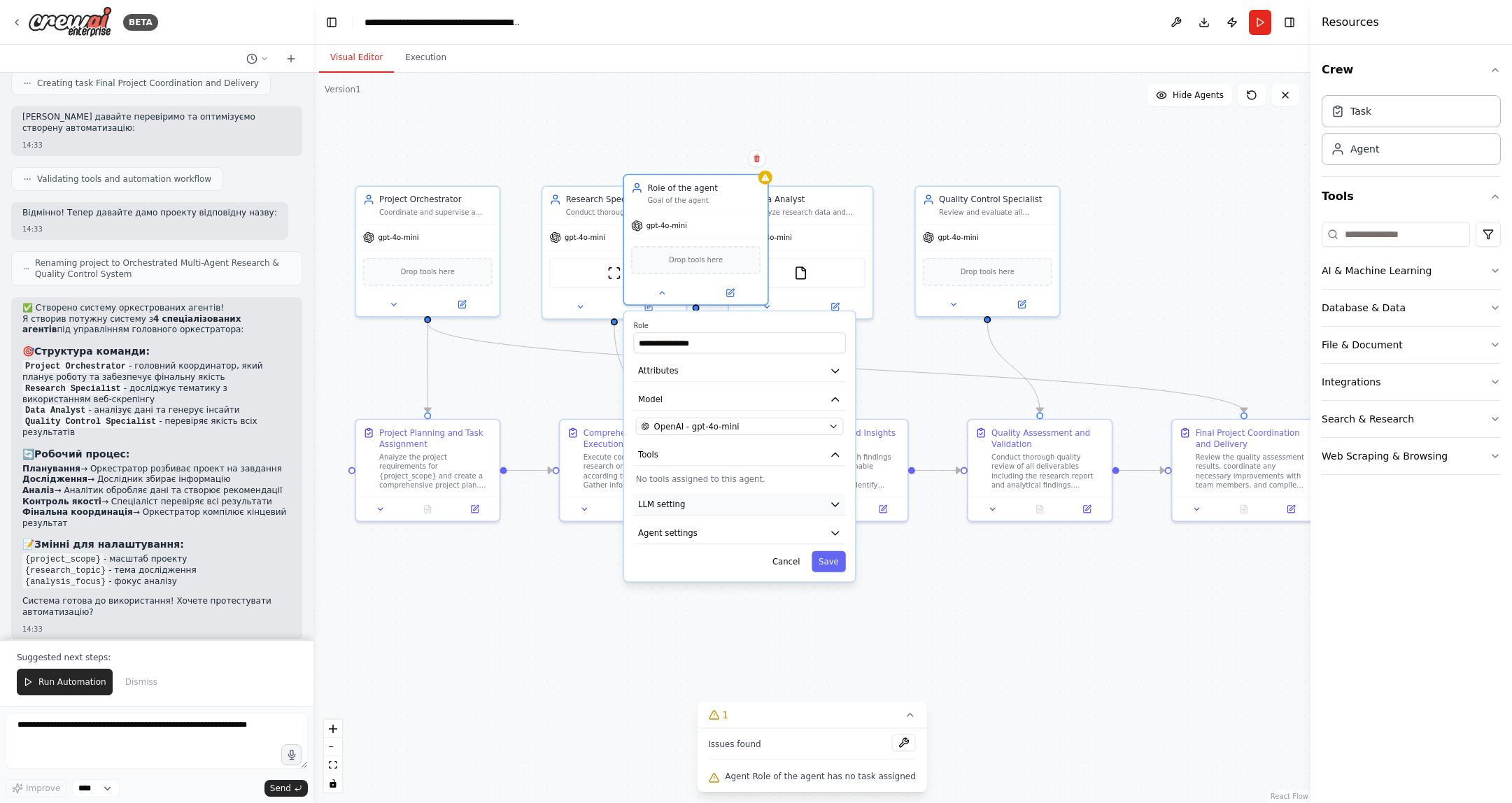
click at [727, 504] on button "LLM setting" at bounding box center [739, 505] width 212 height 21
click at [733, 616] on button "Agent settings" at bounding box center [739, 615] width 212 height 21
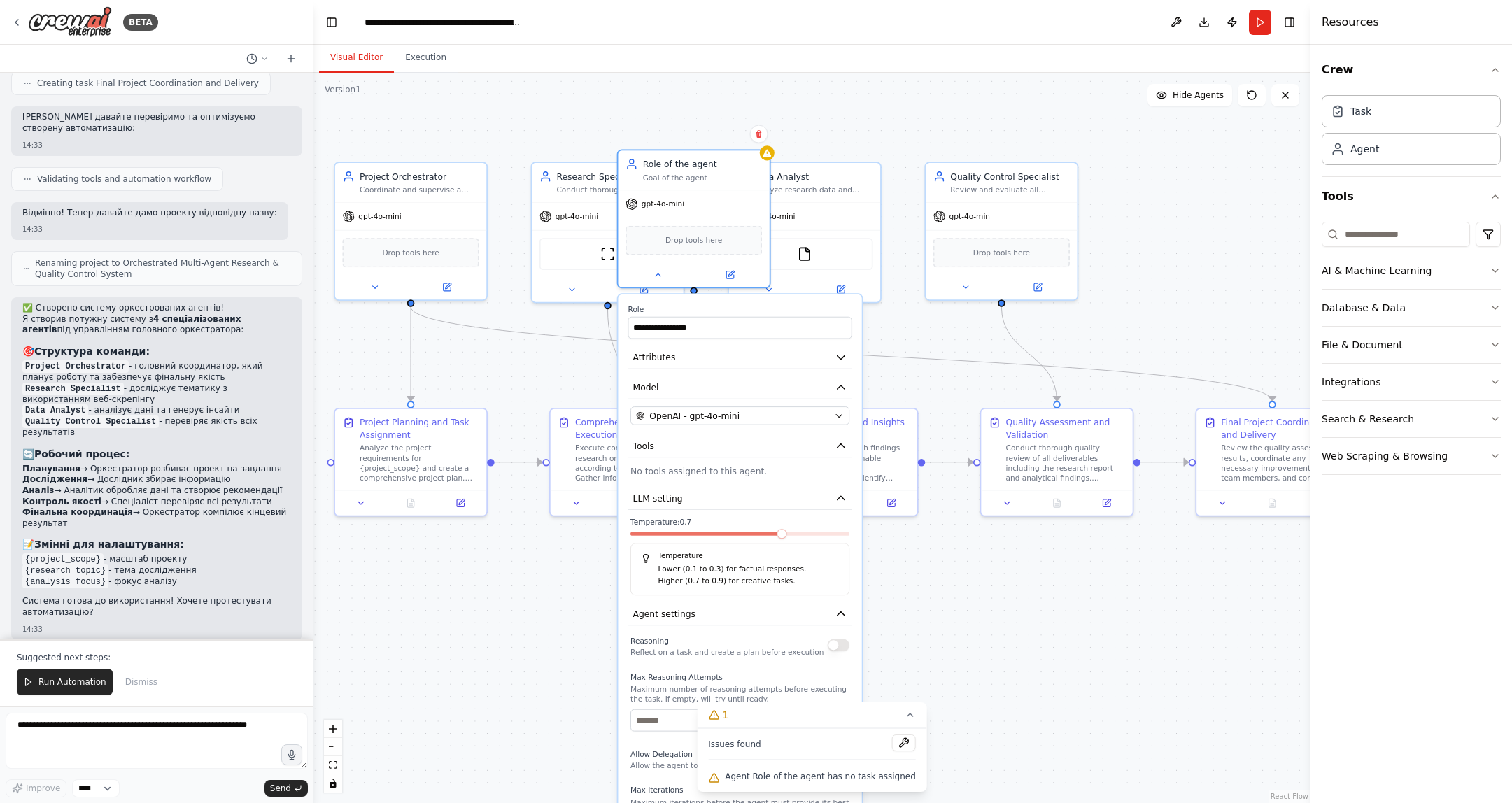
click at [577, 667] on div ".deletable-edge-delete-btn { width: 20px; height: 20px; border: 0px solid #ffff…" at bounding box center [812, 438] width 997 height 730
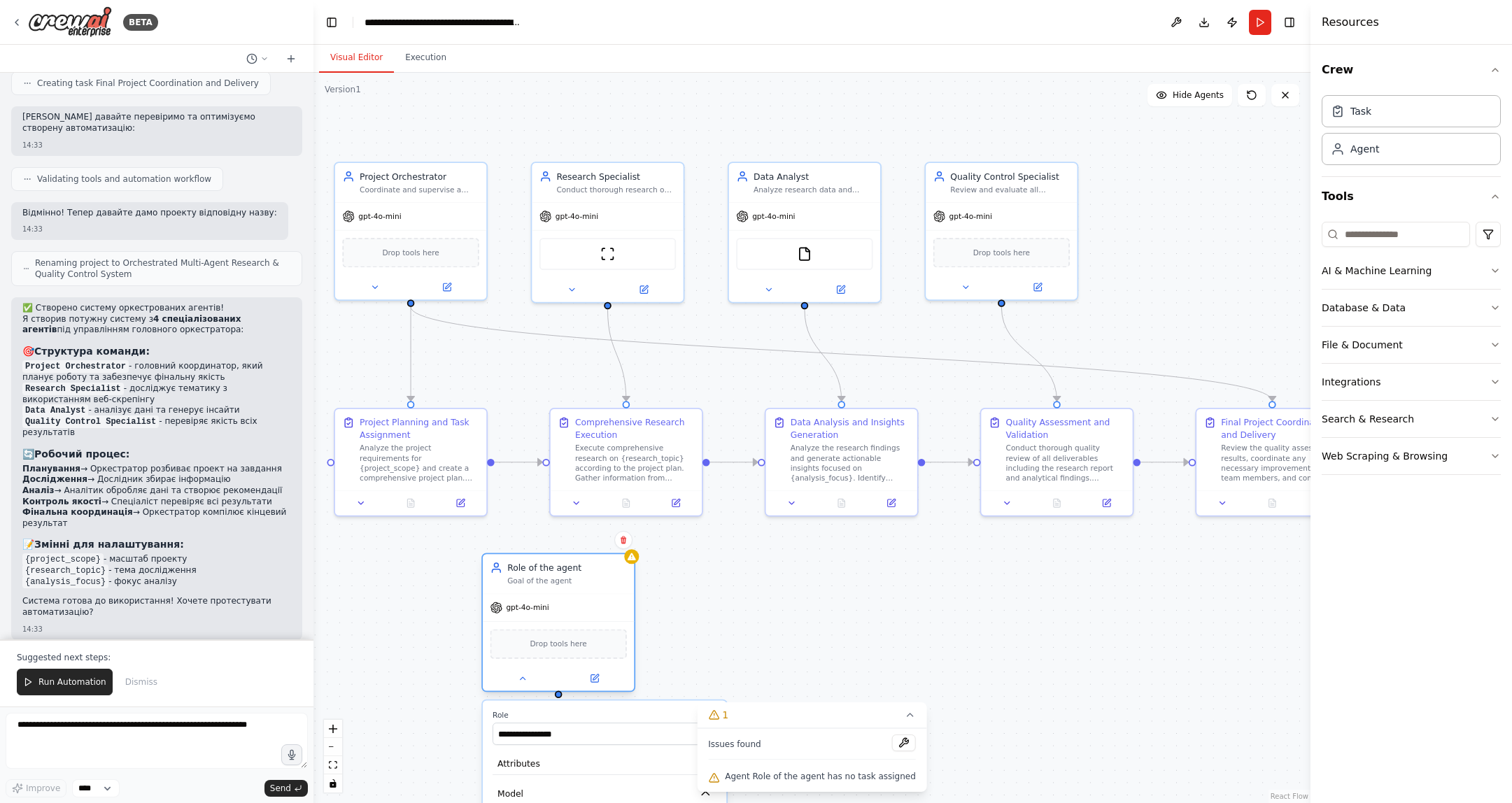
drag, startPoint x: 690, startPoint y: 158, endPoint x: 553, endPoint y: 562, distance: 426.6
click at [553, 562] on div "Role of the agent" at bounding box center [567, 568] width 120 height 12
click at [624, 541] on icon at bounding box center [624, 540] width 5 height 8
click at [574, 539] on button "Confirm" at bounding box center [584, 540] width 50 height 17
click at [434, 61] on button "Execution" at bounding box center [426, 58] width 64 height 29
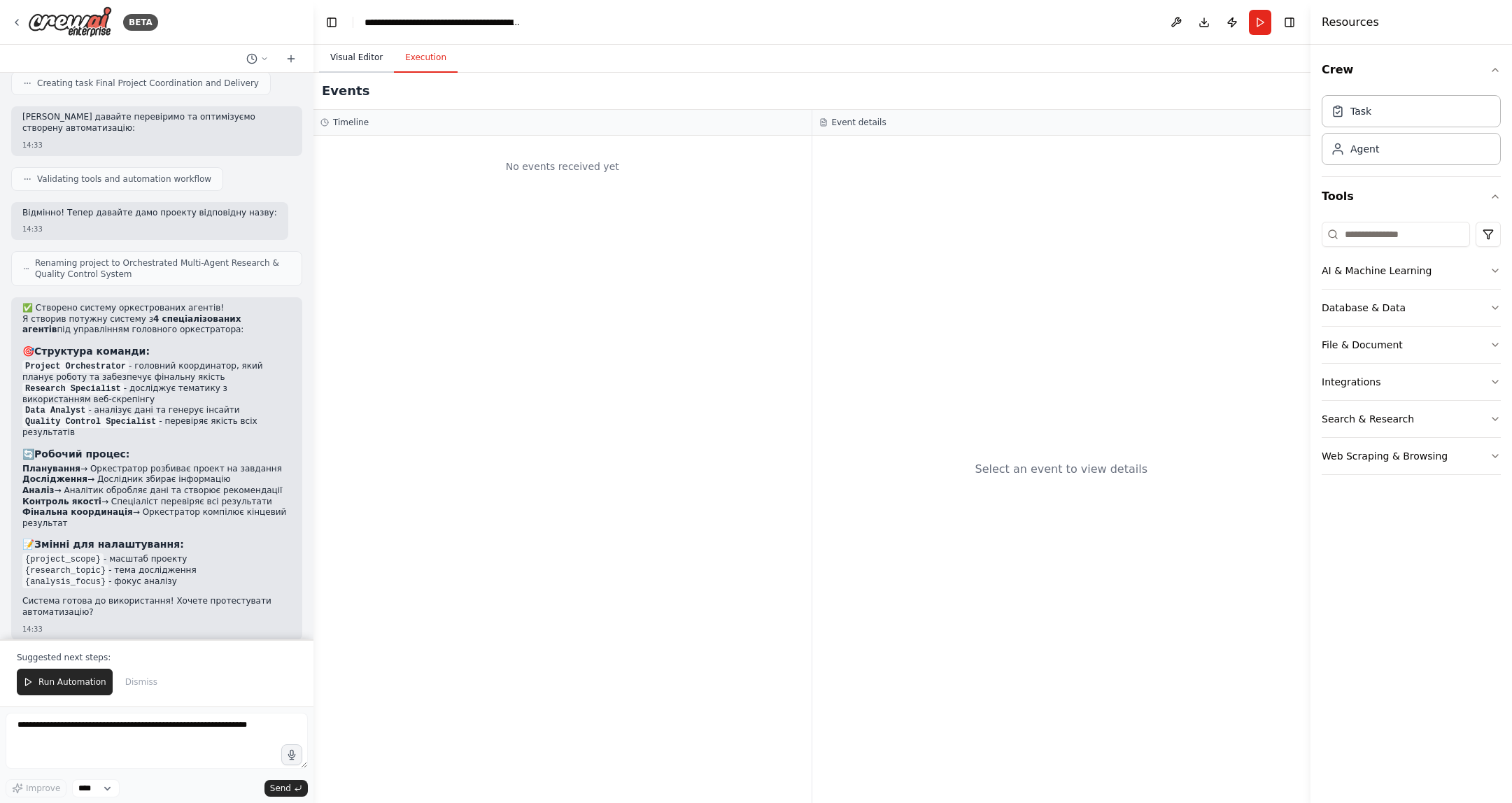
click at [345, 55] on button "Visual Editor" at bounding box center [356, 58] width 75 height 29
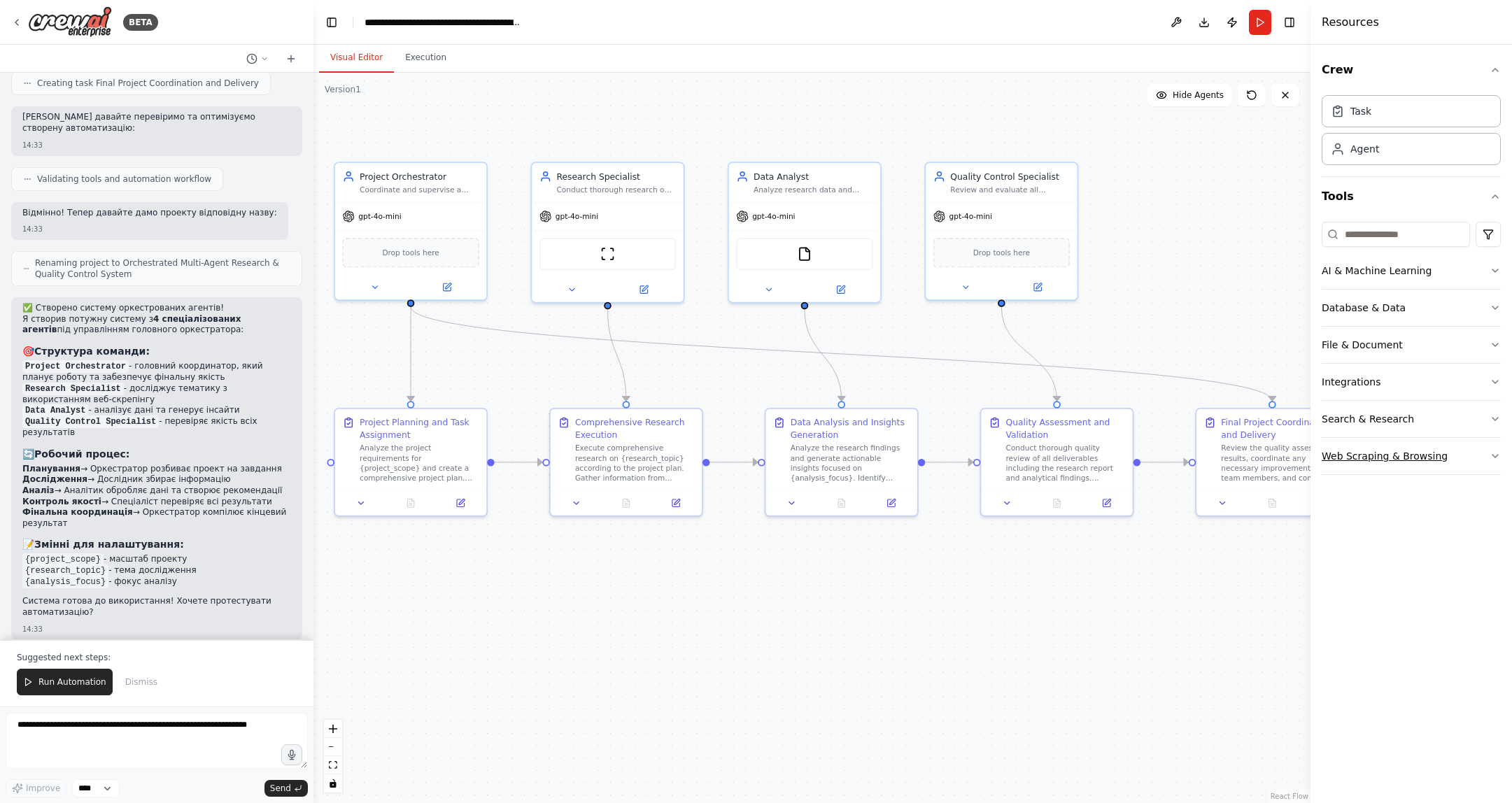
click at [1272, 465] on button "Web Scraping & Browsing" at bounding box center [1412, 456] width 179 height 36
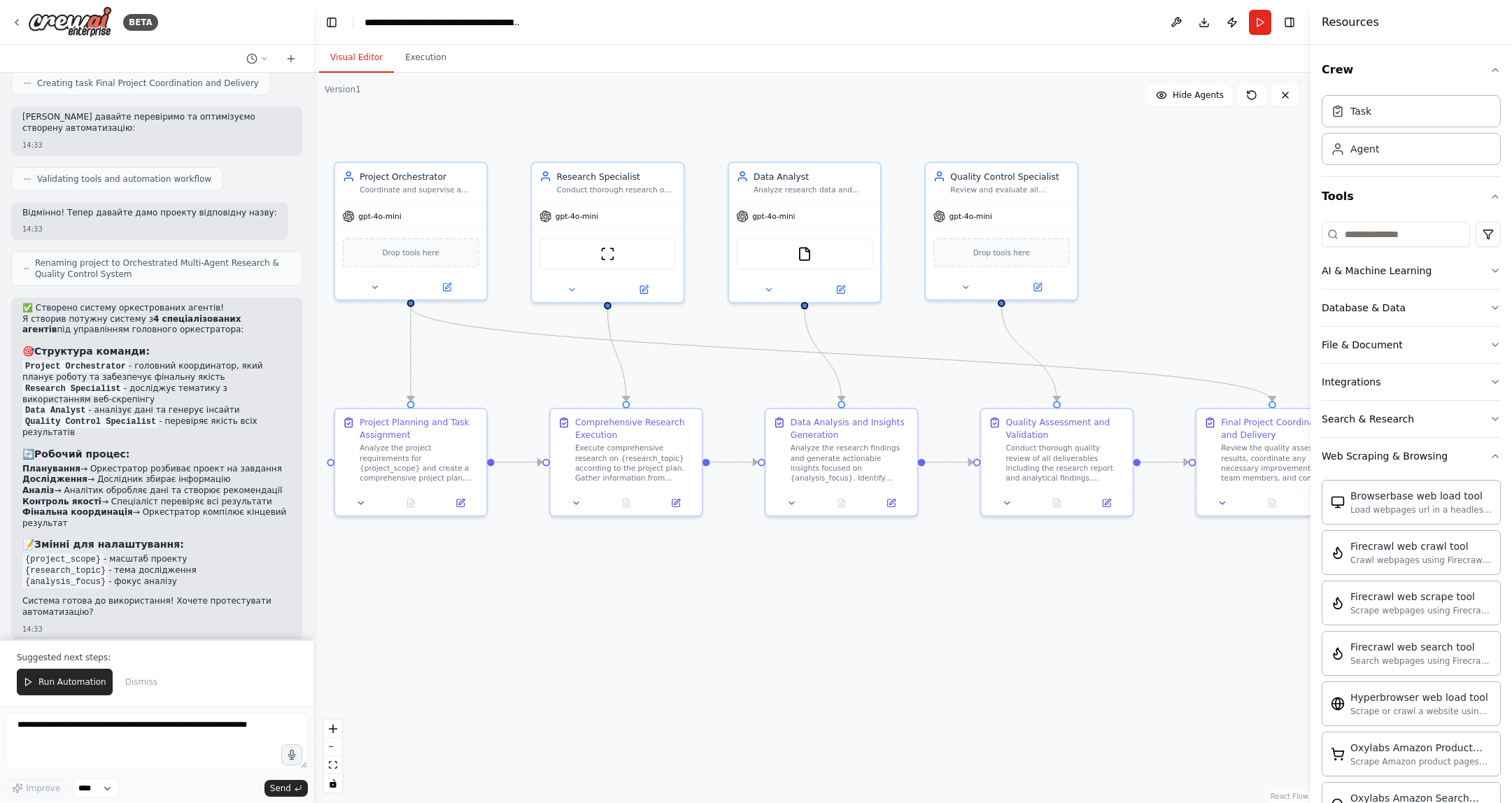
click at [1079, 683] on div ".deletable-edge-delete-btn { width: 20px; height: 20px; border: 0px solid #ffff…" at bounding box center [812, 438] width 997 height 730
click at [956, 661] on div ".deletable-edge-delete-btn { width: 20px; height: 20px; border: 0px solid #ffff…" at bounding box center [812, 438] width 997 height 730
click at [634, 713] on div ".deletable-edge-delete-btn { width: 20px; height: 20px; border: 0px solid #ffff…" at bounding box center [812, 438] width 997 height 730
click at [1056, 675] on div ".deletable-edge-delete-btn { width: 20px; height: 20px; border: 0px solid #ffff…" at bounding box center [812, 438] width 997 height 730
